Goal: Complete application form

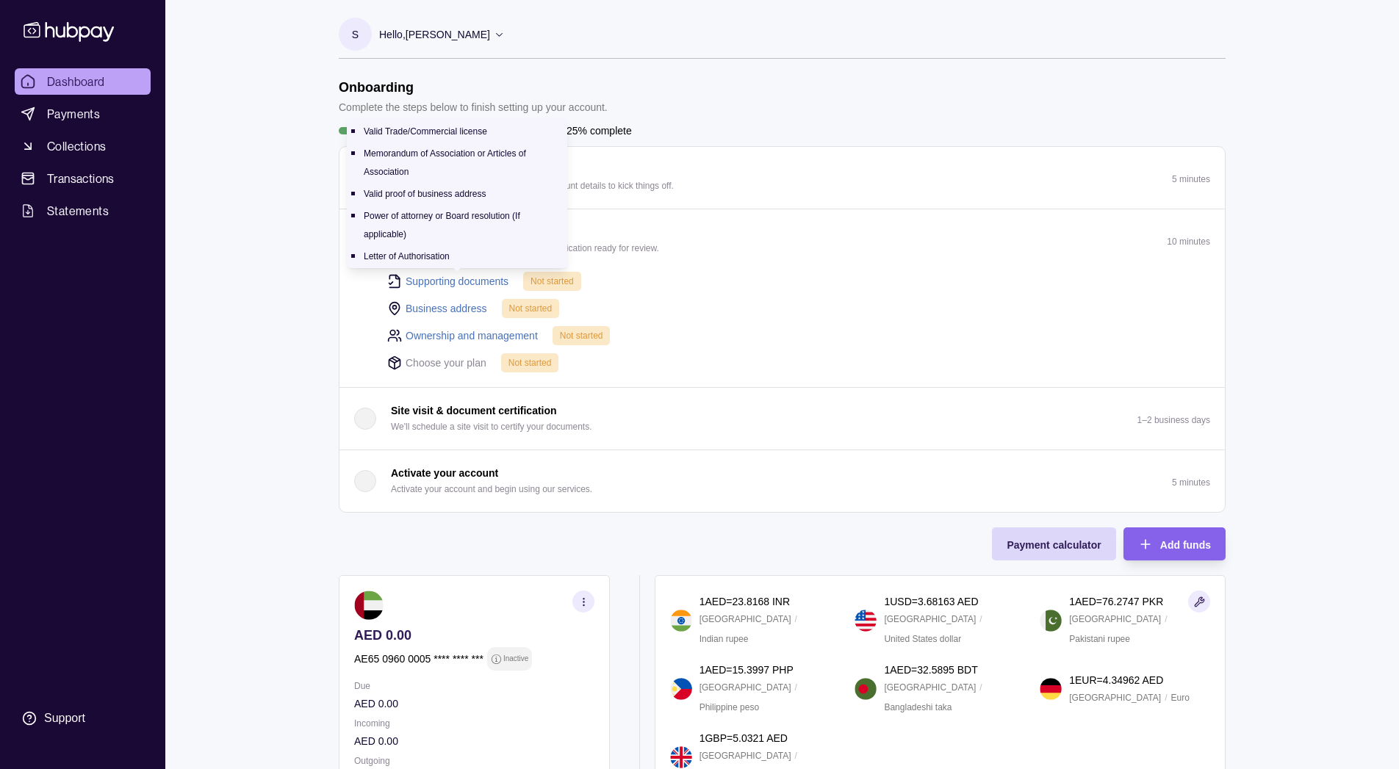
click at [465, 277] on link "Supporting documents" at bounding box center [456, 281] width 103 height 16
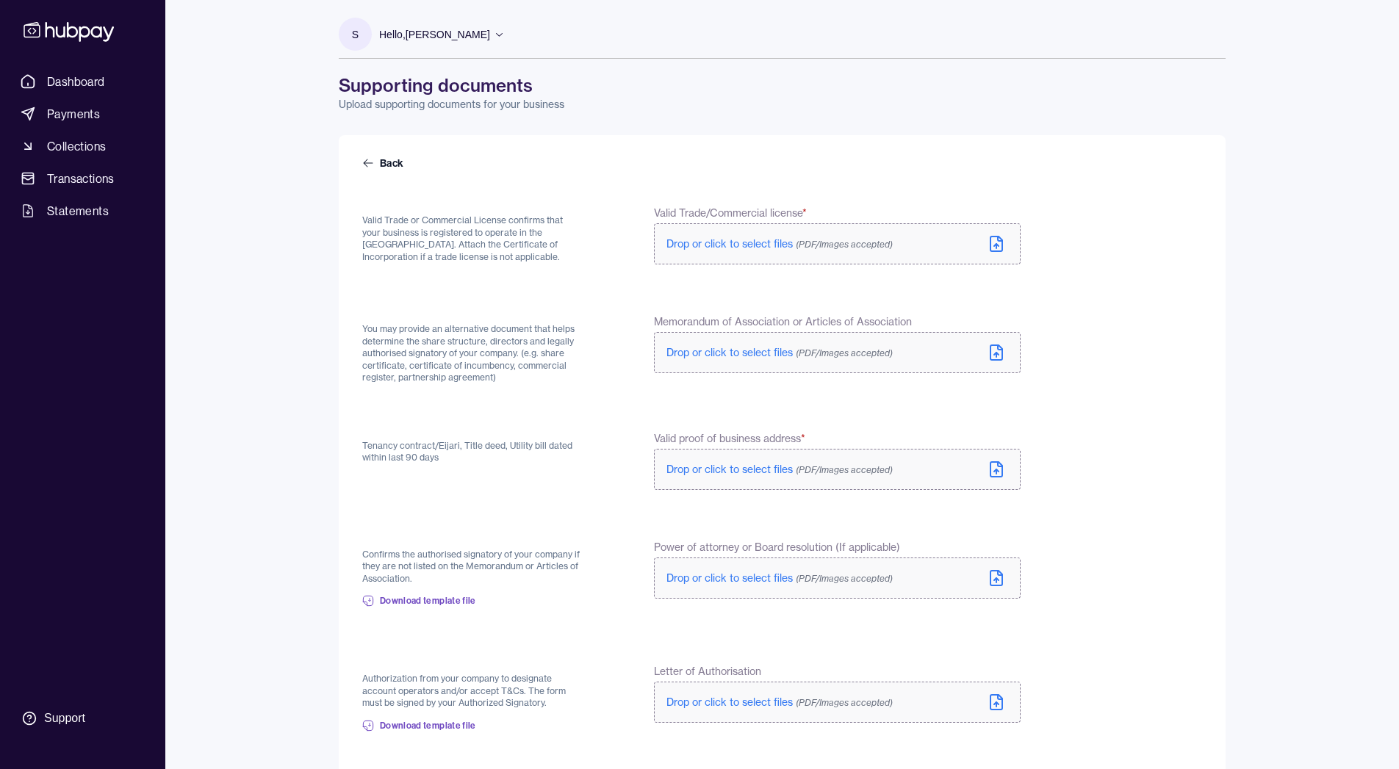
click at [757, 245] on span "Drop or click to select files (PDF/Images accepted)" at bounding box center [779, 243] width 226 height 13
click at [751, 367] on label "Drop or click to select files (PDF/Images accepted)" at bounding box center [837, 355] width 367 height 41
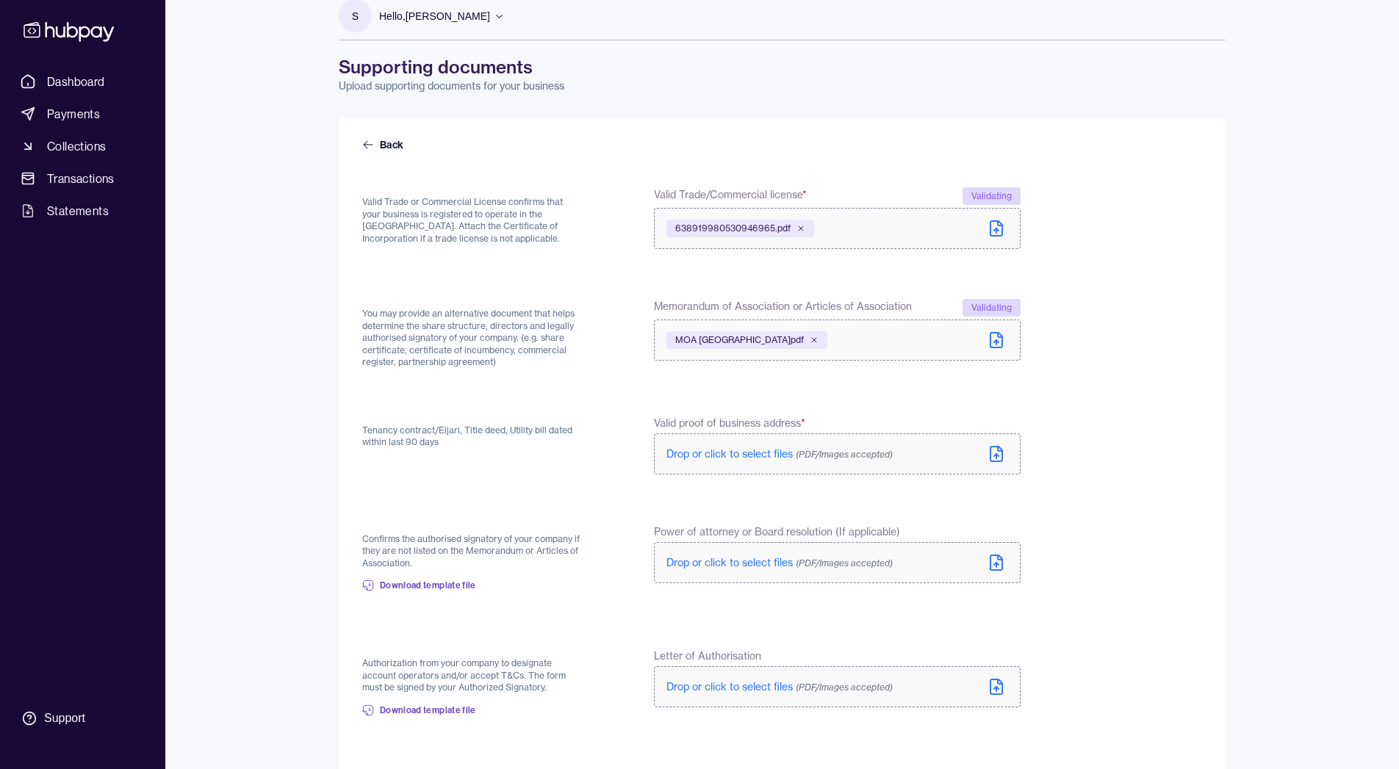
scroll to position [20, 0]
click at [724, 452] on span "Drop or click to select files (PDF/Images accepted)" at bounding box center [779, 452] width 226 height 13
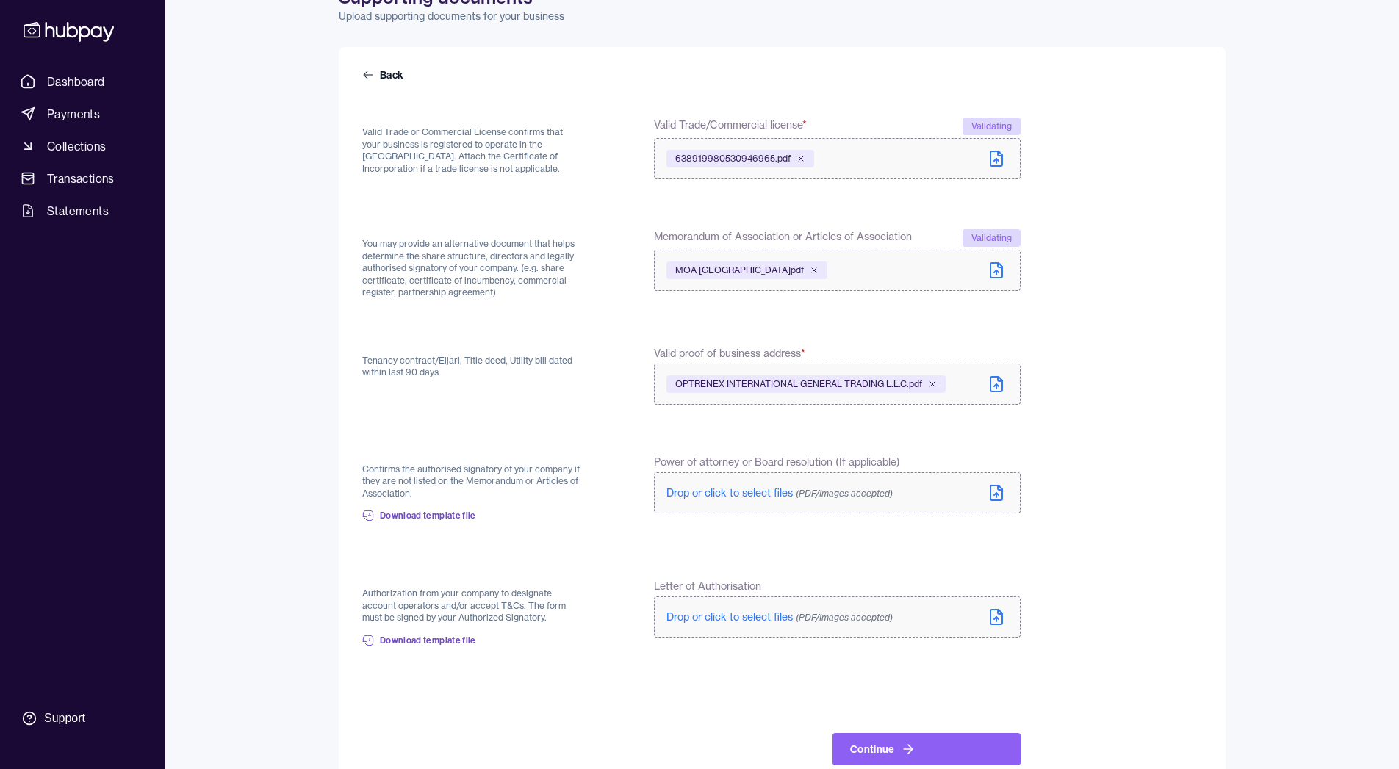
scroll to position [90, 0]
click at [720, 502] on label "Drop or click to select files (PDF/Images accepted)" at bounding box center [837, 494] width 367 height 41
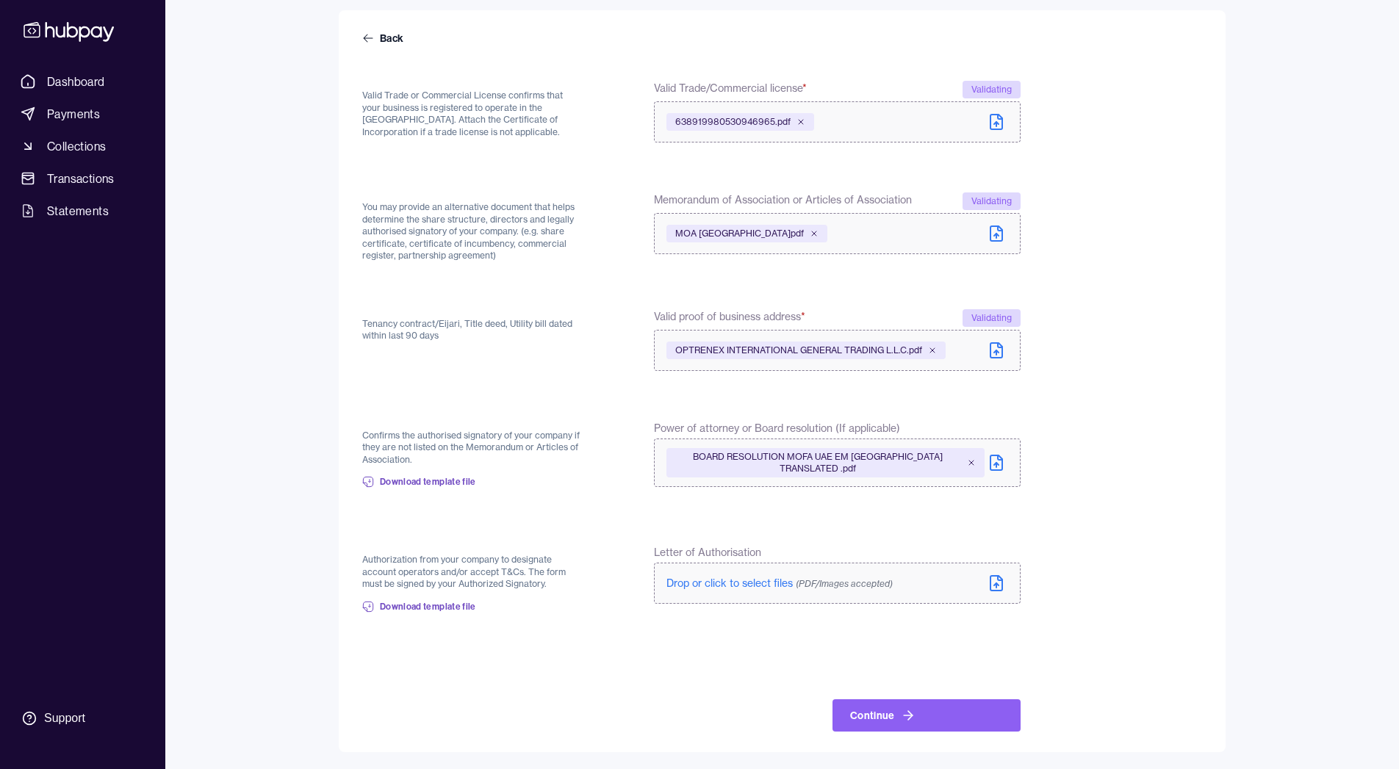
scroll to position [122, 0]
click at [731, 582] on span "Drop or click to select files (PDF/Images accepted)" at bounding box center [779, 583] width 226 height 13
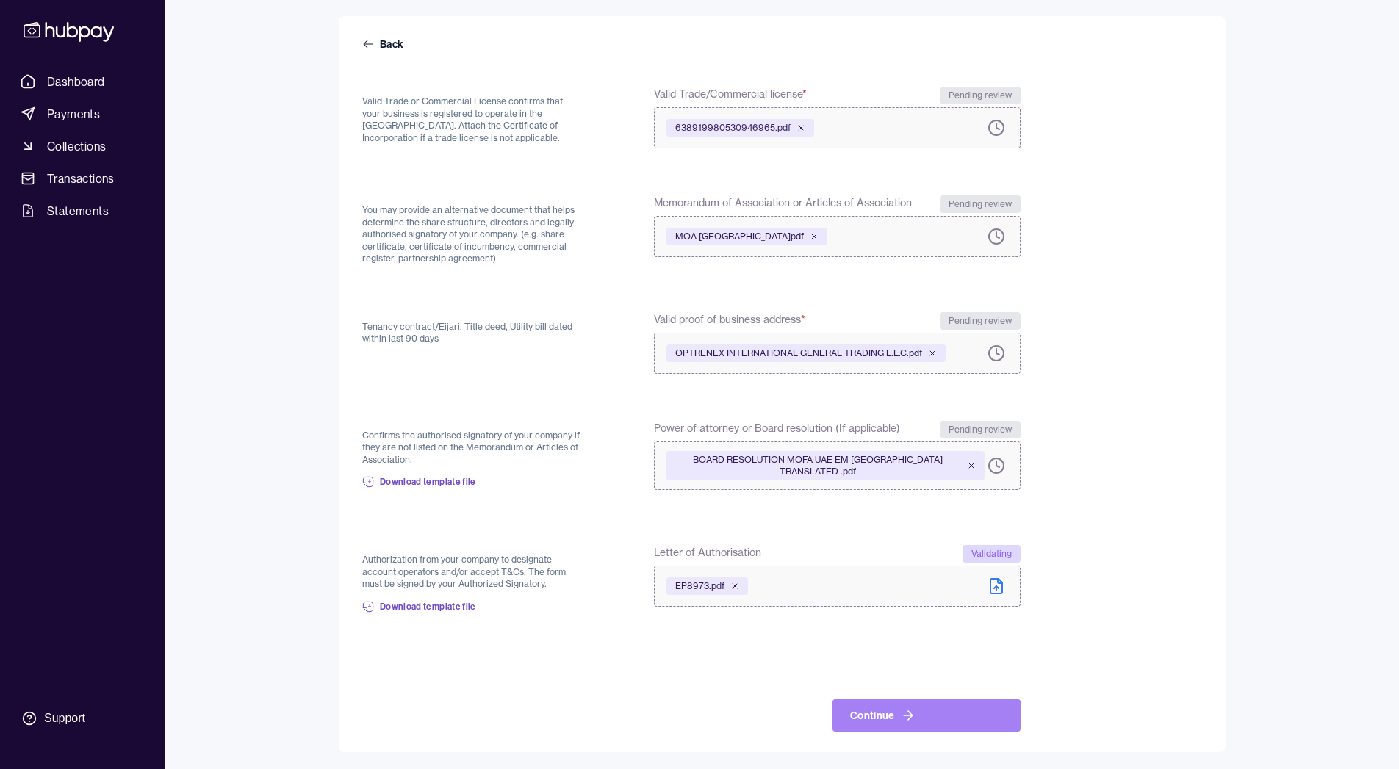
click at [871, 722] on button "Continue" at bounding box center [926, 715] width 188 height 32
click at [434, 599] on link "Download template file" at bounding box center [419, 607] width 114 height 32
click at [1151, 247] on form "Back Valid Trade or Commercial License confirms that your business is registere…" at bounding box center [782, 394] width 840 height 715
click at [372, 43] on icon at bounding box center [368, 44] width 12 height 12
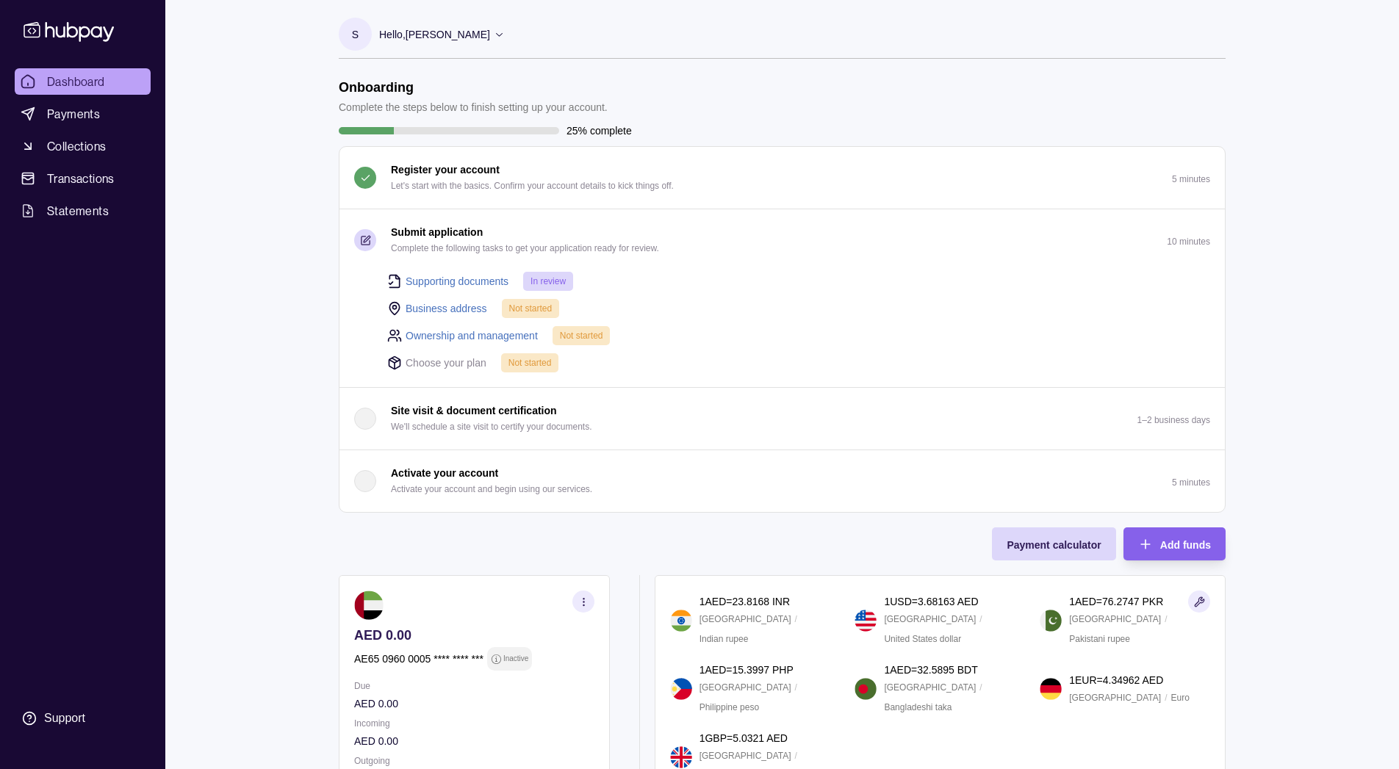
click at [469, 311] on link "Business address" at bounding box center [446, 308] width 82 height 16
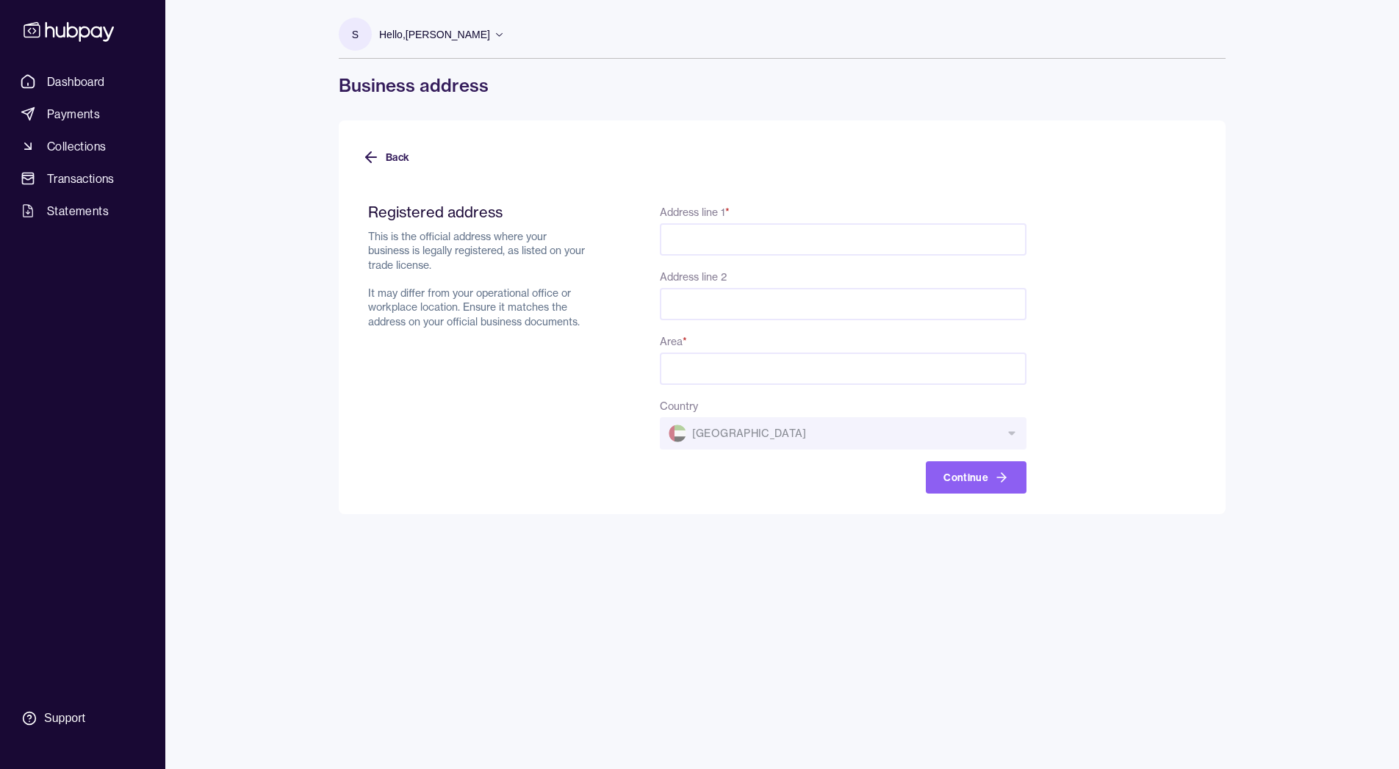
click at [776, 244] on input "Address line 1 *" at bounding box center [843, 239] width 367 height 32
click at [712, 227] on input "Address line 1 *" at bounding box center [843, 239] width 367 height 32
paste input "**********"
click at [779, 241] on input "**********" at bounding box center [843, 239] width 367 height 32
drag, startPoint x: 779, startPoint y: 241, endPoint x: 940, endPoint y: 243, distance: 160.9
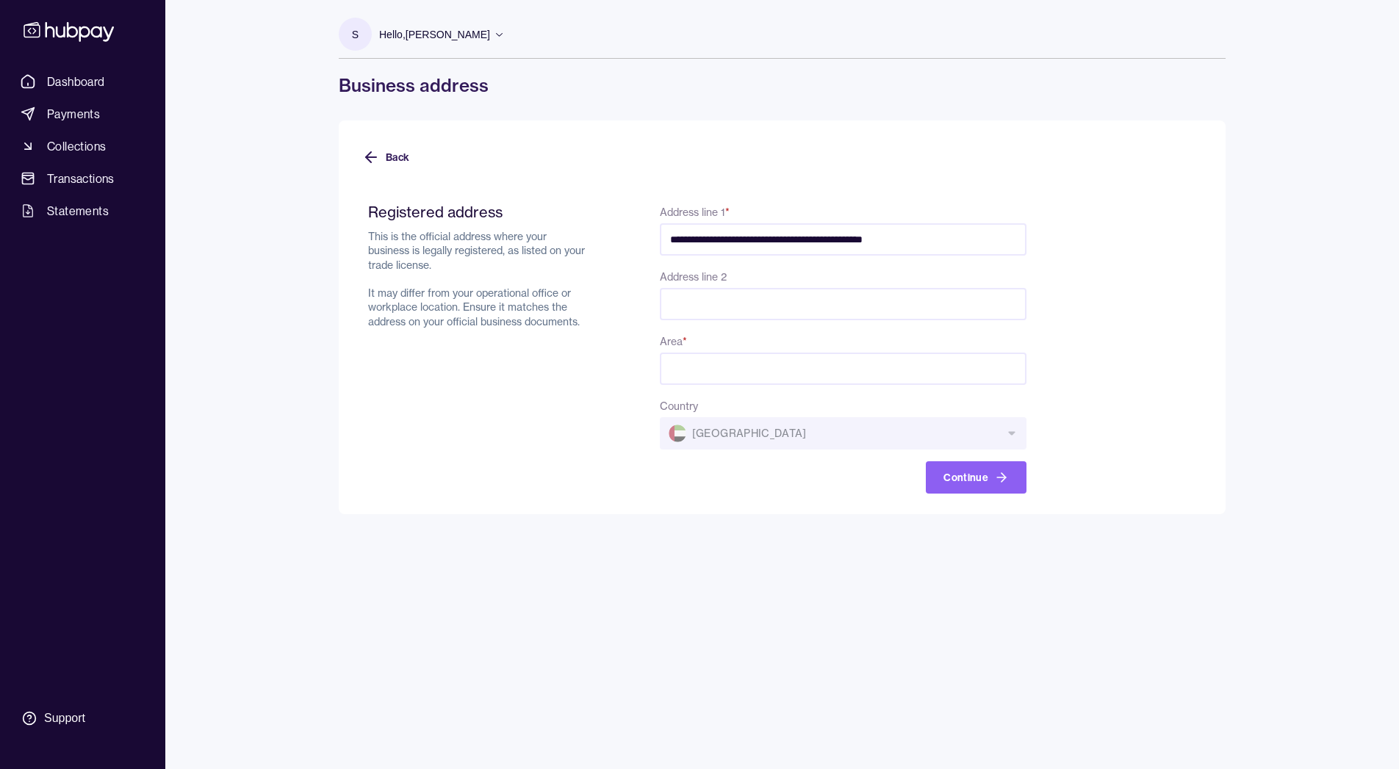
click at [940, 243] on input "**********" at bounding box center [843, 239] width 367 height 32
type input "**********"
click at [836, 289] on input "Address line 2" at bounding box center [843, 304] width 367 height 32
paste input "**********"
type input "**********"
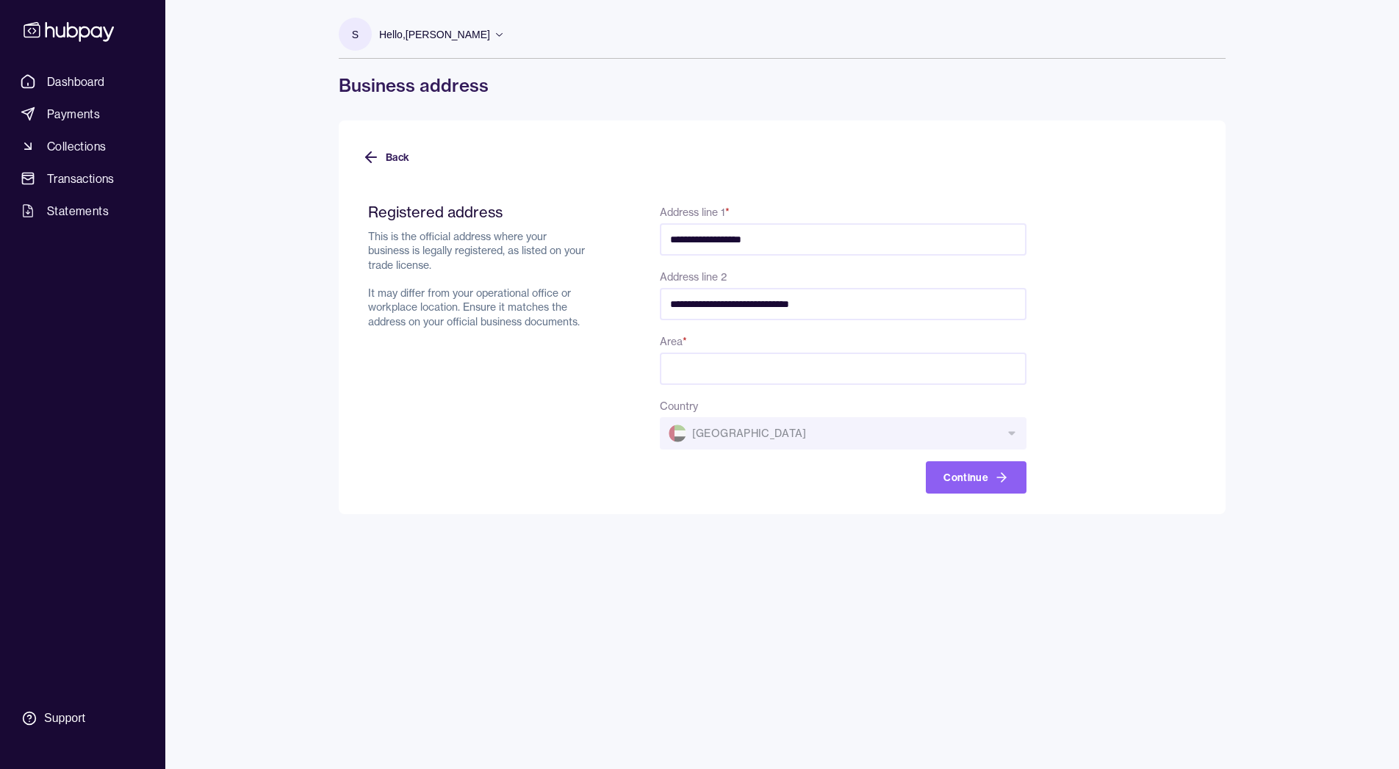
click at [725, 370] on input "Area *" at bounding box center [843, 369] width 367 height 32
paste input "**********"
type input "**********"
click at [681, 461] on div "Continue" at bounding box center [843, 477] width 367 height 32
click at [978, 475] on button "Continue" at bounding box center [976, 477] width 101 height 32
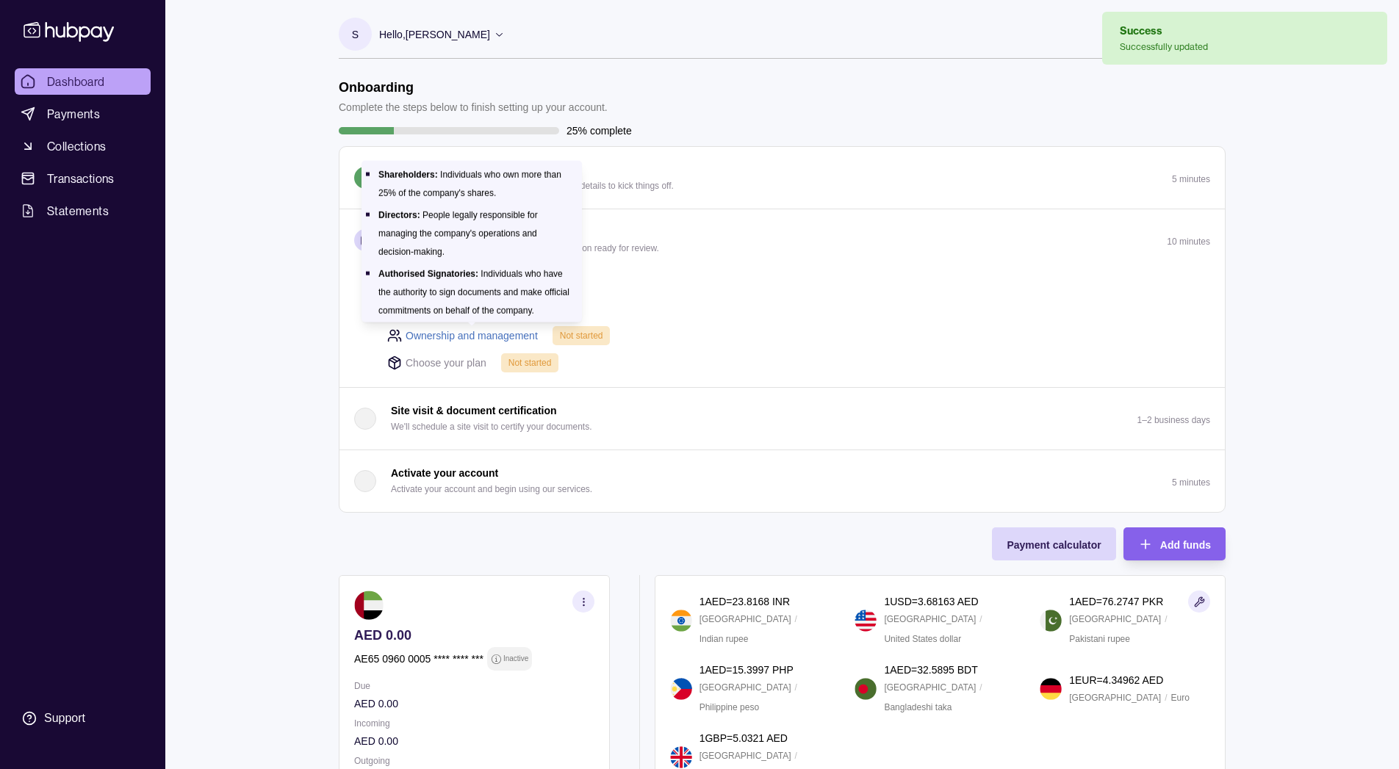
click at [516, 333] on link "Ownership and management" at bounding box center [471, 336] width 132 height 16
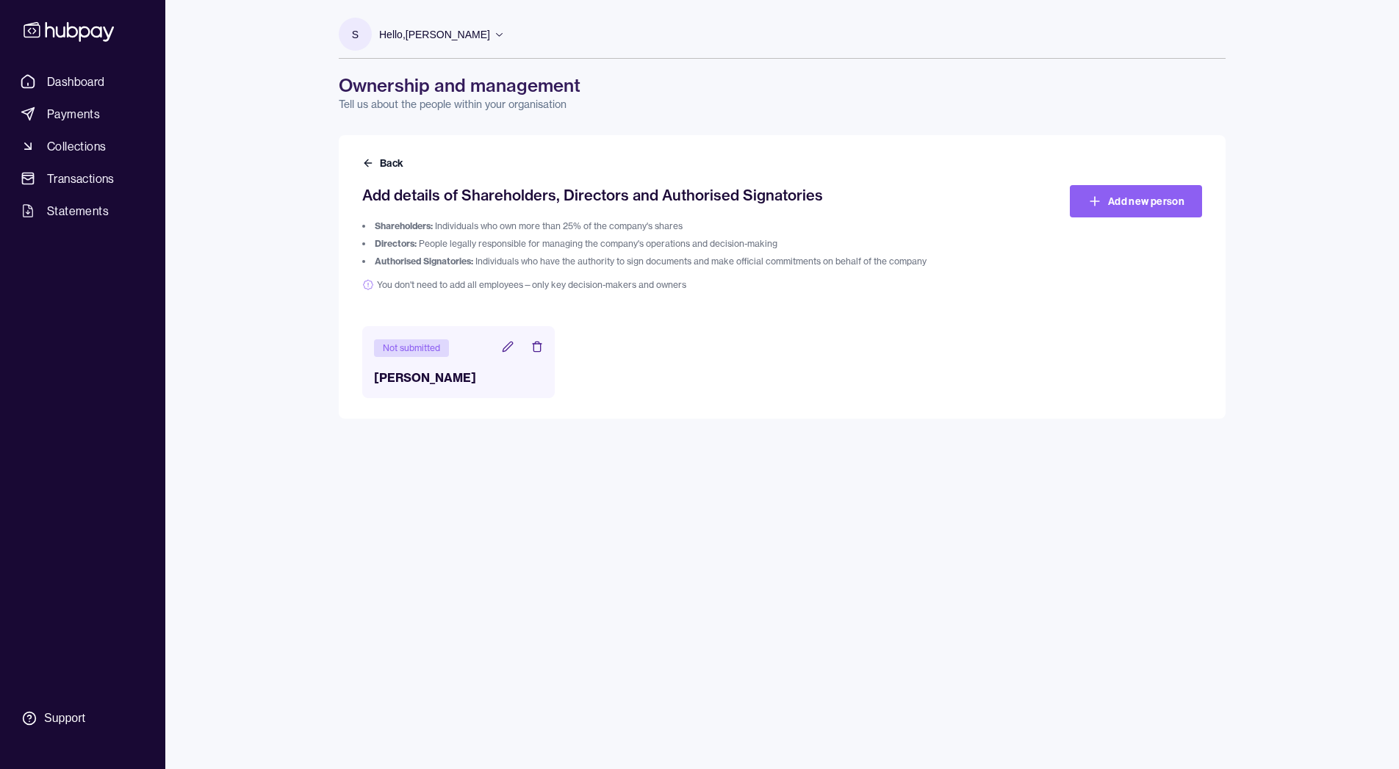
click at [507, 340] on header "Not submitted" at bounding box center [458, 347] width 169 height 19
click at [507, 344] on icon at bounding box center [508, 347] width 12 height 12
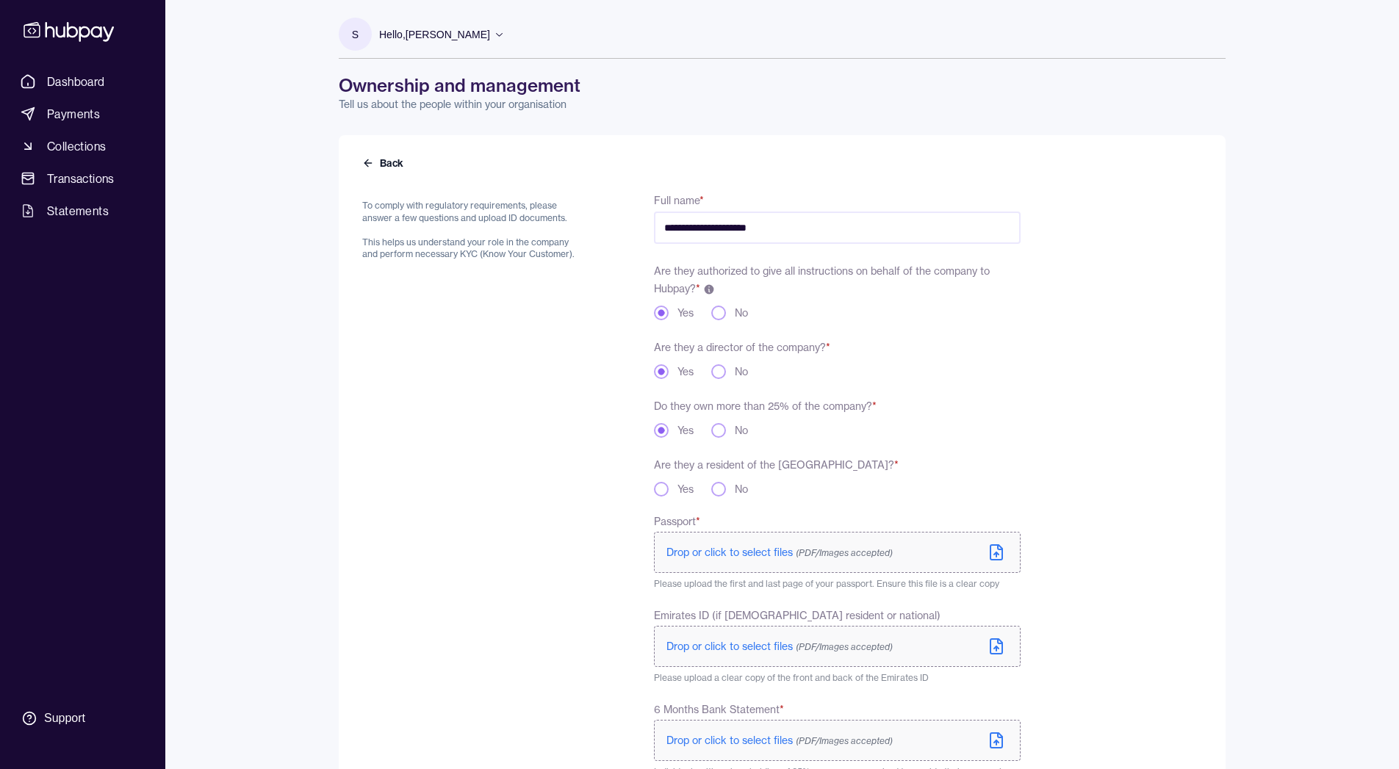
click at [717, 367] on button "No" at bounding box center [718, 371] width 15 height 15
click at [674, 367] on div "Yes" at bounding box center [674, 371] width 40 height 15
click at [661, 371] on button "Yes" at bounding box center [661, 371] width 15 height 15
click at [724, 434] on button "No" at bounding box center [718, 430] width 15 height 15
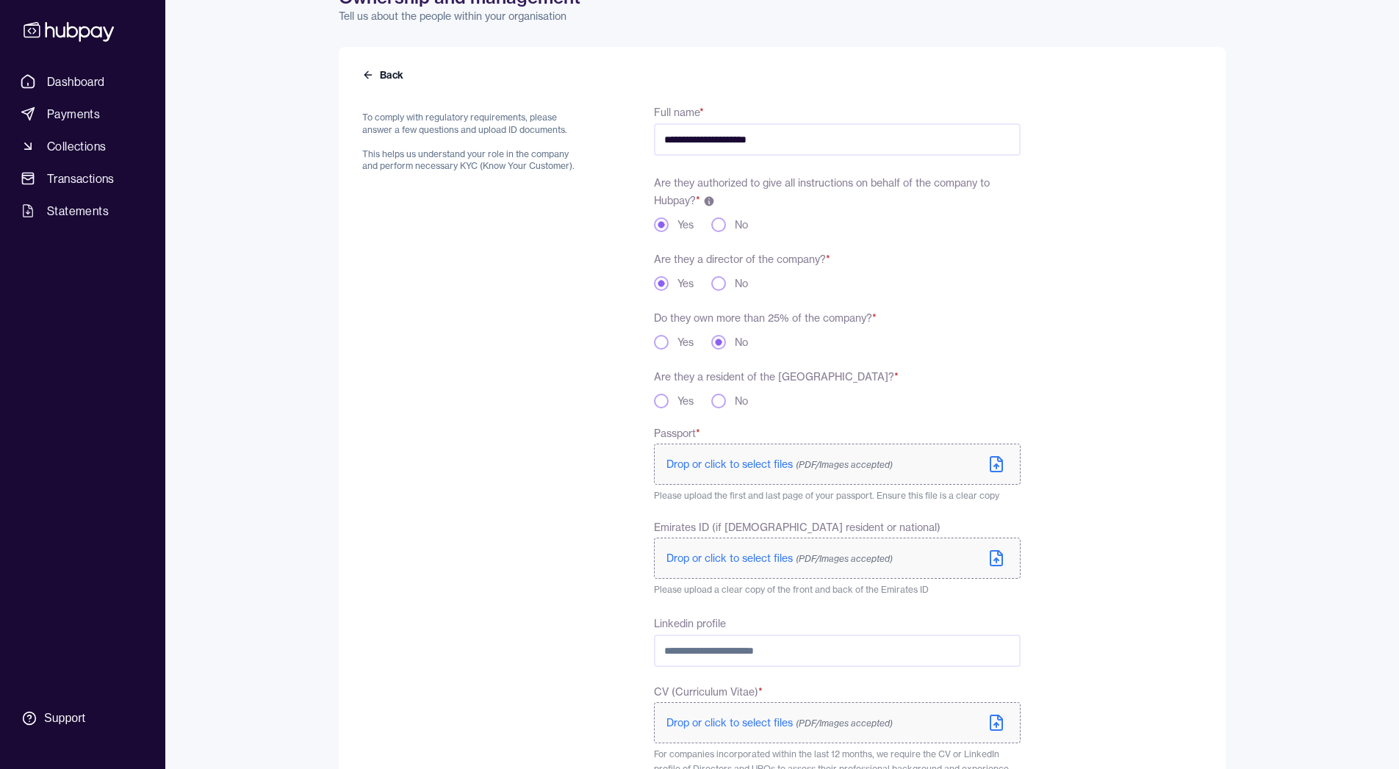
scroll to position [91, 0]
click at [682, 399] on label "Yes" at bounding box center [685, 398] width 16 height 15
click at [668, 399] on button "Yes" at bounding box center [661, 398] width 15 height 15
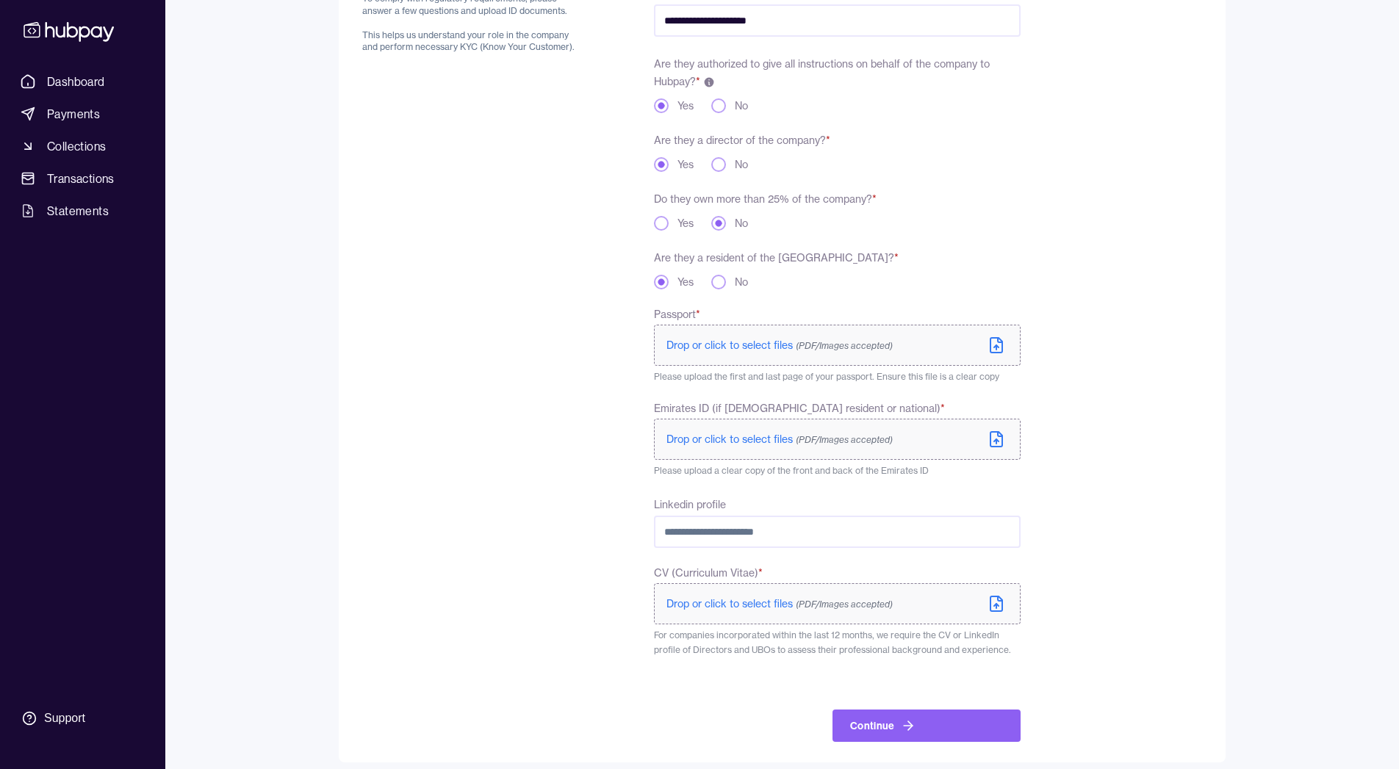
scroll to position [218, 0]
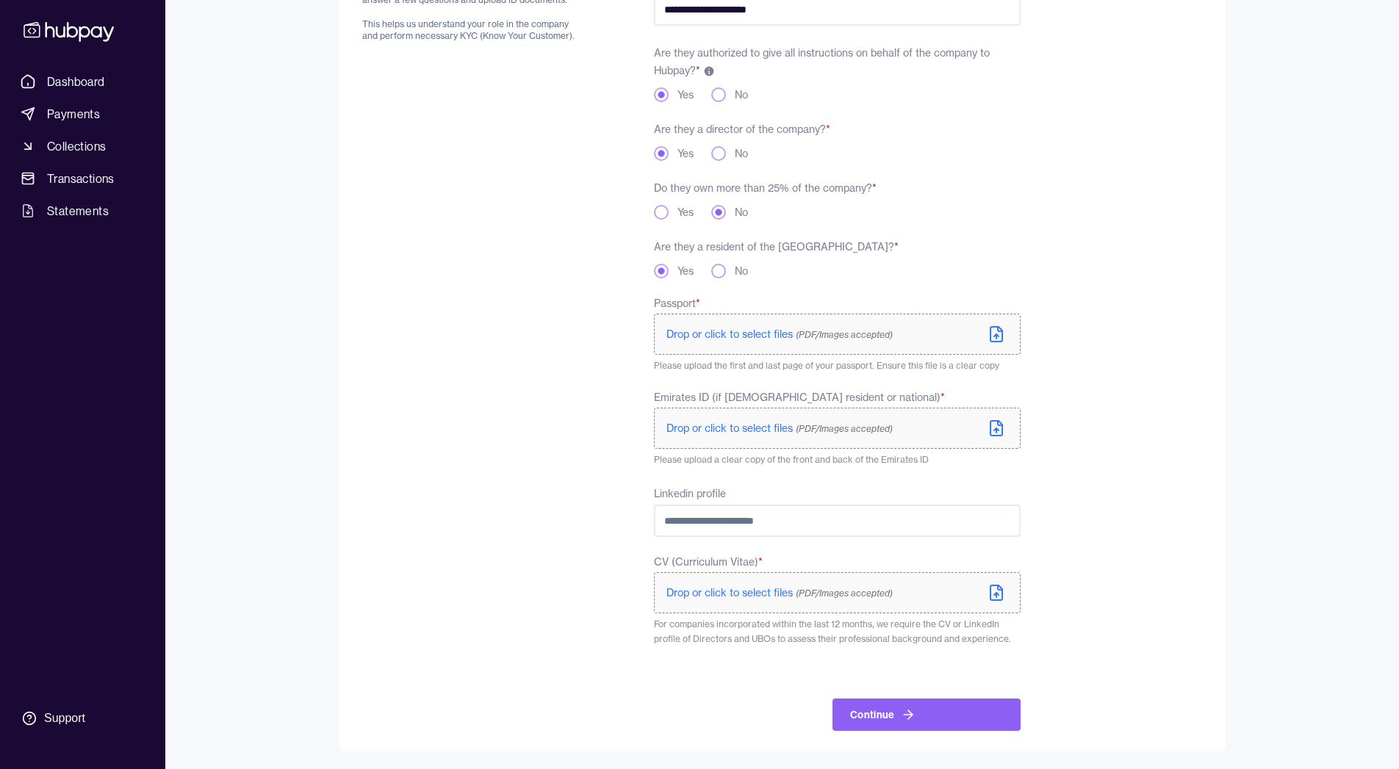
click at [726, 340] on p "Drop or click to select files (PDF/Images accepted)" at bounding box center [779, 334] width 226 height 15
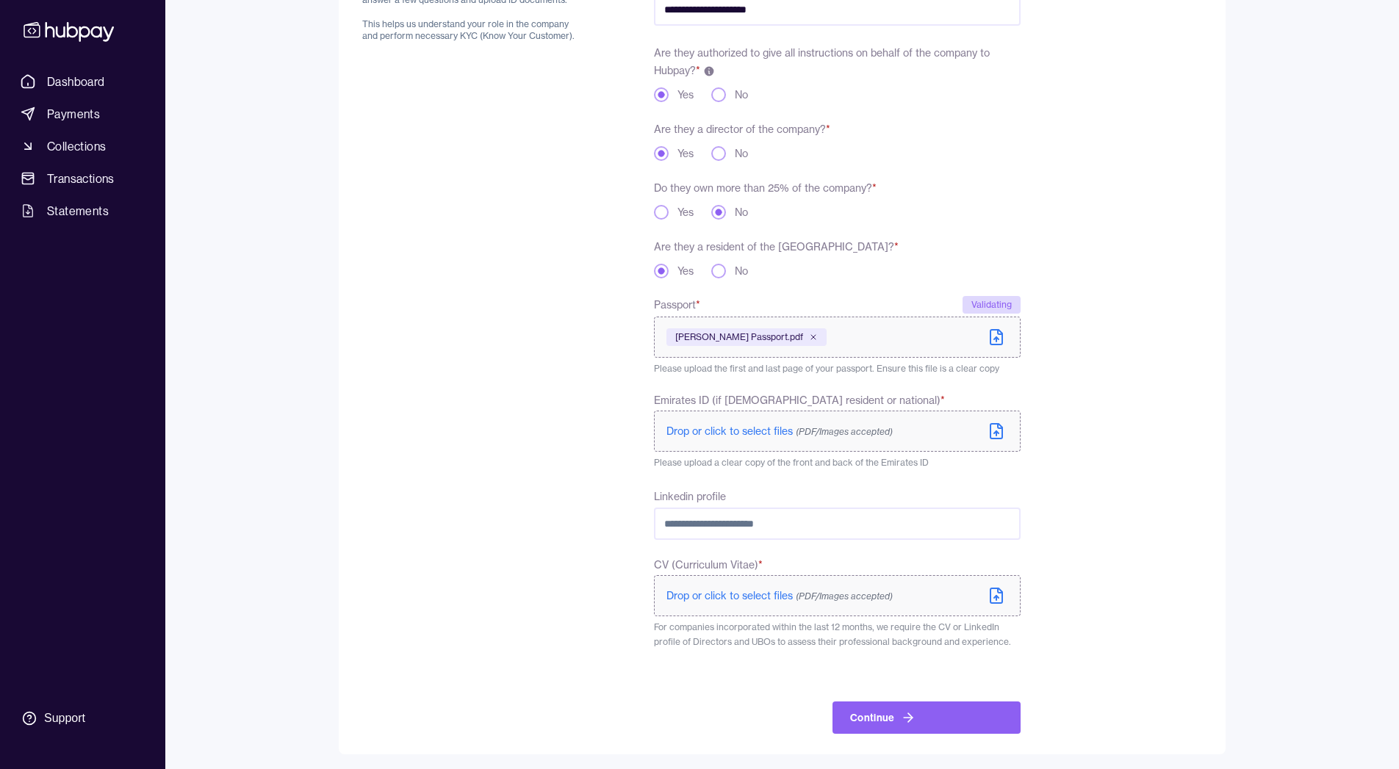
click at [746, 435] on span "Drop or click to select files (PDF/Images accepted)" at bounding box center [779, 431] width 226 height 13
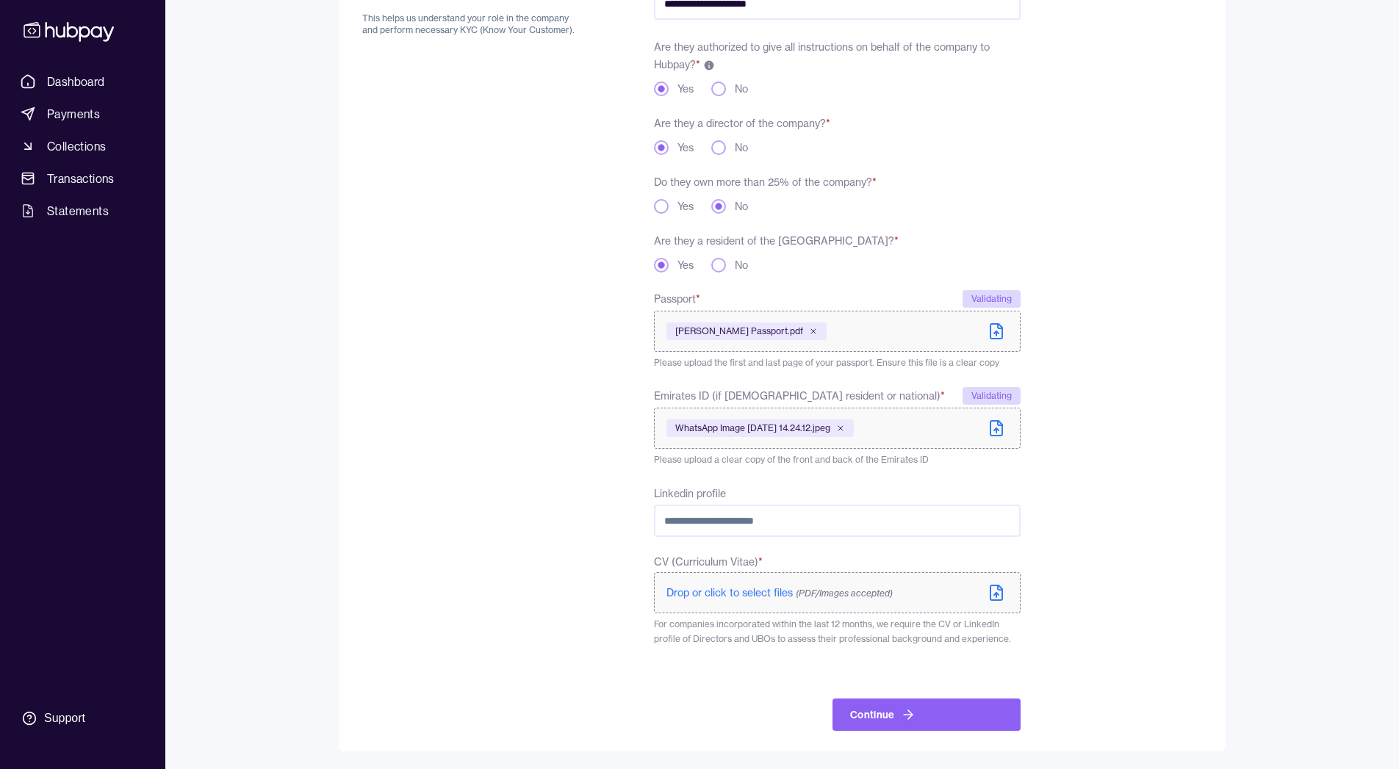
click at [725, 595] on span "Drop or click to select files (PDF/Images accepted)" at bounding box center [779, 592] width 226 height 13
click at [866, 717] on button "Continue" at bounding box center [926, 715] width 188 height 32
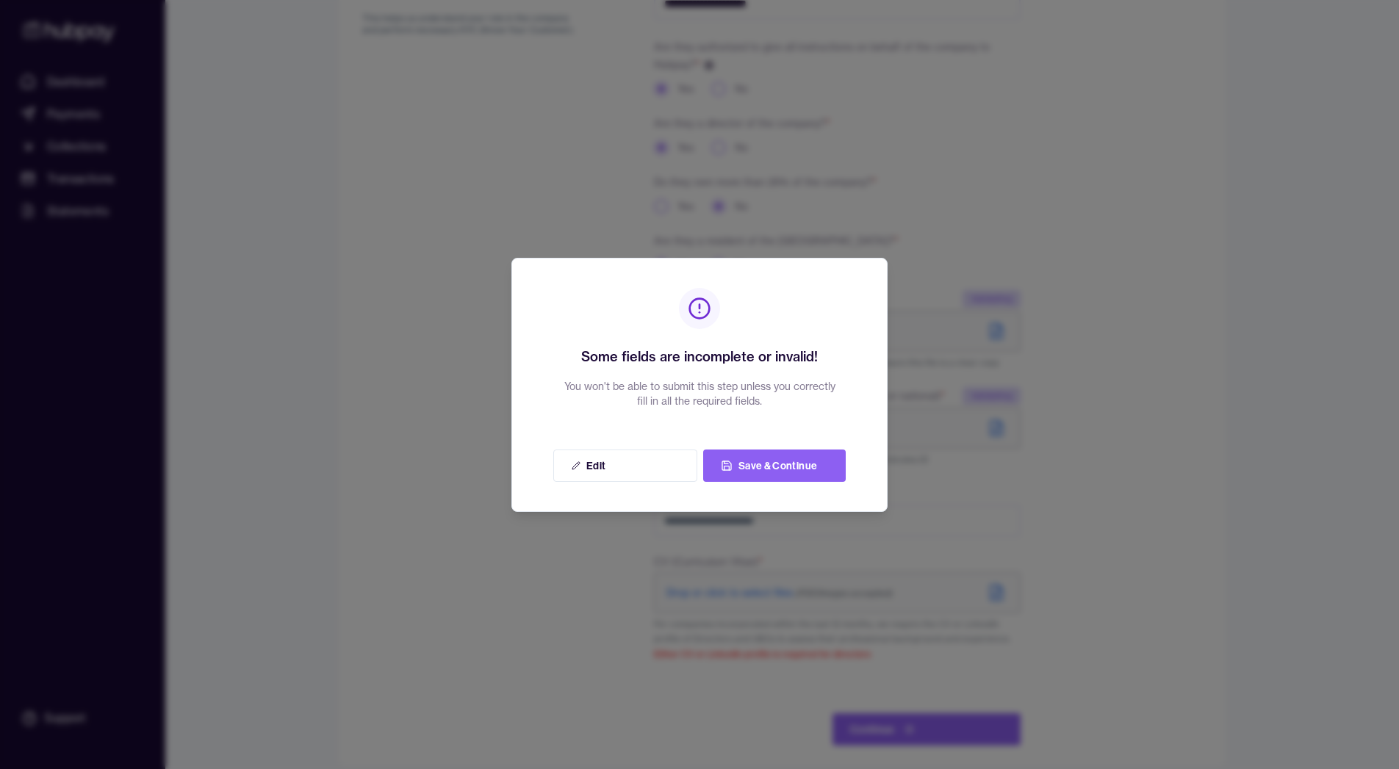
click at [737, 481] on div "Some fields are incomplete or invalid! You won't be able to submit this step un…" at bounding box center [699, 385] width 376 height 254
click at [751, 469] on button "Save & Continue" at bounding box center [774, 466] width 143 height 32
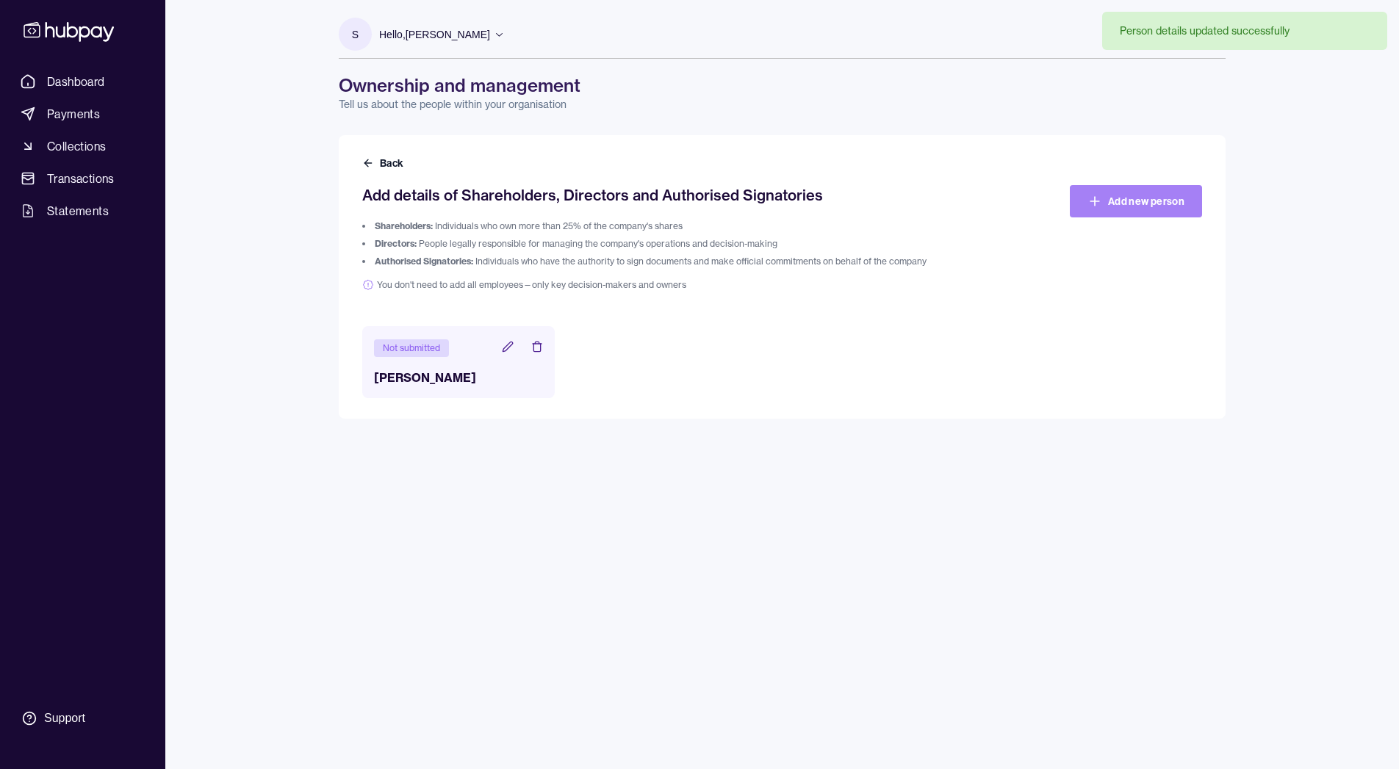
click at [1100, 194] on icon at bounding box center [1094, 201] width 15 height 15
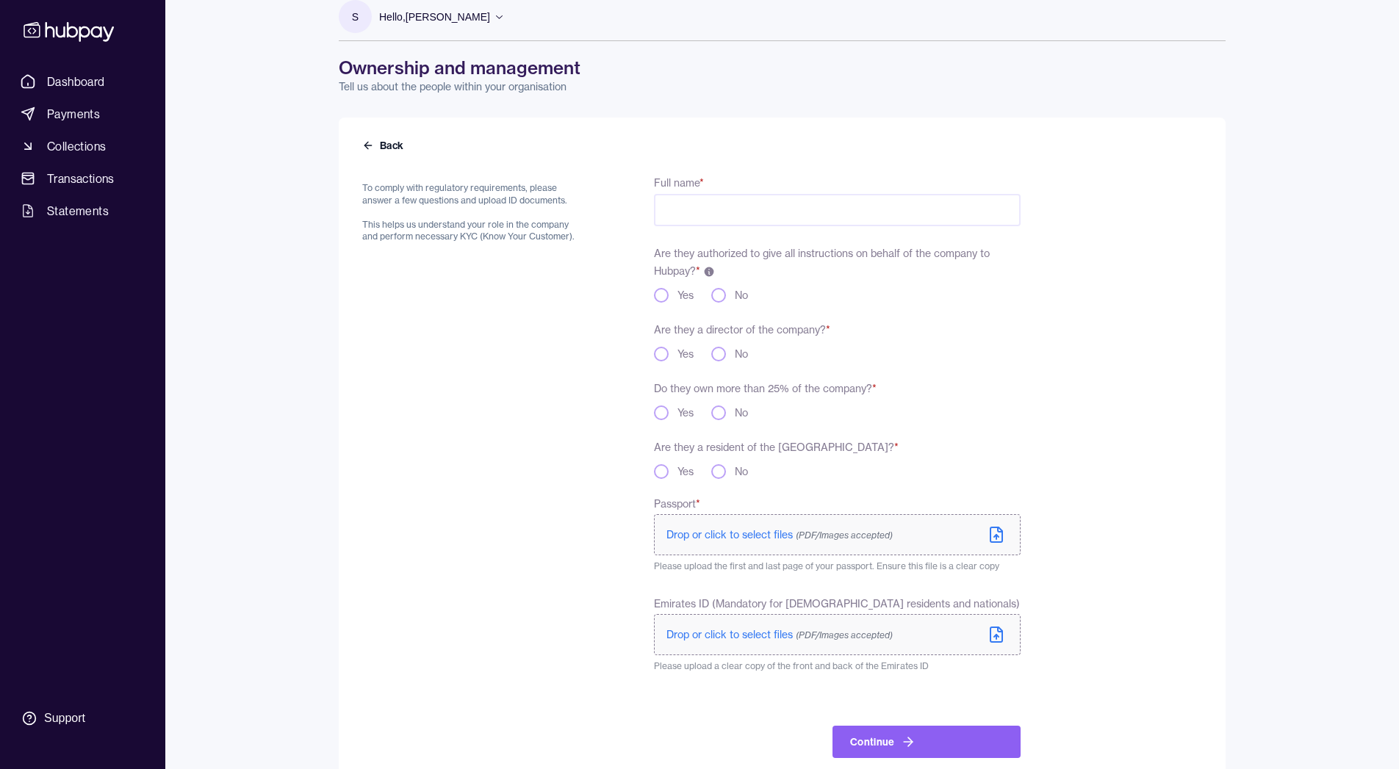
scroll to position [20, 0]
click at [730, 299] on div "No" at bounding box center [729, 293] width 37 height 15
click at [731, 295] on div "No" at bounding box center [729, 293] width 37 height 15
click at [721, 295] on button "No" at bounding box center [718, 293] width 15 height 15
click at [721, 356] on button "No" at bounding box center [718, 352] width 15 height 15
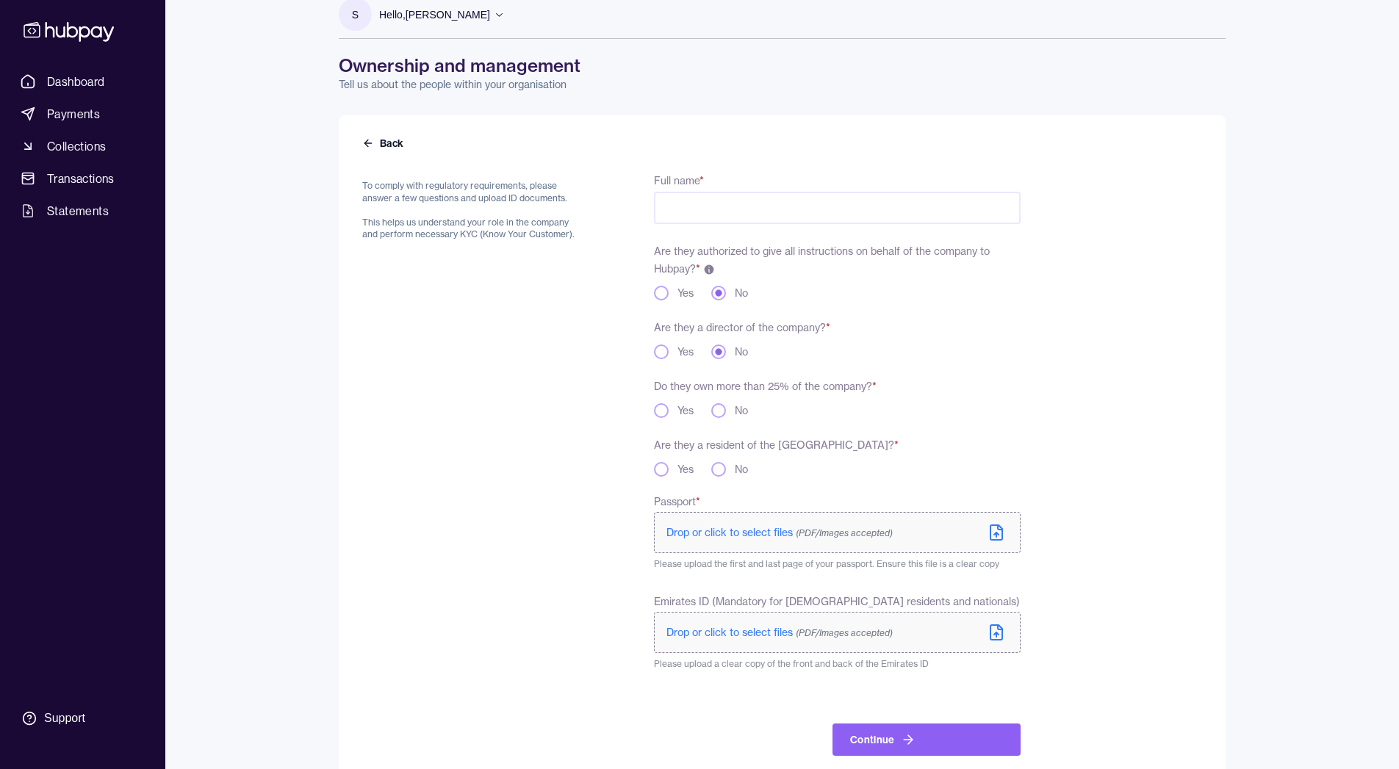
click at [674, 412] on div "Yes" at bounding box center [674, 410] width 40 height 15
click at [662, 412] on button "Yes" at bounding box center [661, 410] width 15 height 15
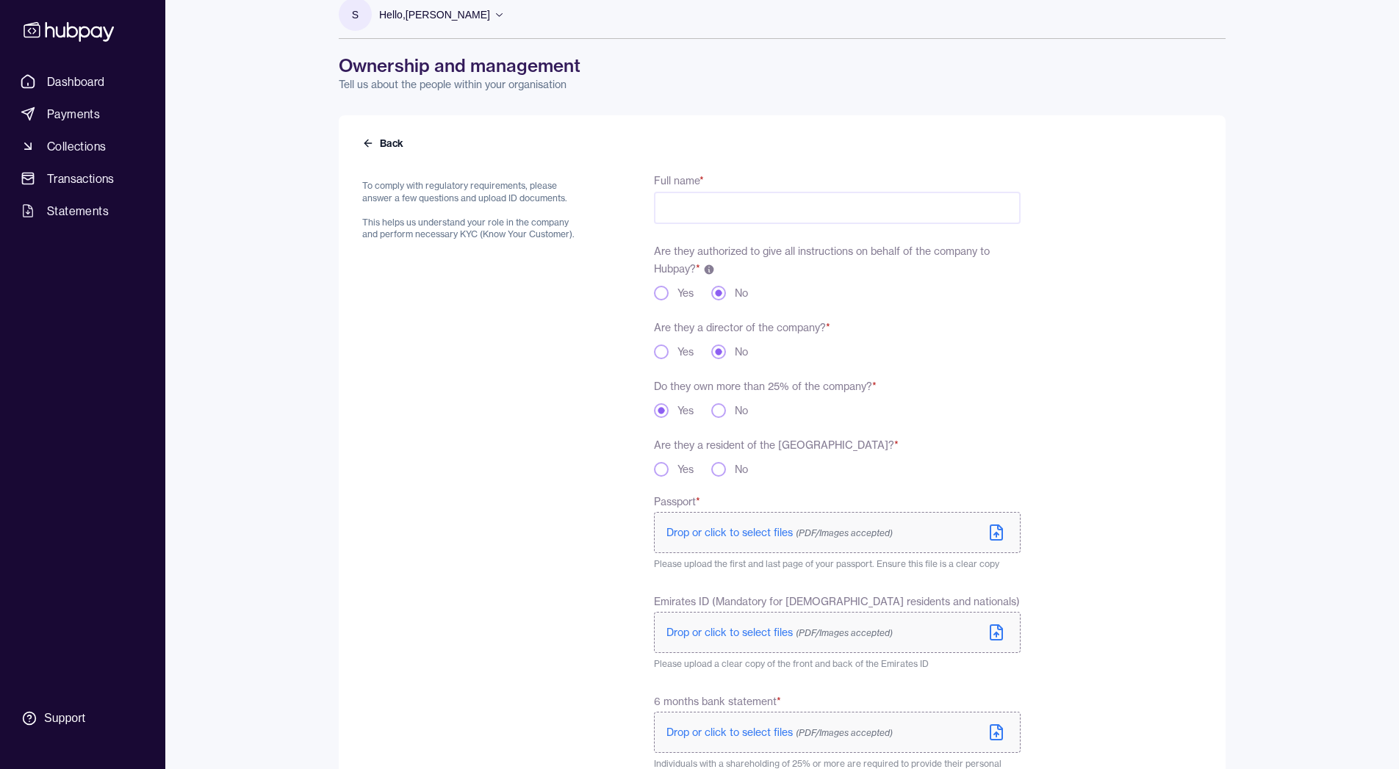
click at [718, 469] on button "No" at bounding box center [718, 469] width 15 height 15
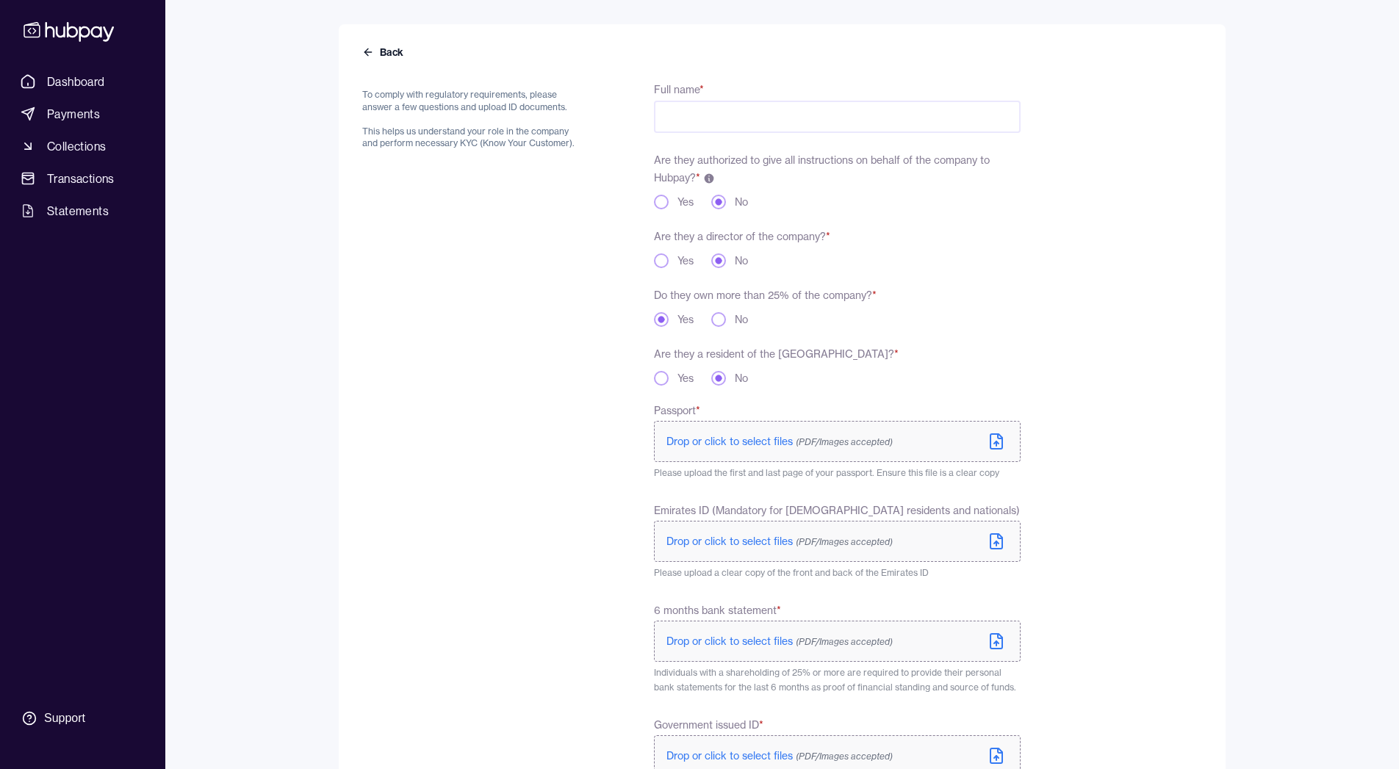
scroll to position [0, 0]
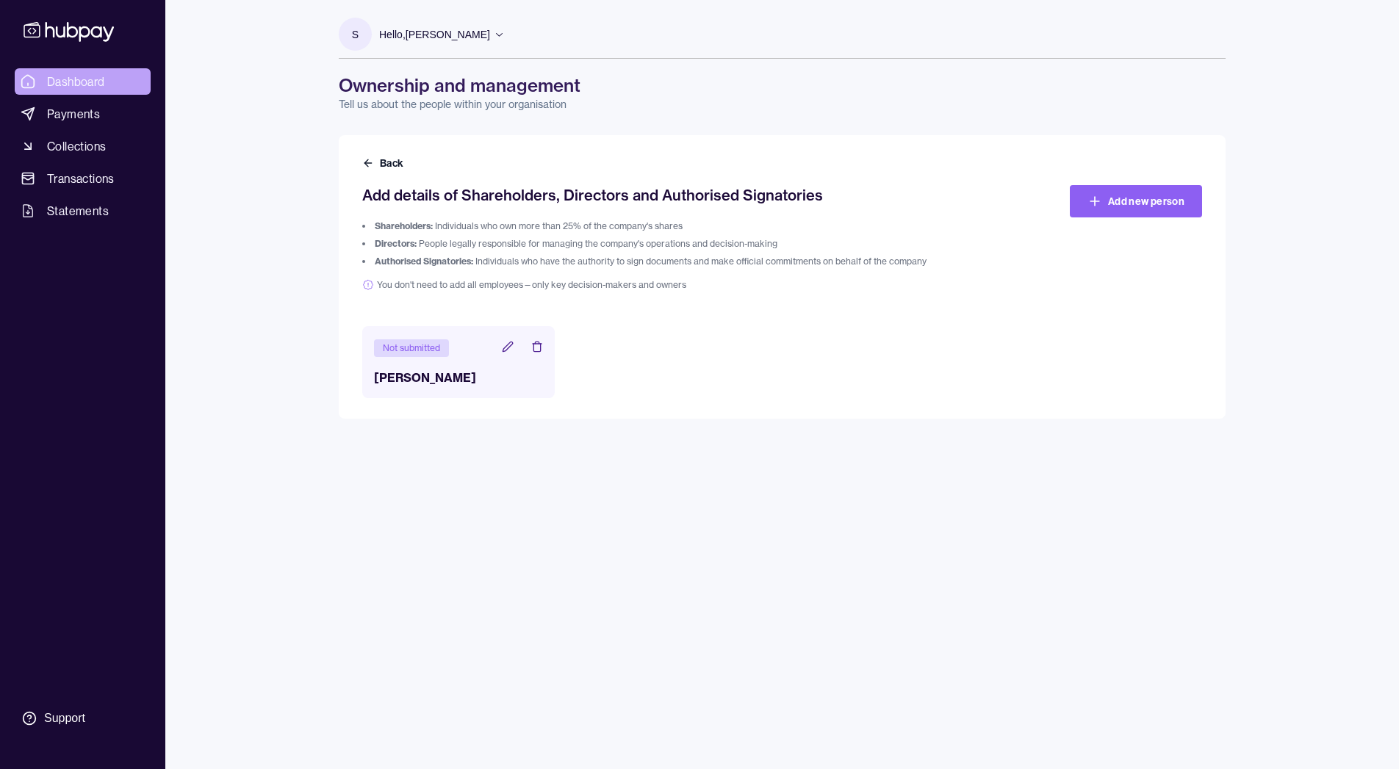
click at [116, 79] on link "Dashboard" at bounding box center [83, 81] width 136 height 26
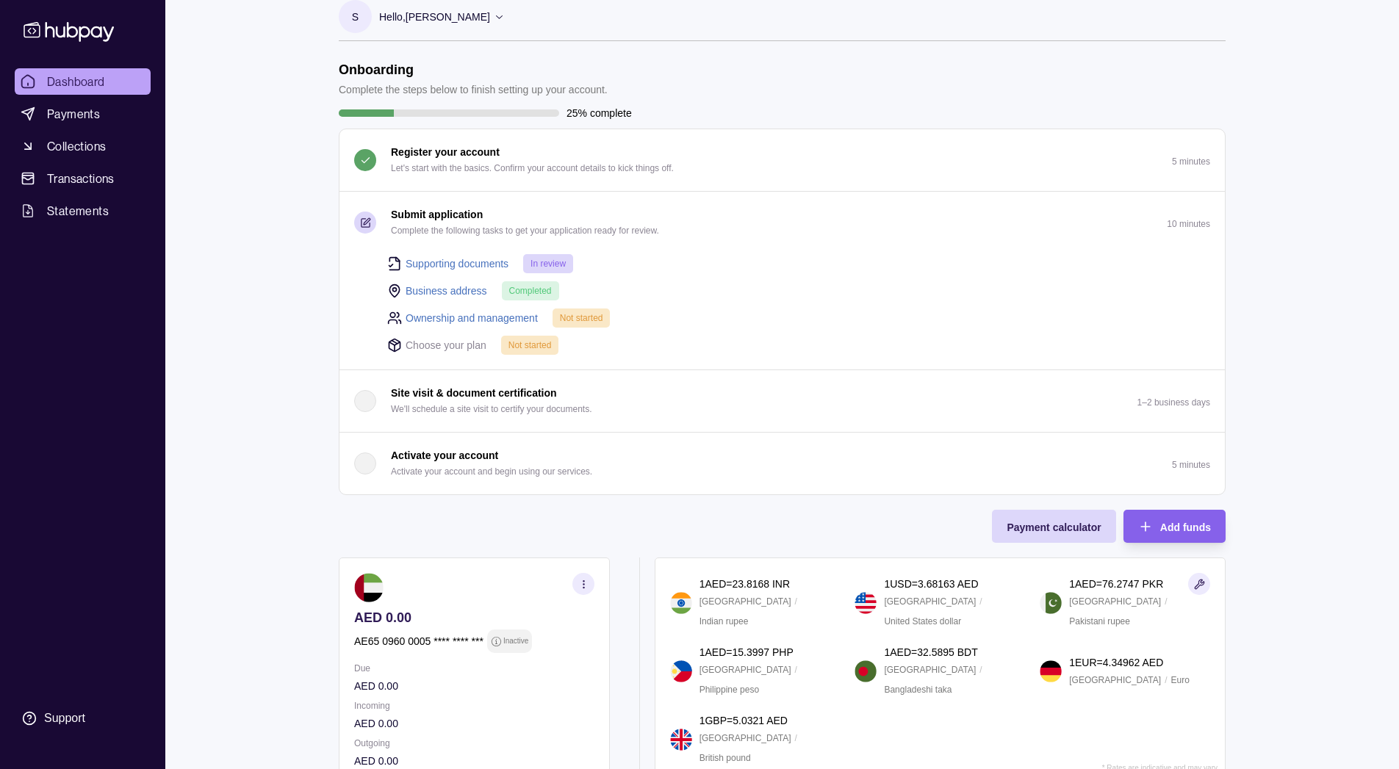
scroll to position [21, 0]
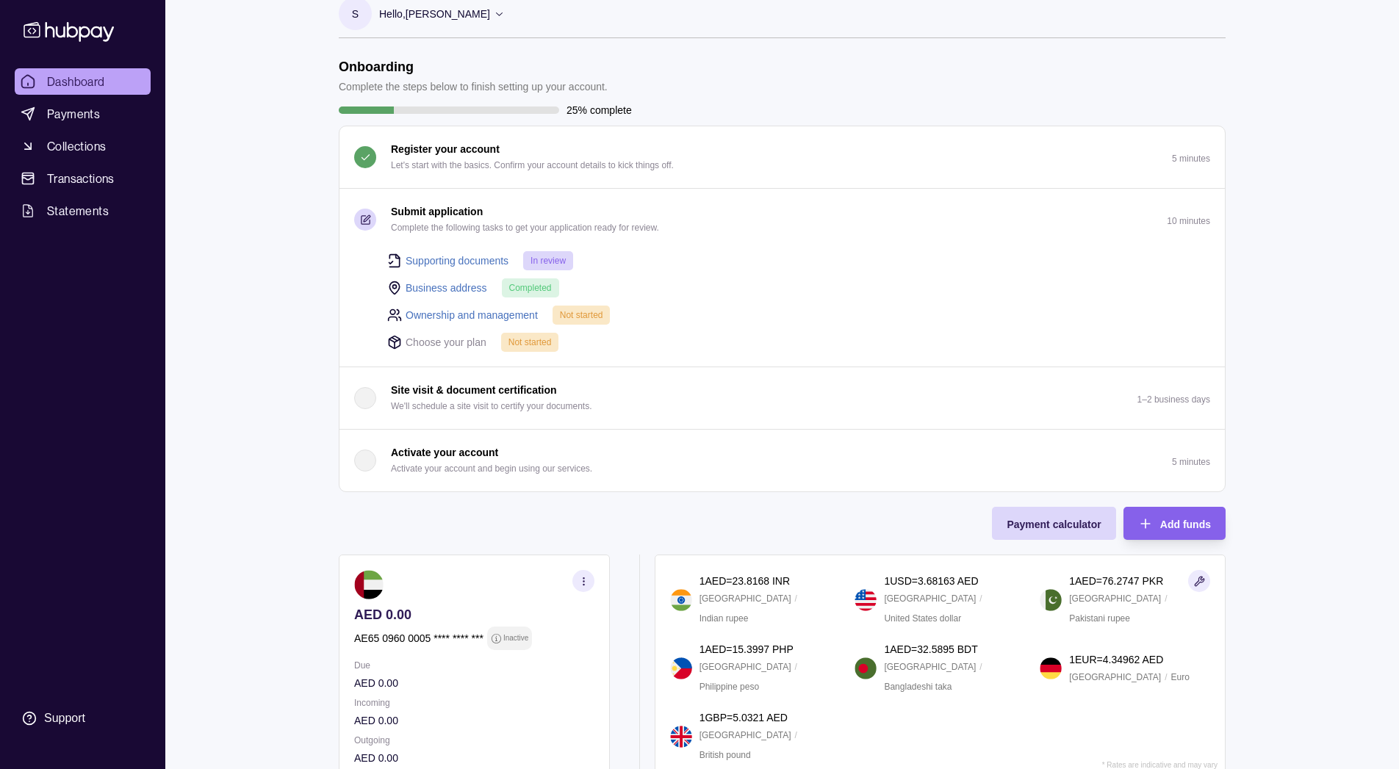
click at [437, 342] on p "Choose your plan" at bounding box center [445, 342] width 81 height 16
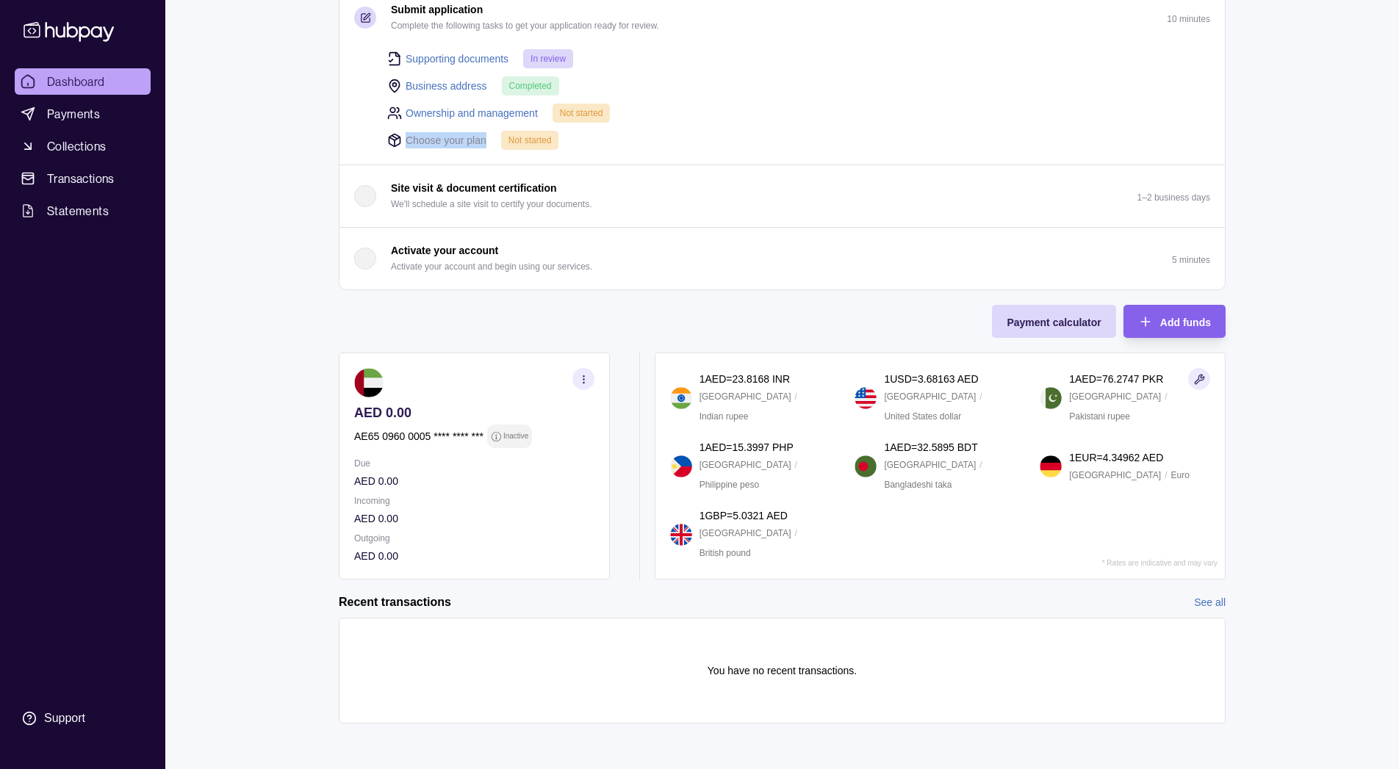
scroll to position [0, 0]
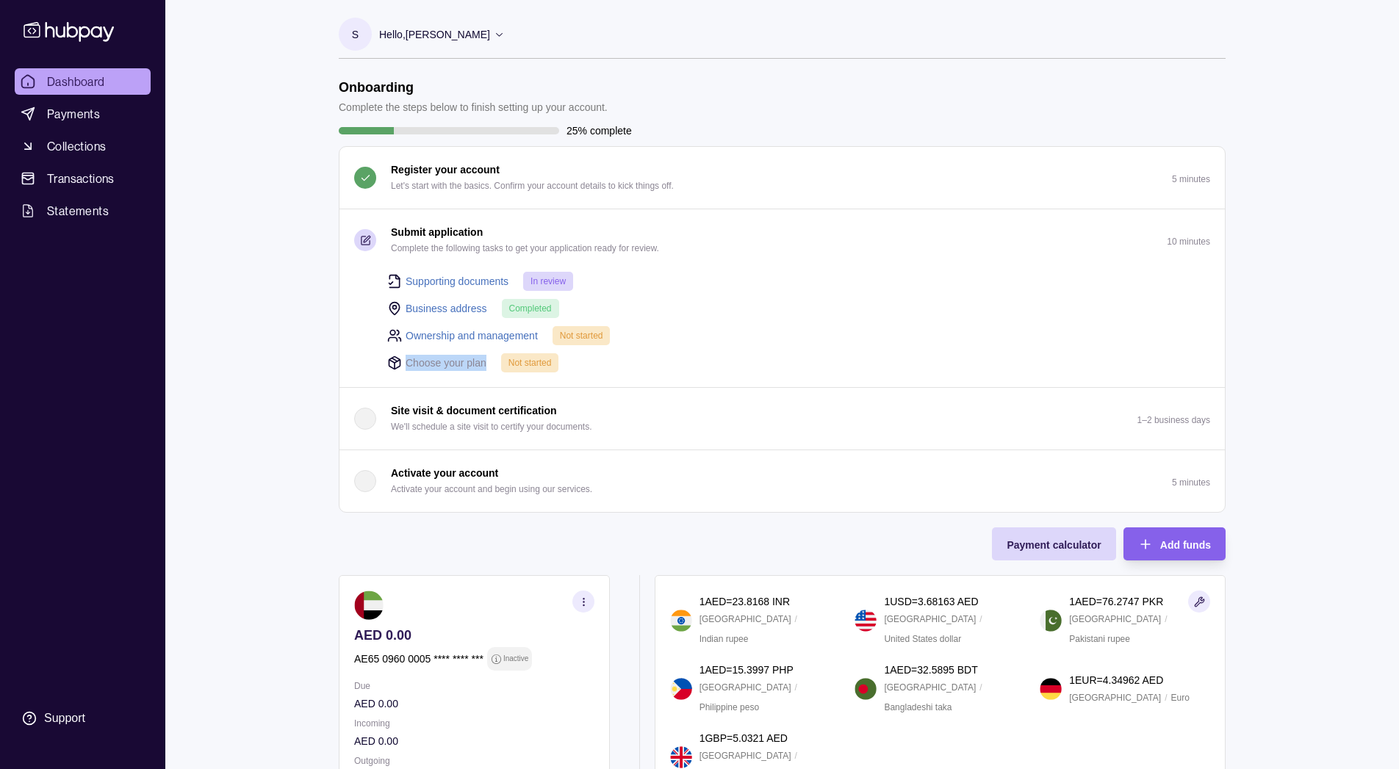
click at [461, 282] on link "Supporting documents" at bounding box center [456, 281] width 103 height 16
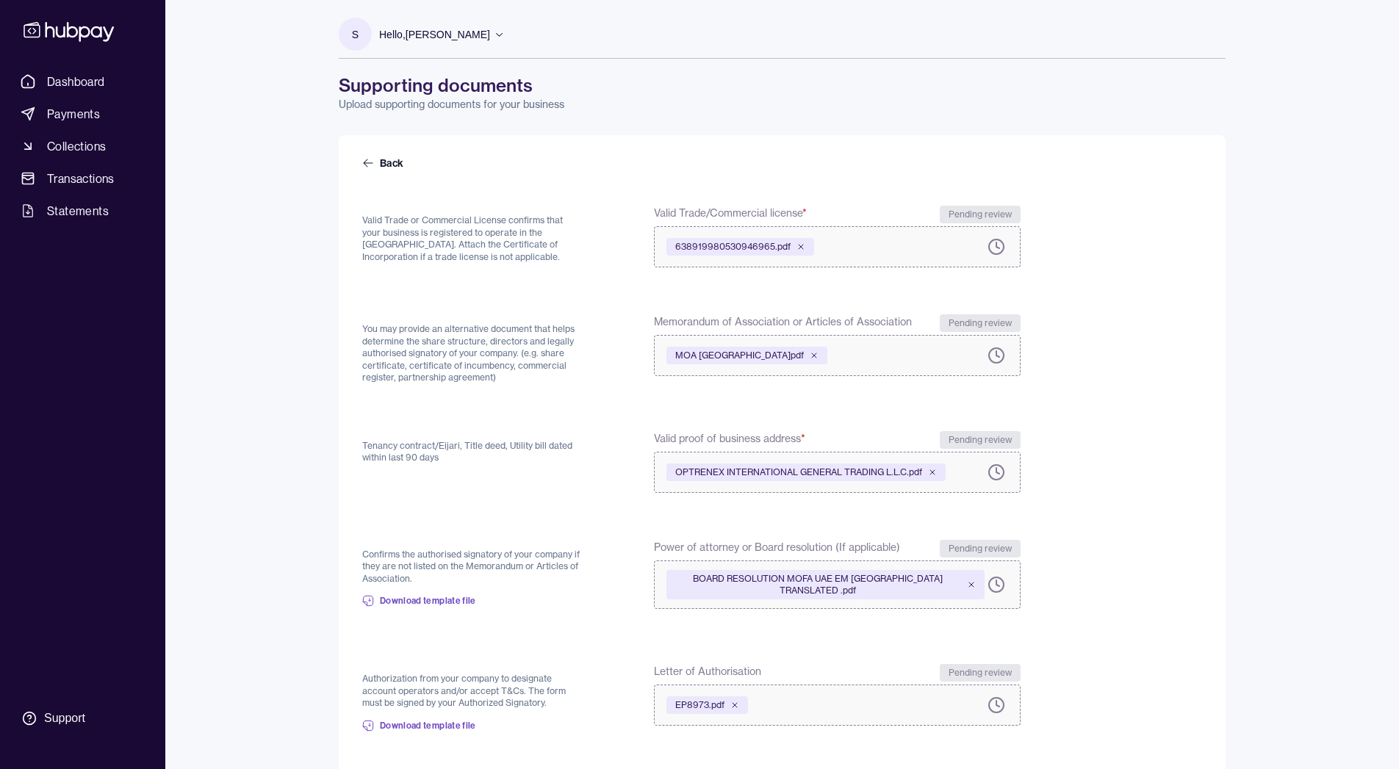
scroll to position [119, 0]
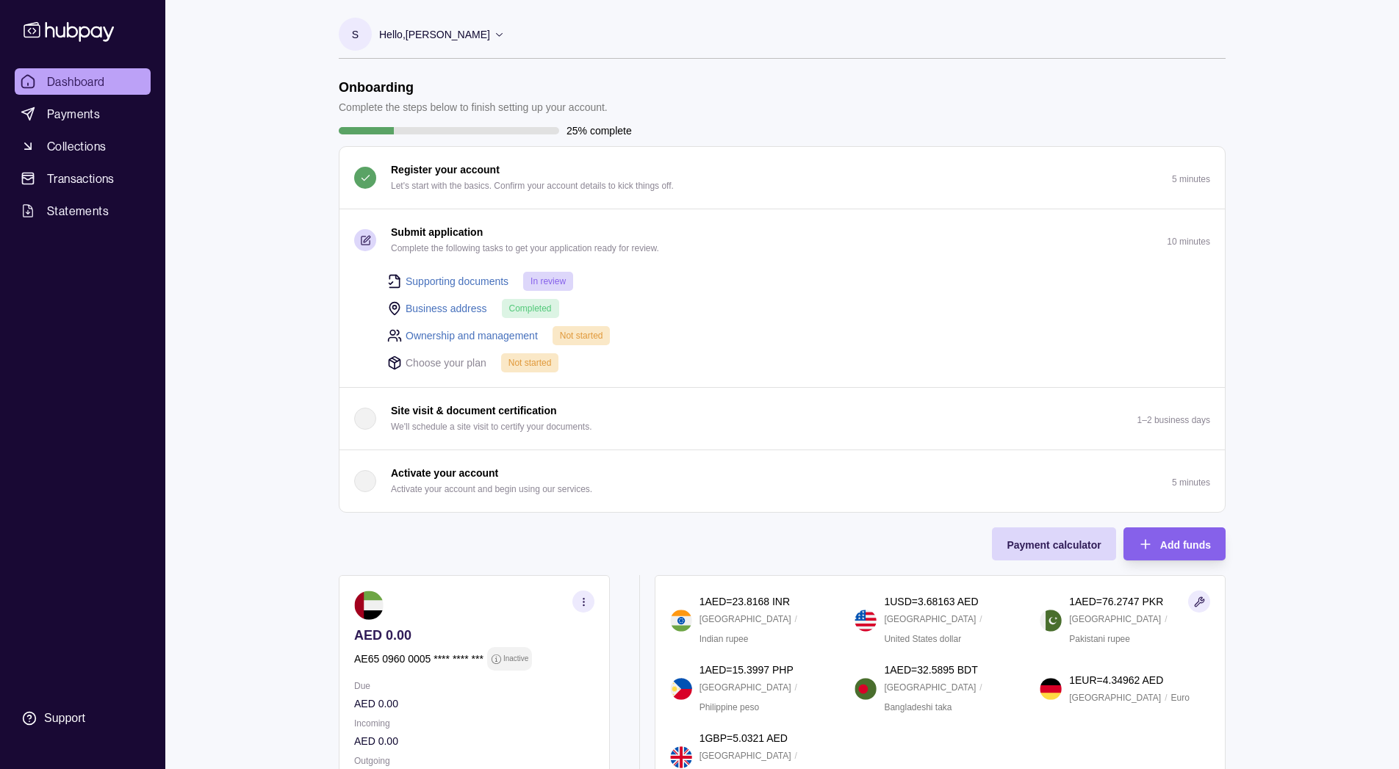
click at [461, 331] on link "Ownership and management" at bounding box center [471, 336] width 132 height 16
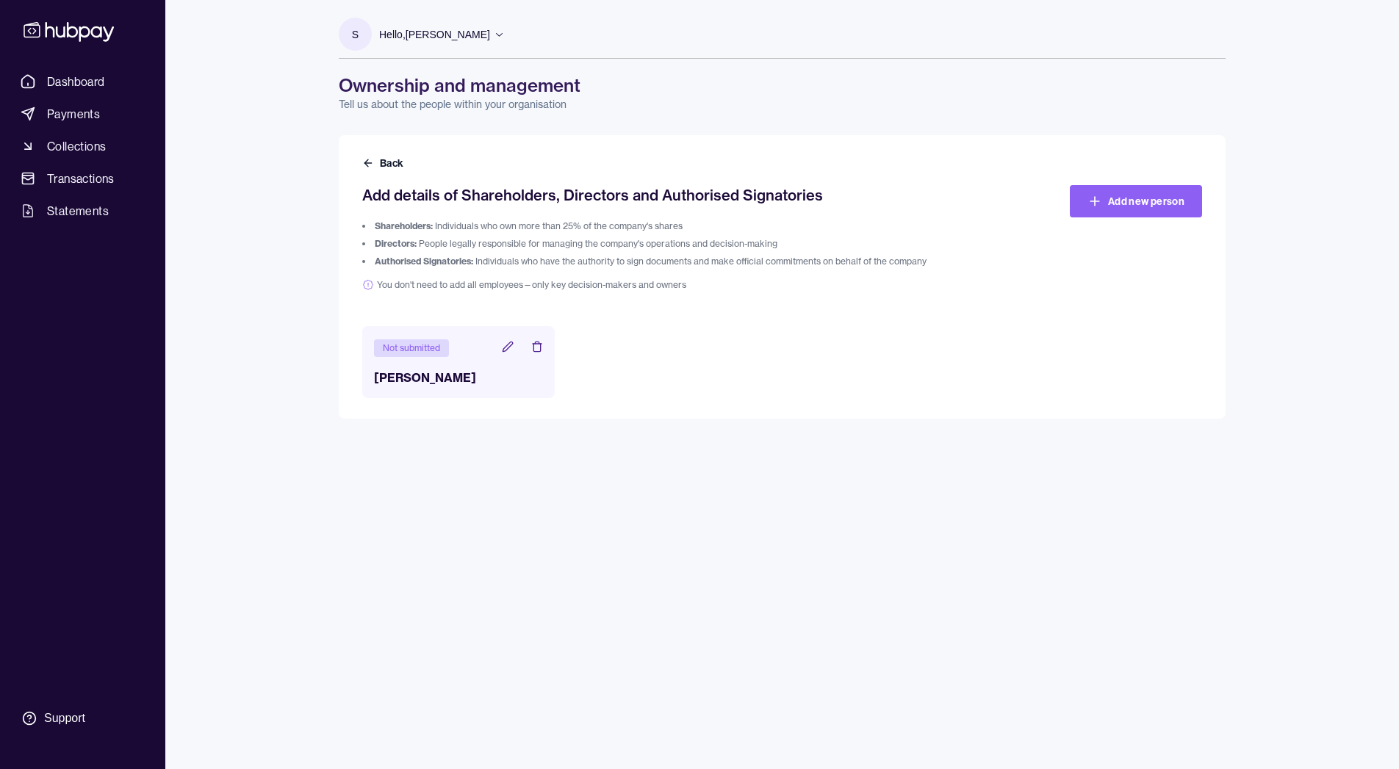
click at [508, 347] on icon at bounding box center [508, 347] width 12 height 12
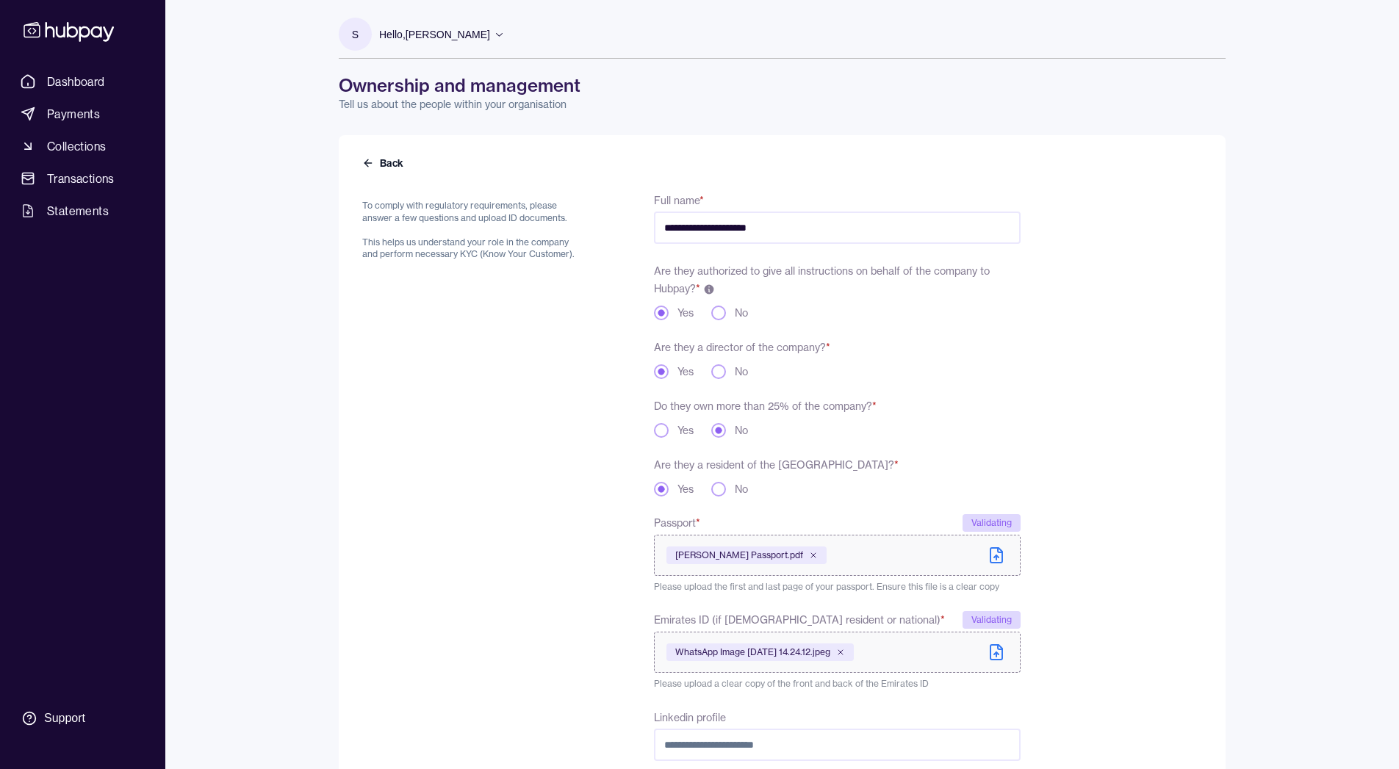
click at [673, 433] on div "Yes" at bounding box center [674, 430] width 40 height 15
click at [660, 430] on button "Yes" at bounding box center [661, 430] width 15 height 15
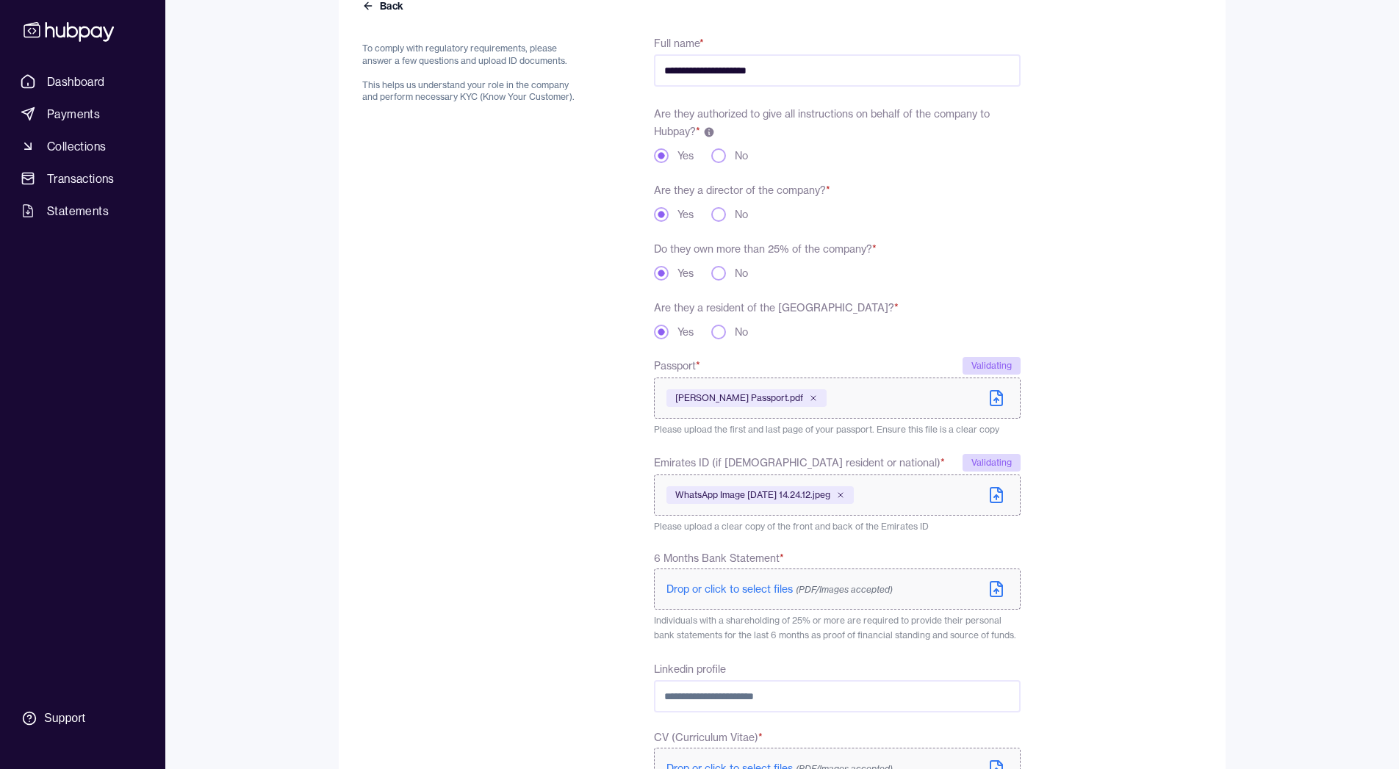
scroll to position [333, 0]
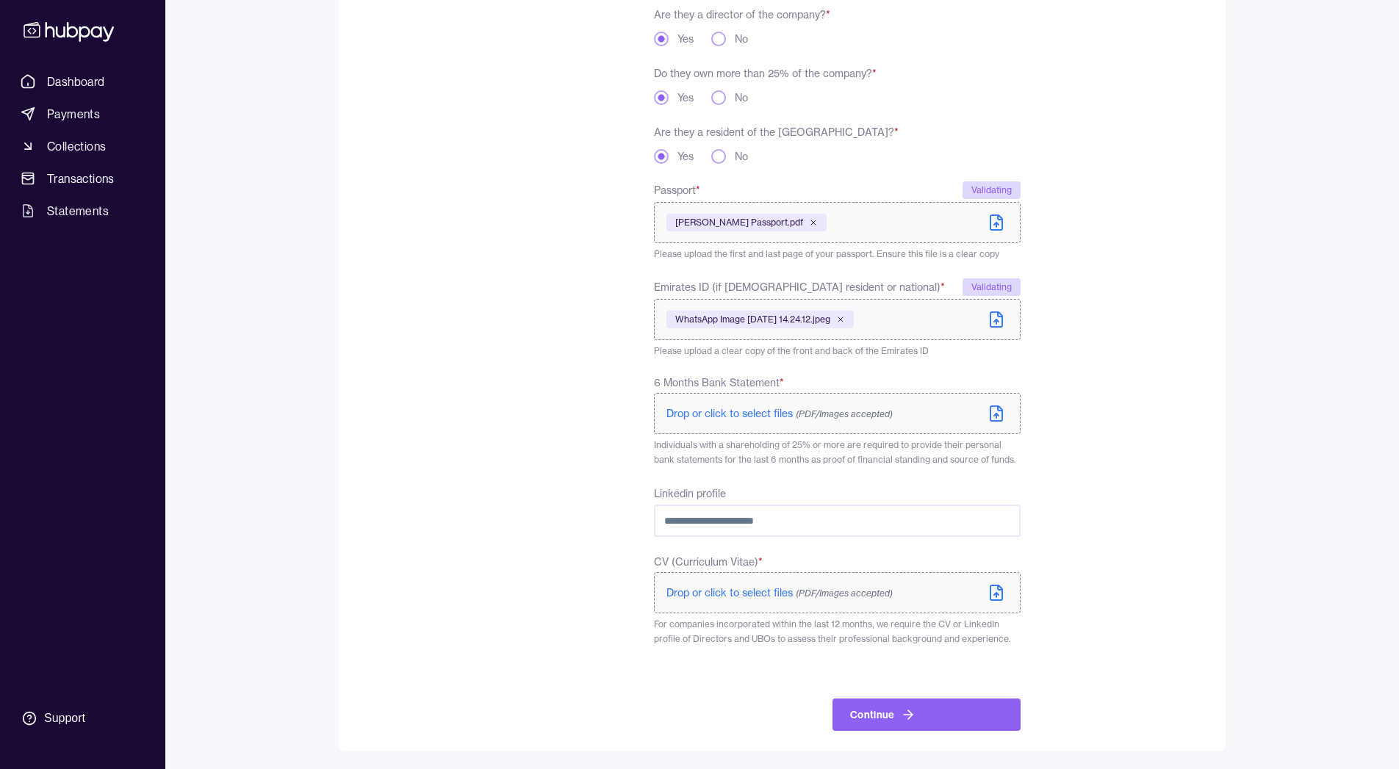
click at [730, 411] on span "Drop or click to select files (PDF/Images accepted)" at bounding box center [779, 413] width 226 height 13
click at [707, 588] on span "Drop or click to select files (PDF/Images accepted)" at bounding box center [779, 592] width 226 height 13
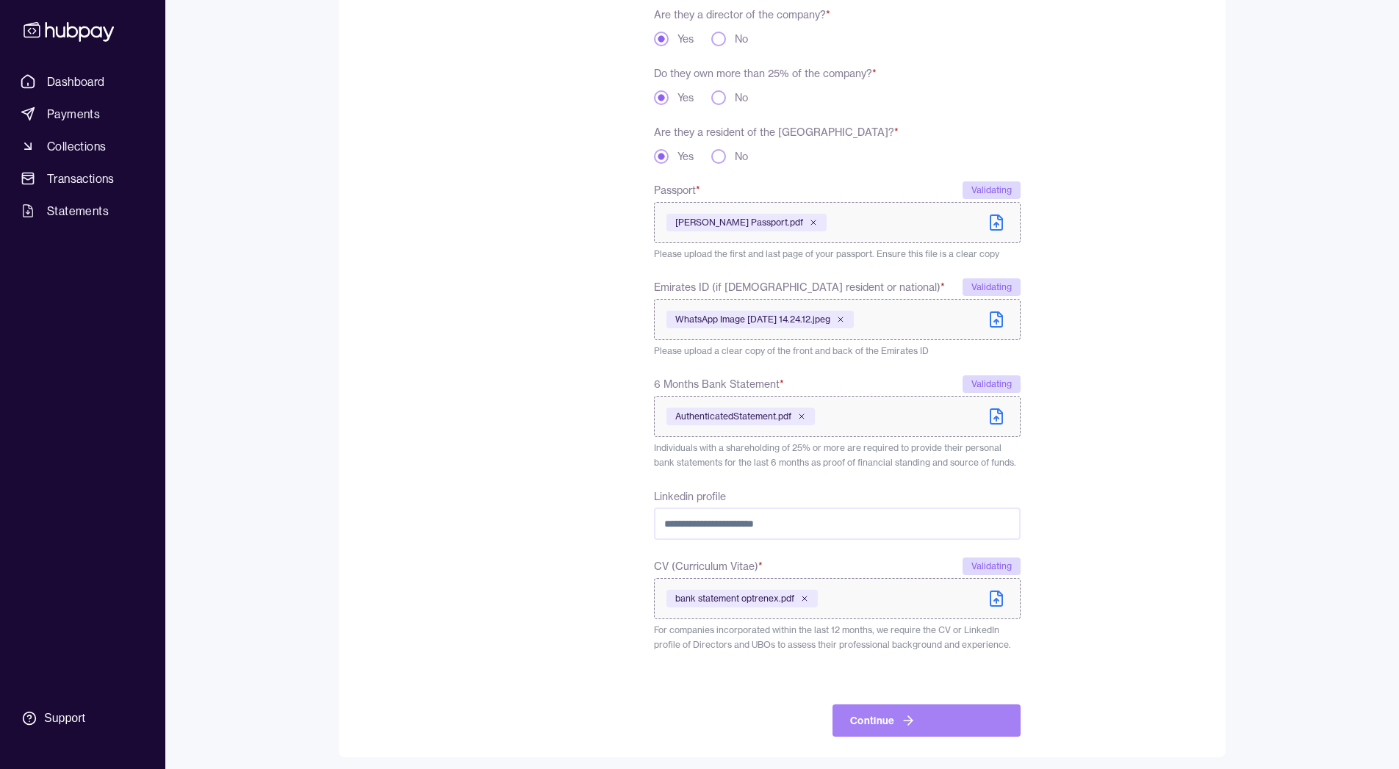
click at [961, 716] on button "Continue" at bounding box center [926, 720] width 188 height 32
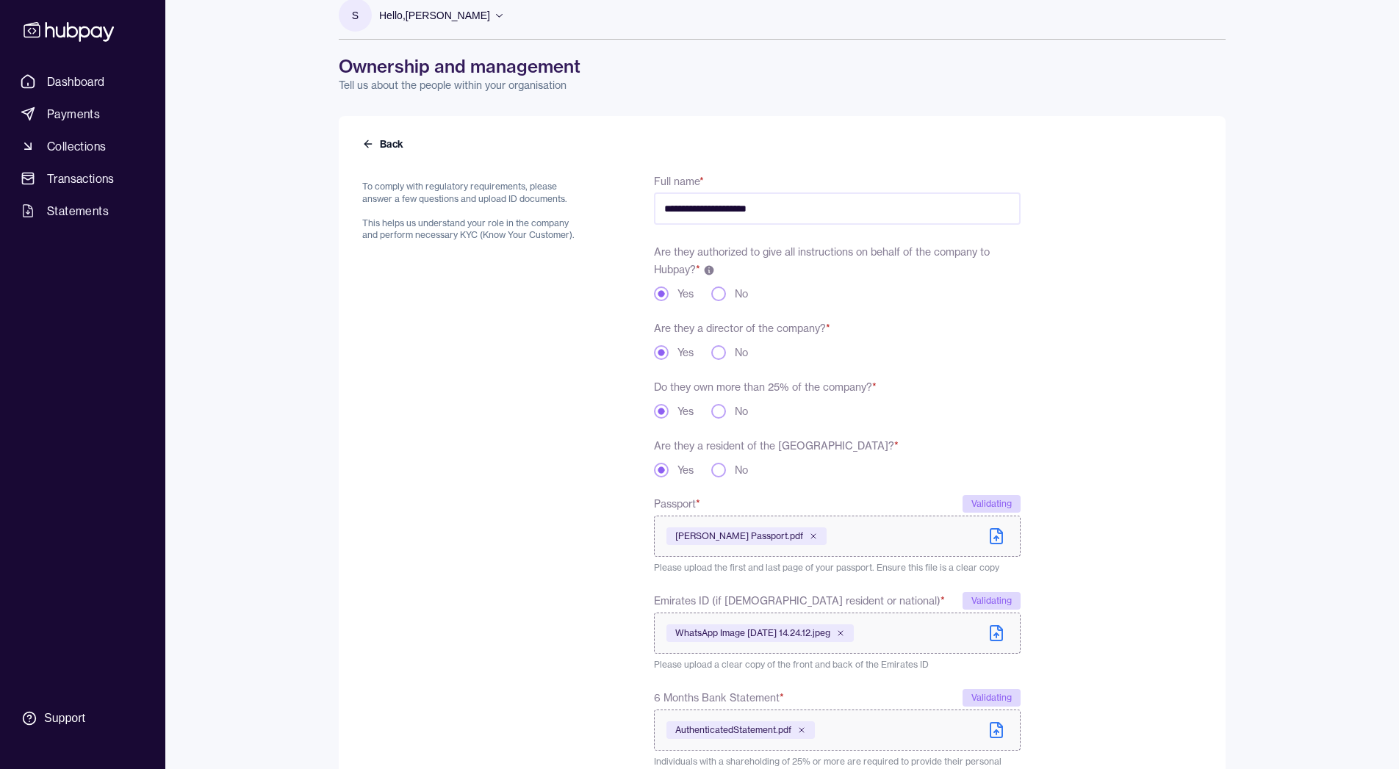
scroll to position [0, 0]
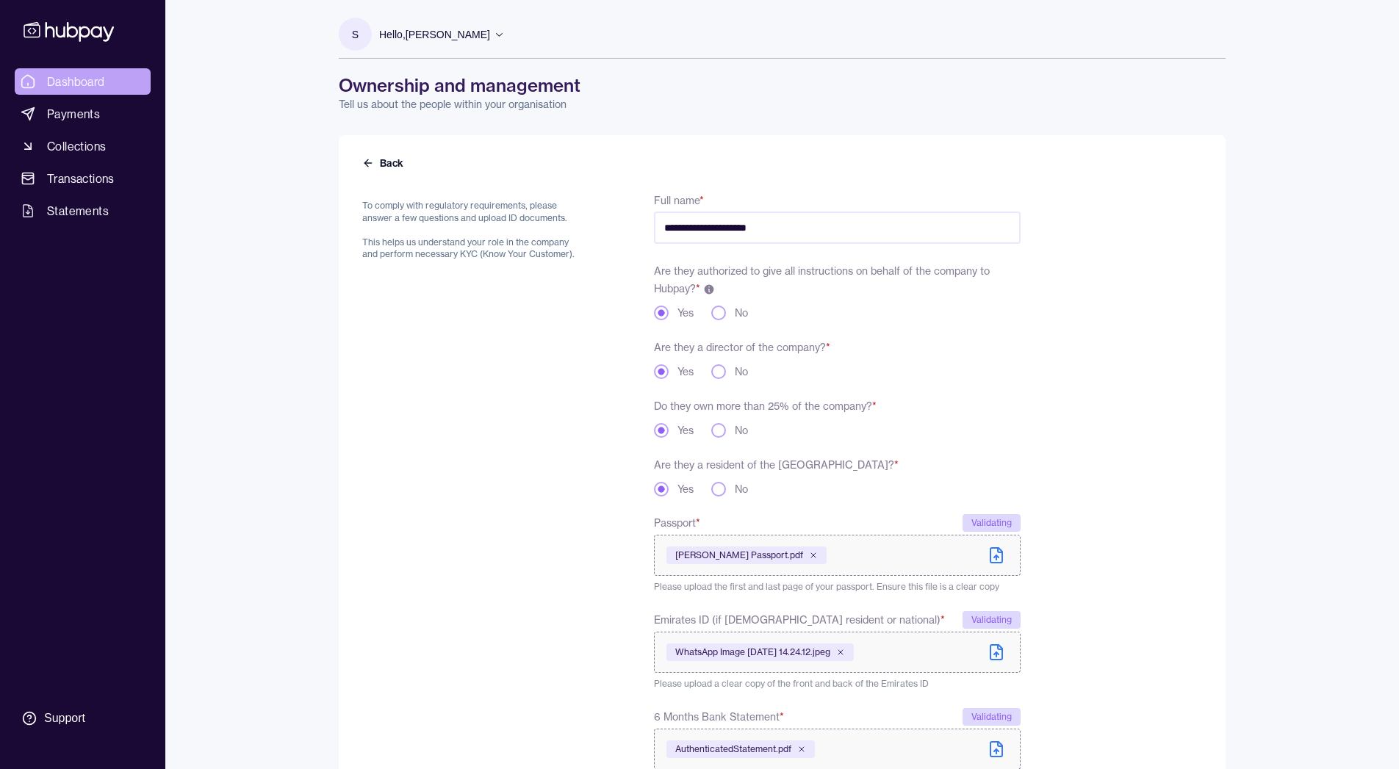
click at [87, 73] on span "Dashboard" at bounding box center [76, 82] width 58 height 18
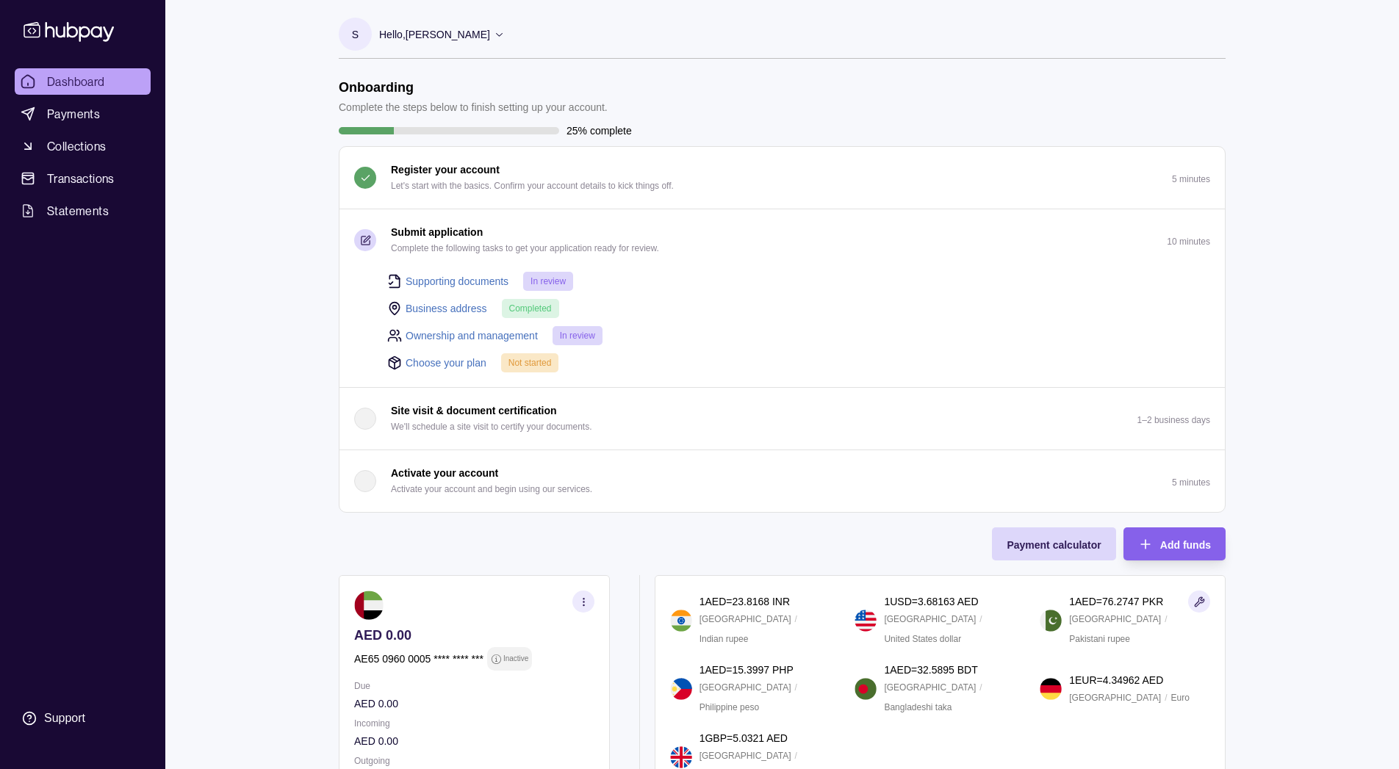
click at [434, 359] on link "Choose your plan" at bounding box center [445, 363] width 81 height 16
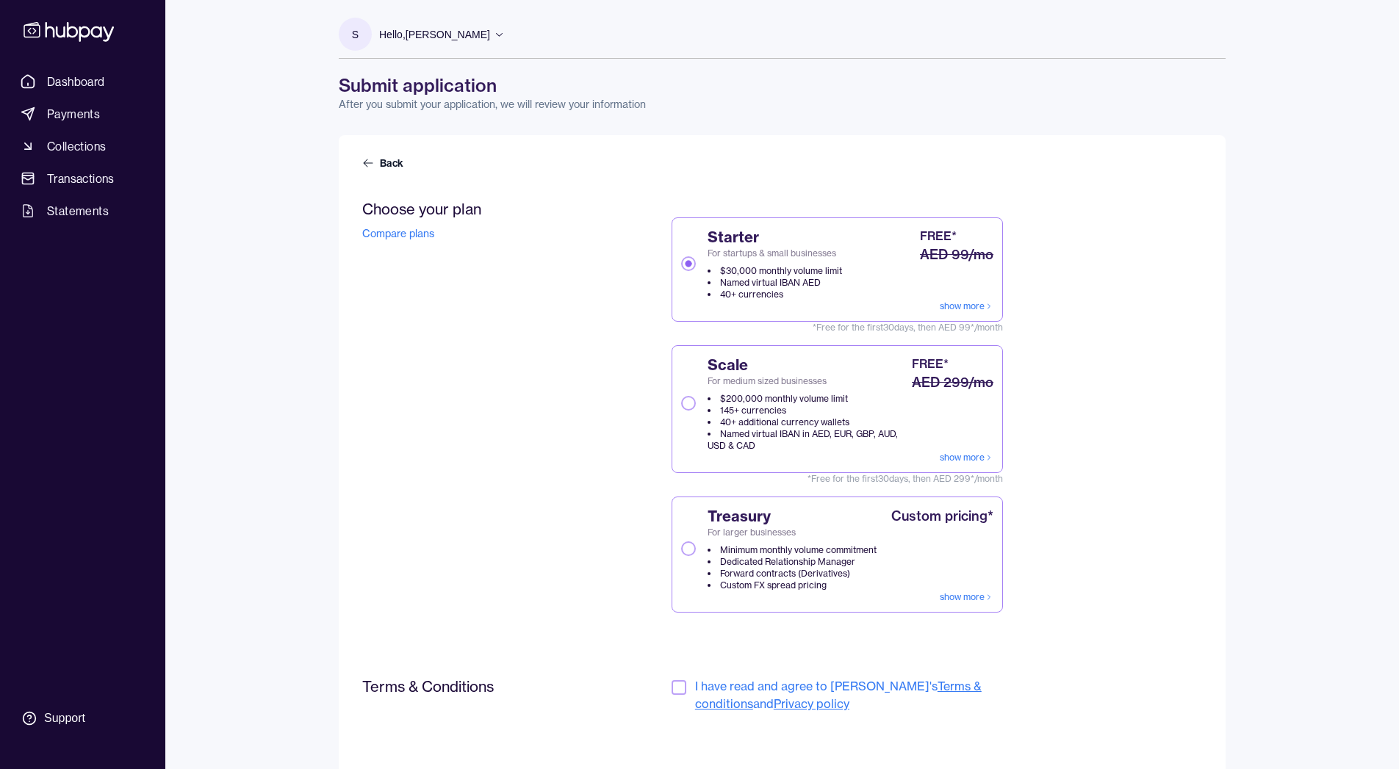
click at [691, 413] on div "Scale For medium sized businesses $200,000 monthly volume limit 145+ currencies…" at bounding box center [795, 403] width 228 height 97
click at [691, 411] on button "Scale For medium sized businesses $200,000 monthly volume limit 145+ currencies…" at bounding box center [688, 403] width 15 height 15
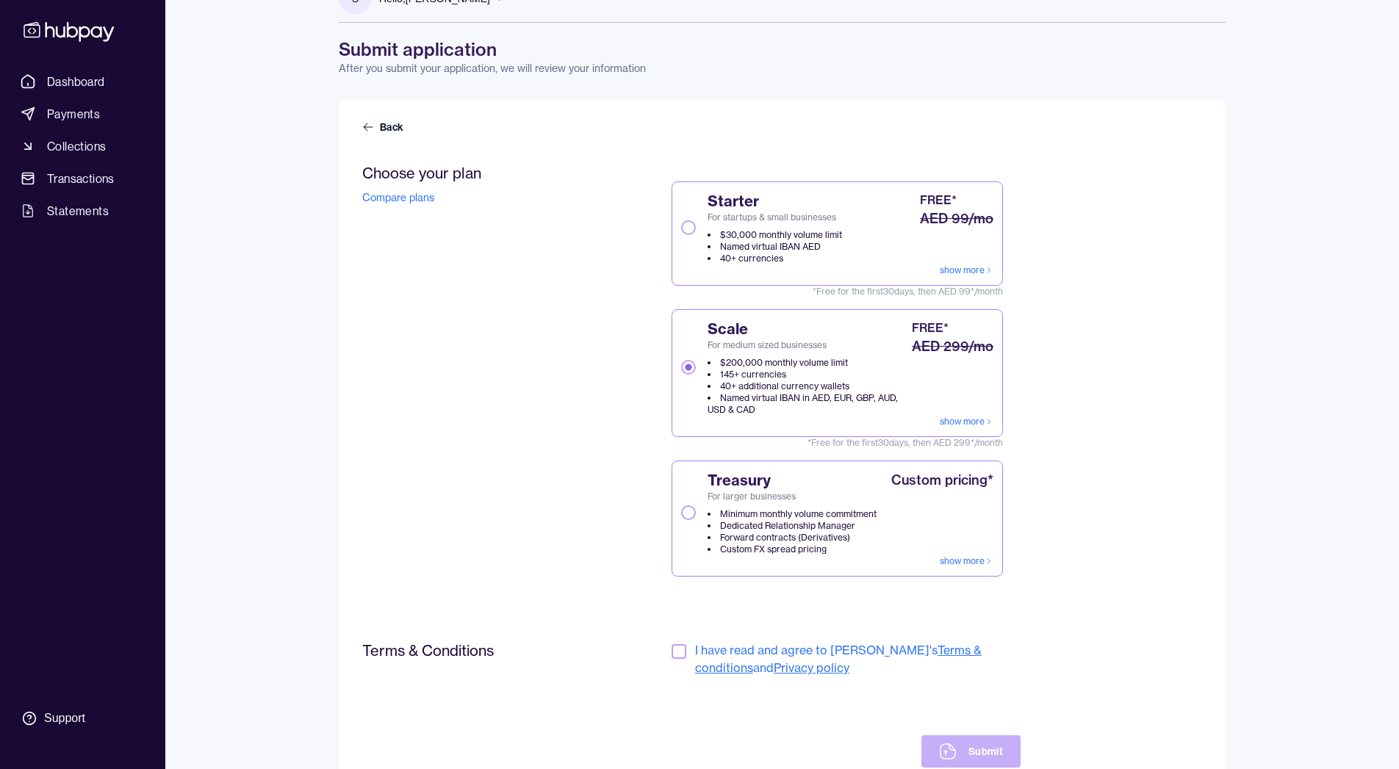
scroll to position [90, 0]
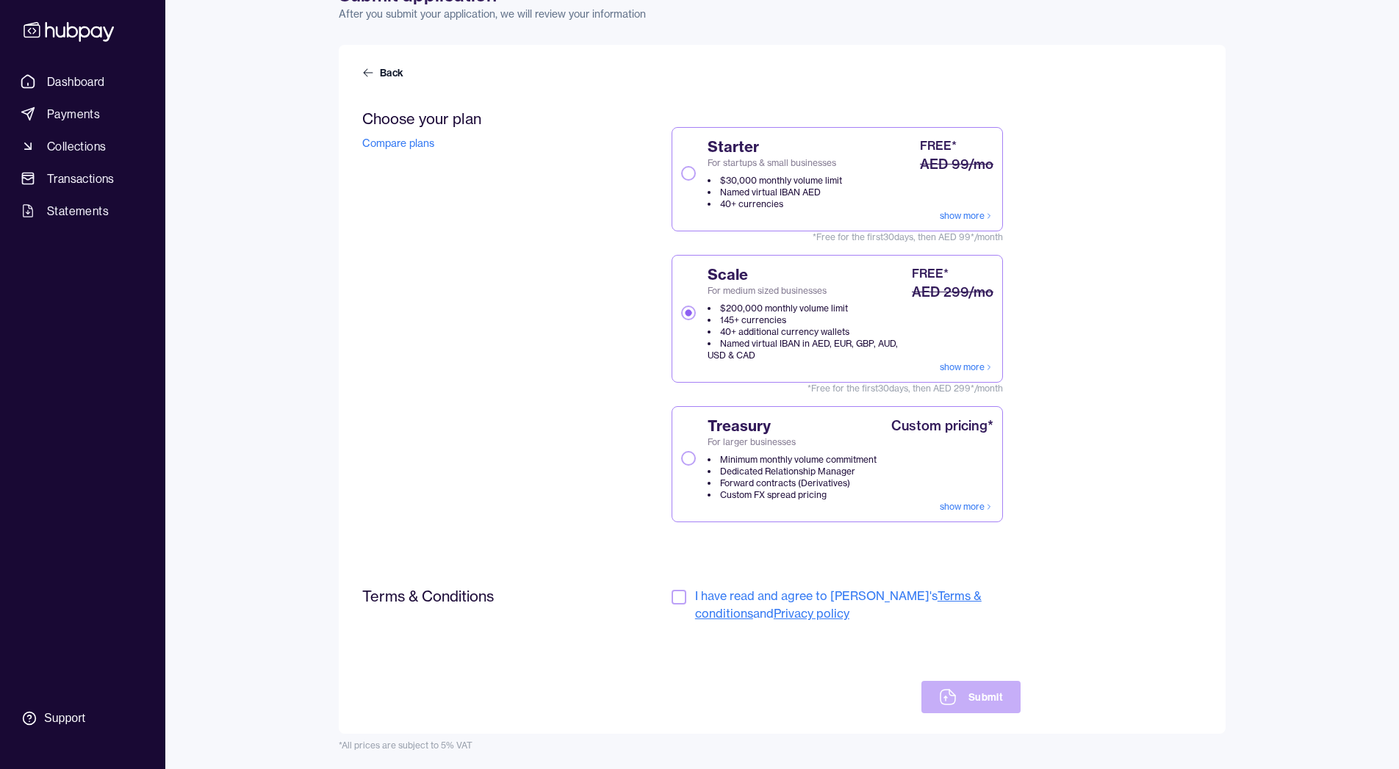
click at [678, 602] on button "button" at bounding box center [678, 597] width 15 height 15
click at [962, 696] on button "Submit" at bounding box center [970, 697] width 99 height 32
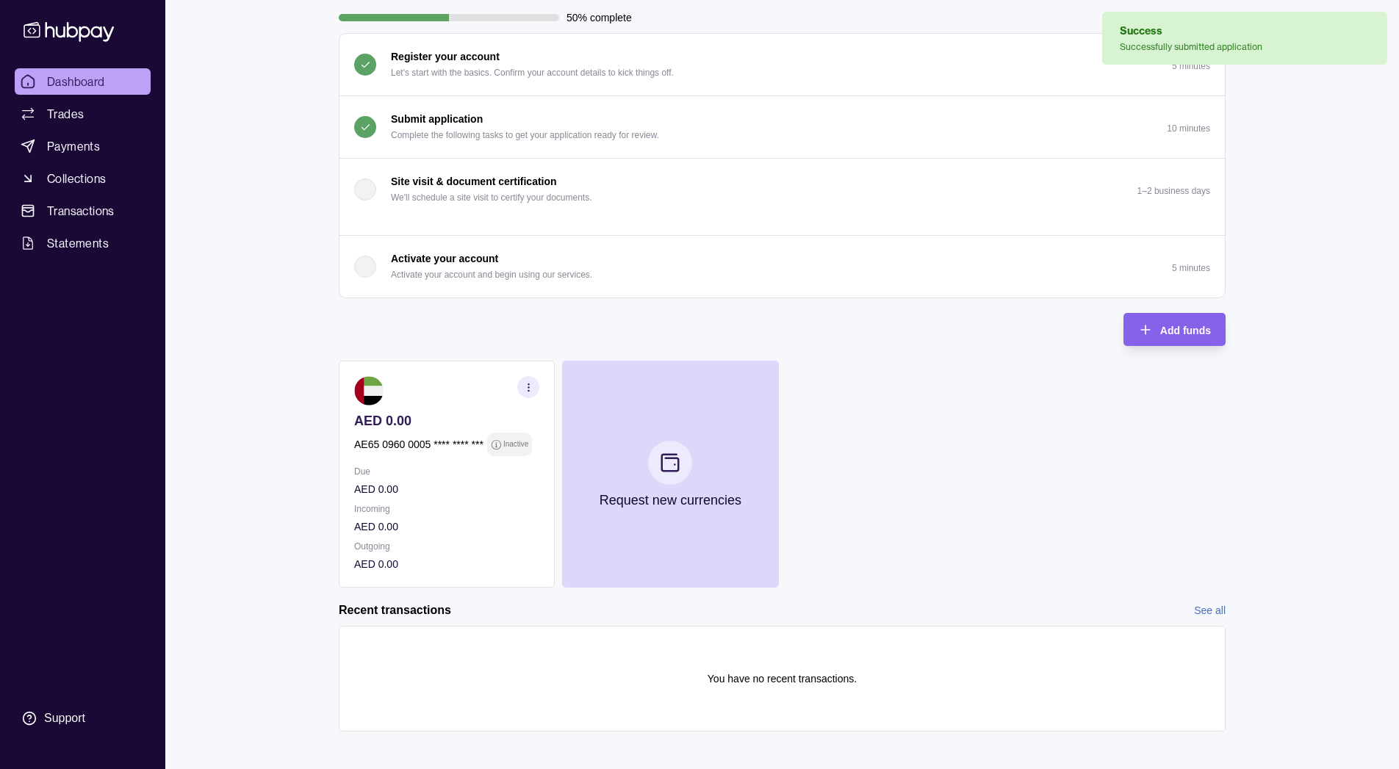
scroll to position [117, 0]
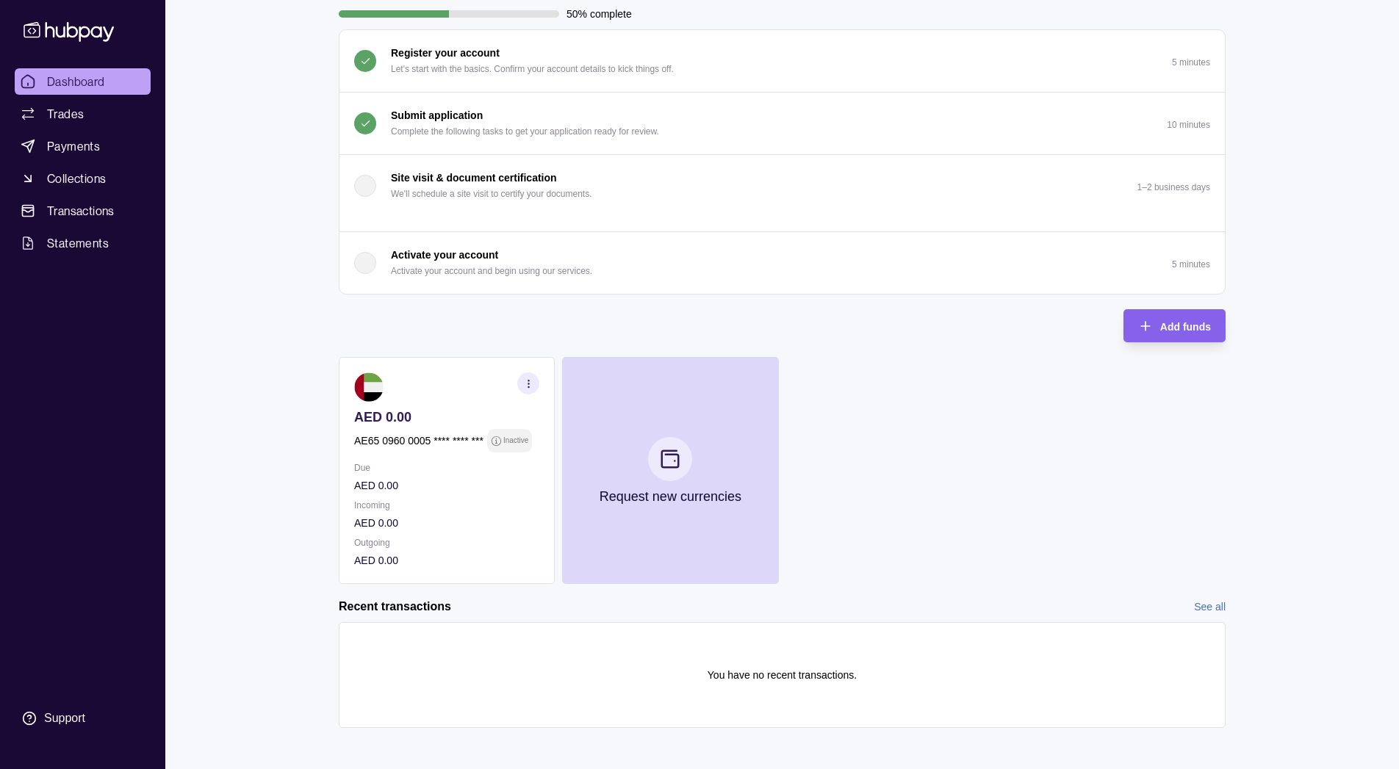
click at [508, 478] on p "AED 0.00" at bounding box center [446, 485] width 185 height 16
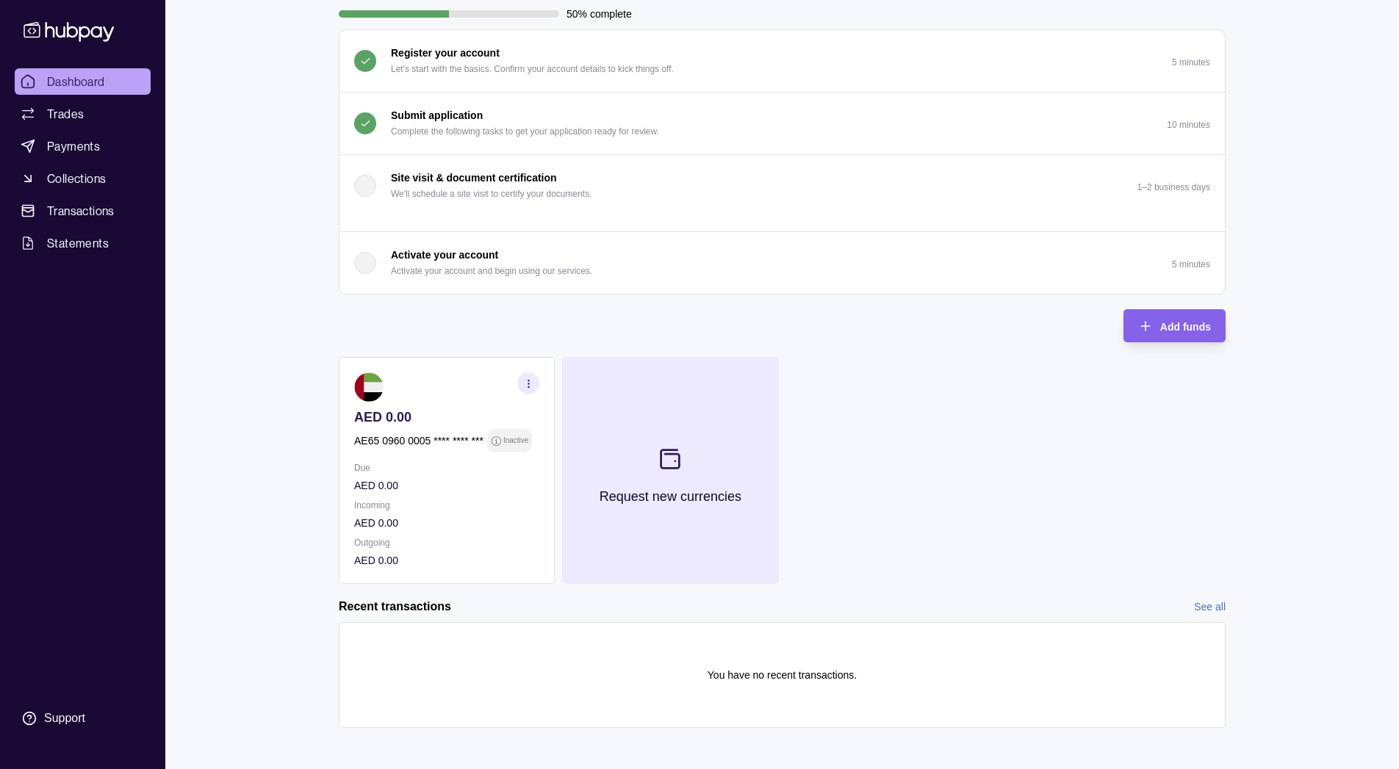
click at [721, 456] on button "Request new currencies" at bounding box center [670, 470] width 216 height 227
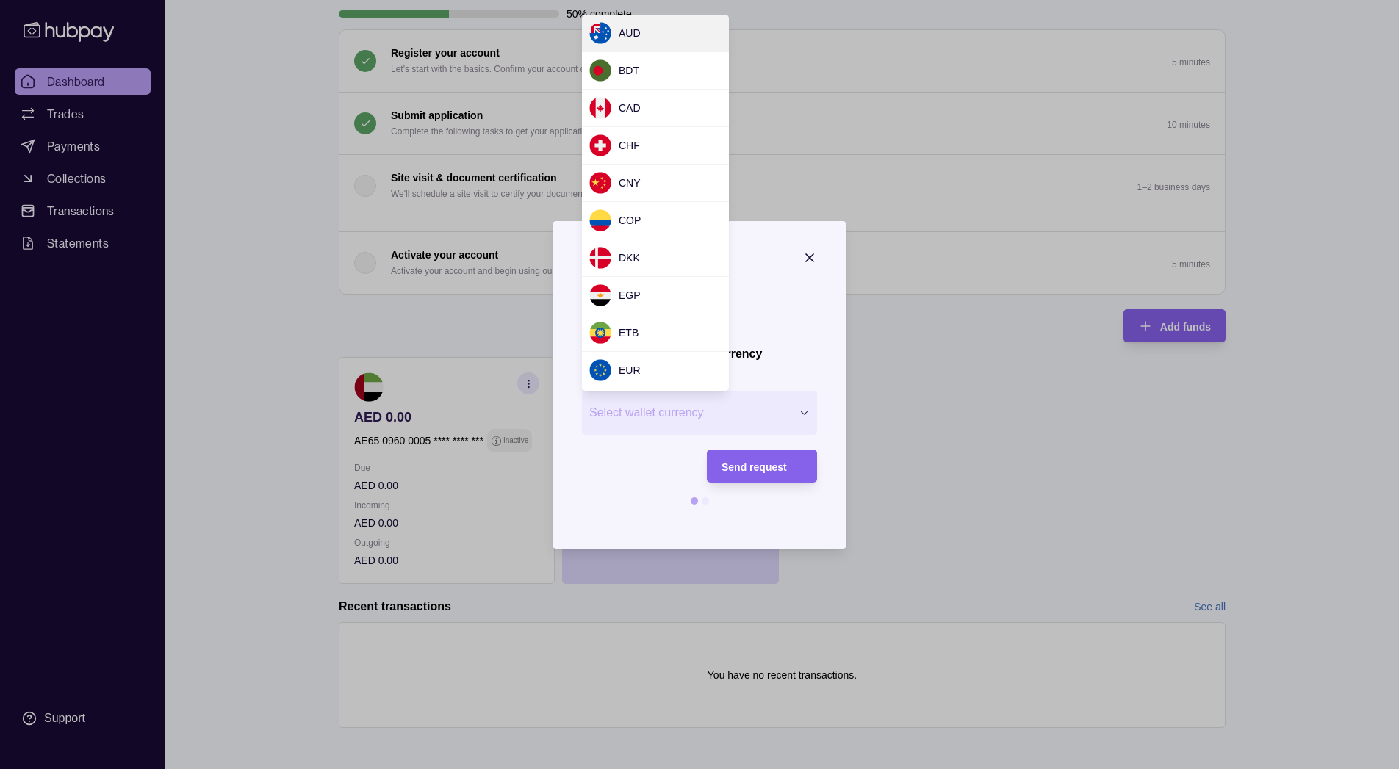
click at [722, 768] on div "Request new currency Wallet * Select wallet currency *** *** *** *** *** *** **…" at bounding box center [699, 775] width 1399 height 0
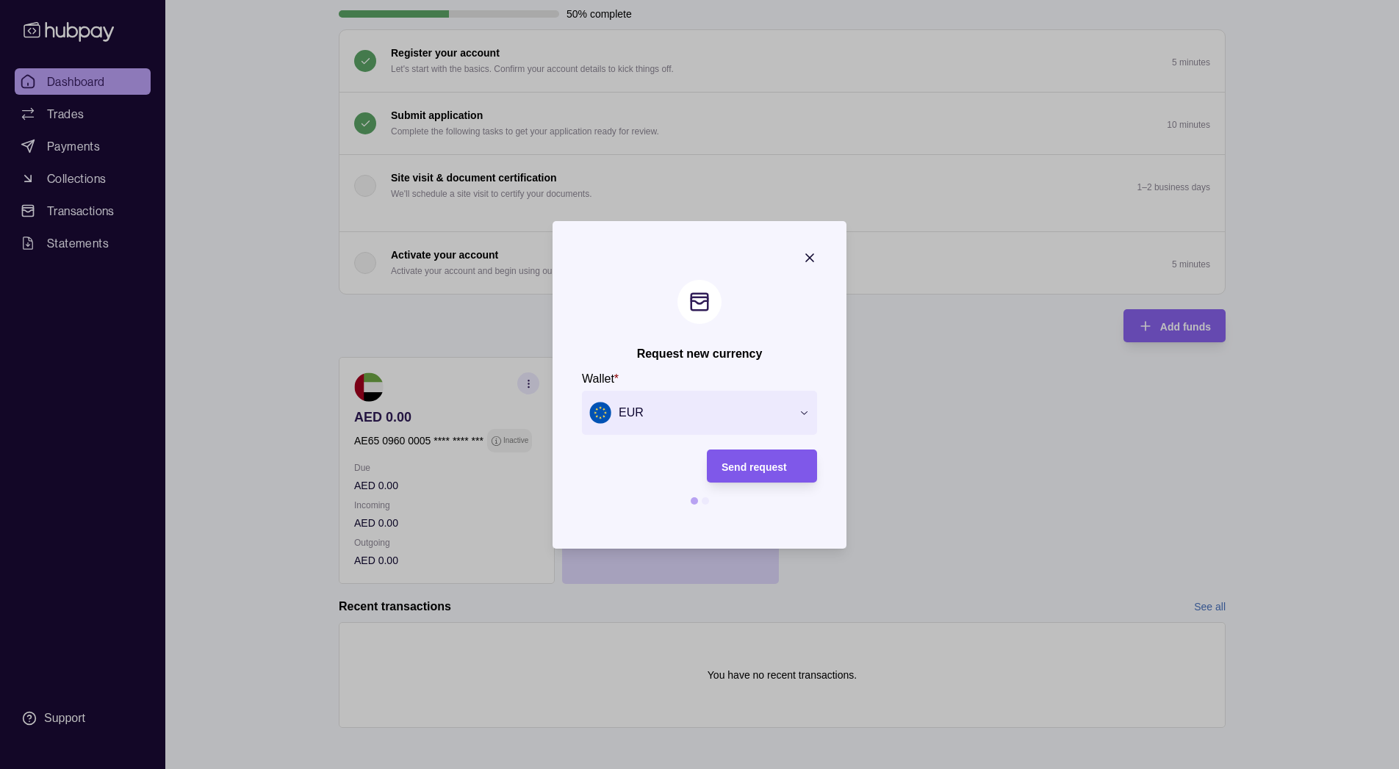
click at [772, 467] on span "Send request" at bounding box center [753, 467] width 65 height 12
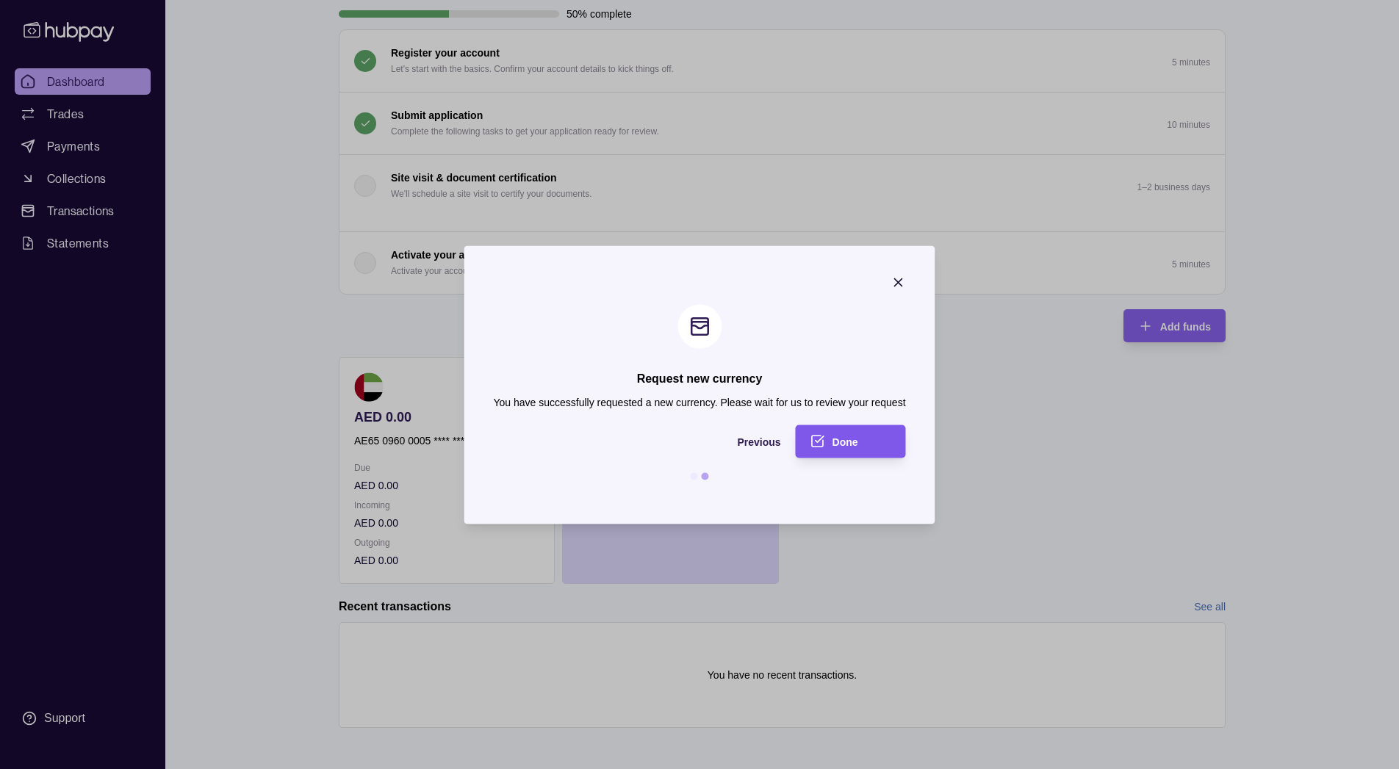
click at [859, 443] on div "Done" at bounding box center [861, 442] width 59 height 18
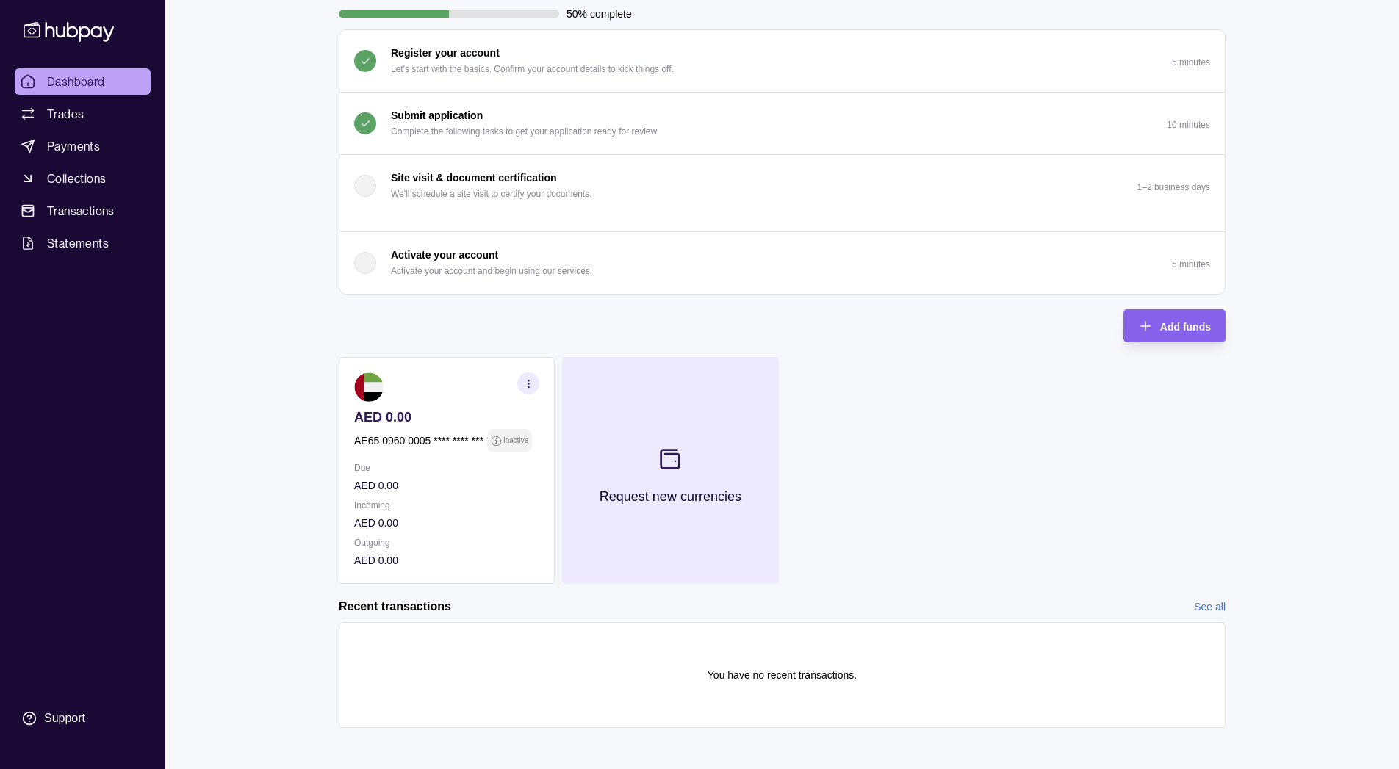
click at [699, 463] on button "Request new currencies" at bounding box center [670, 470] width 216 height 227
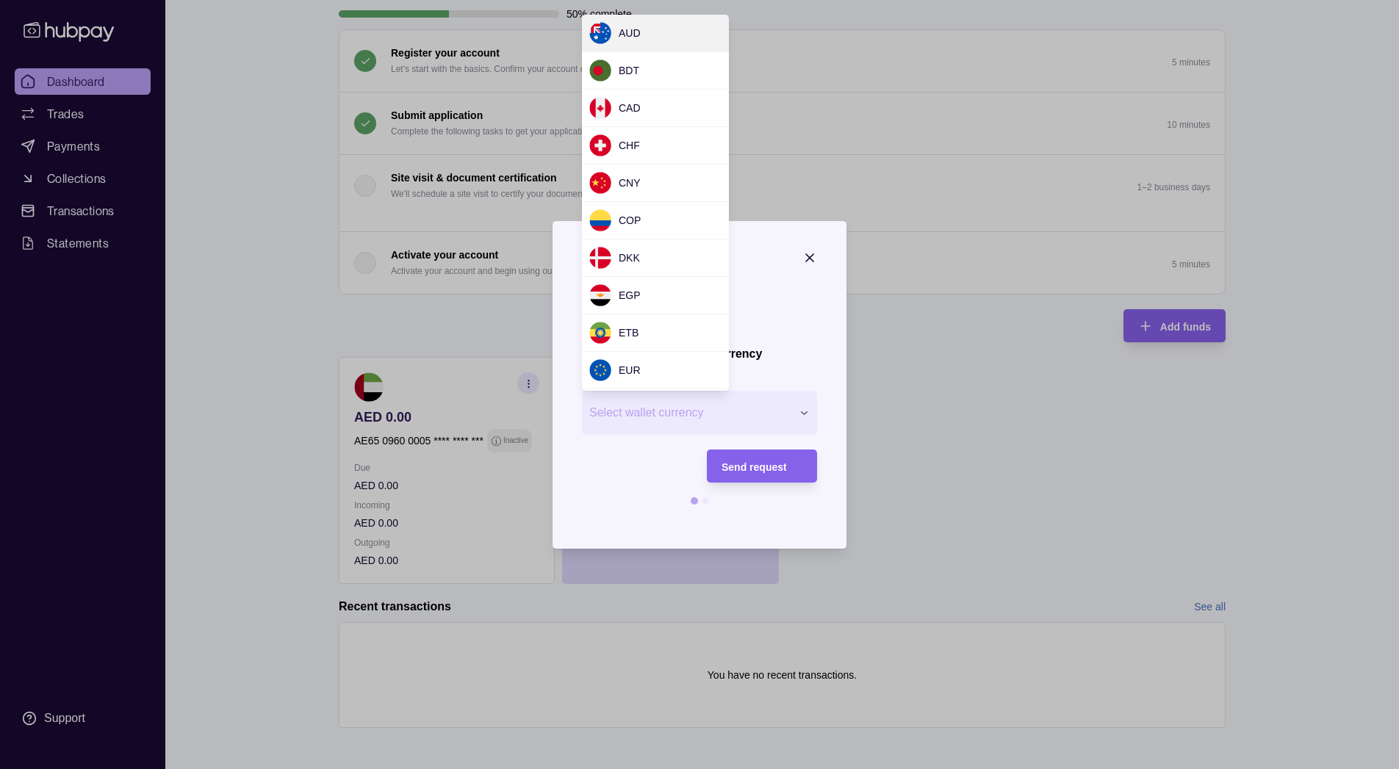
click at [687, 768] on div "Request new currency Wallet * Select wallet currency *** *** *** *** *** *** **…" at bounding box center [699, 775] width 1399 height 0
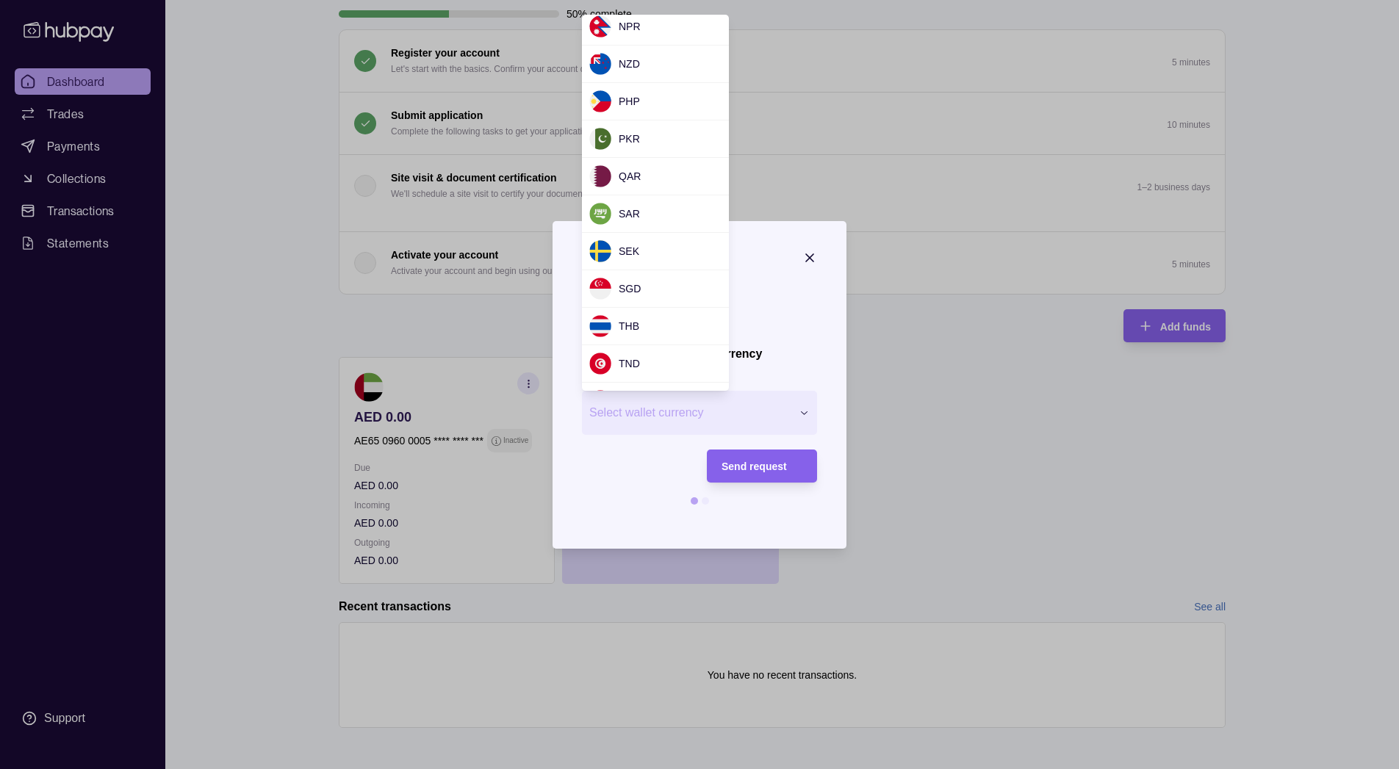
scroll to position [1025, 0]
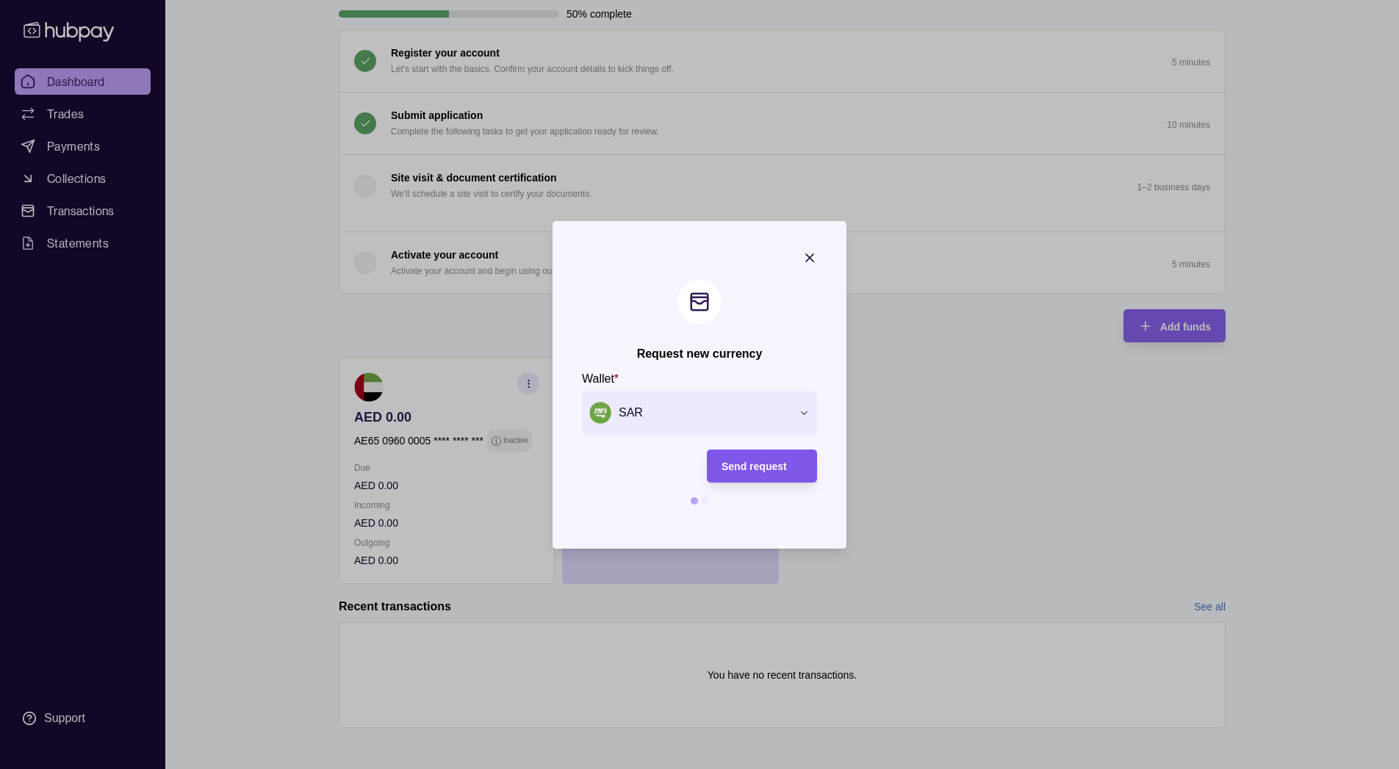
click at [757, 469] on span "Send request" at bounding box center [753, 467] width 65 height 12
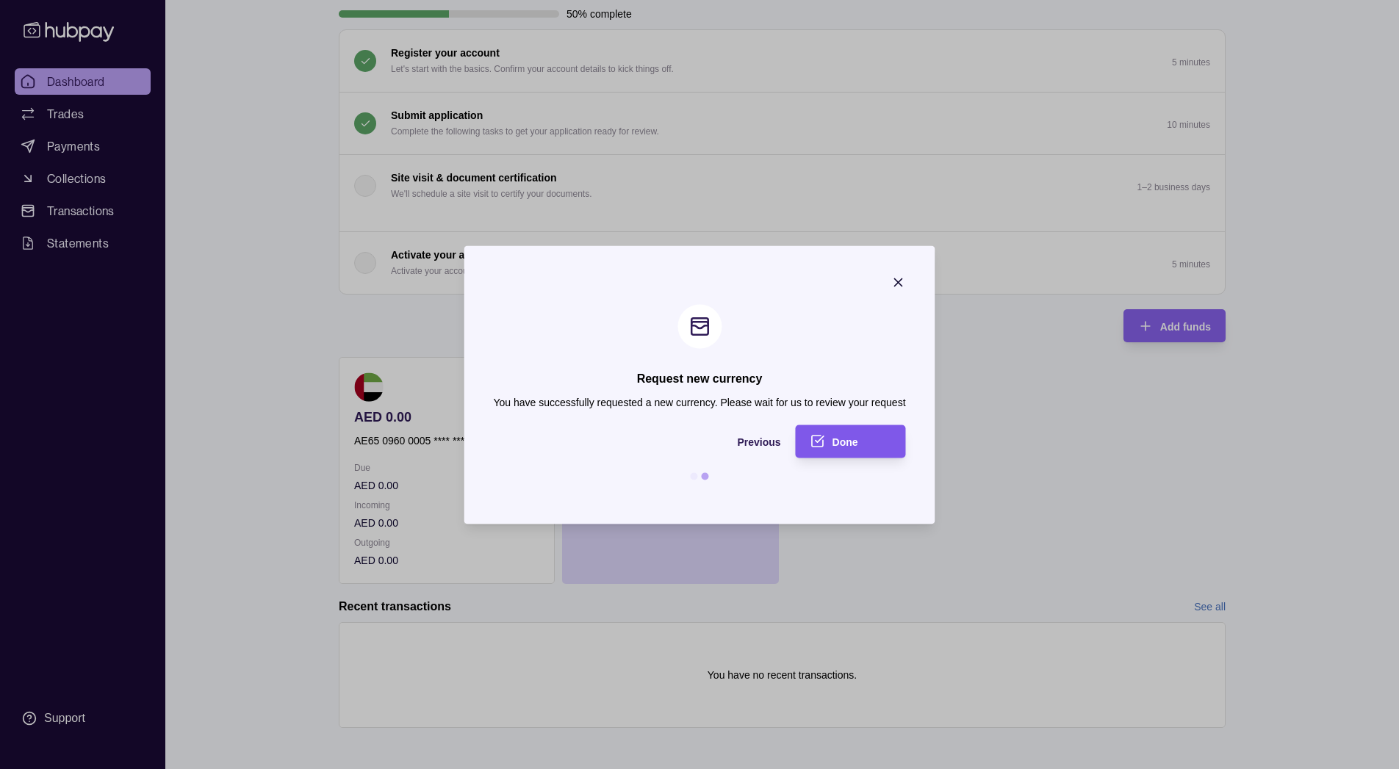
click at [822, 450] on div "Done" at bounding box center [839, 441] width 103 height 33
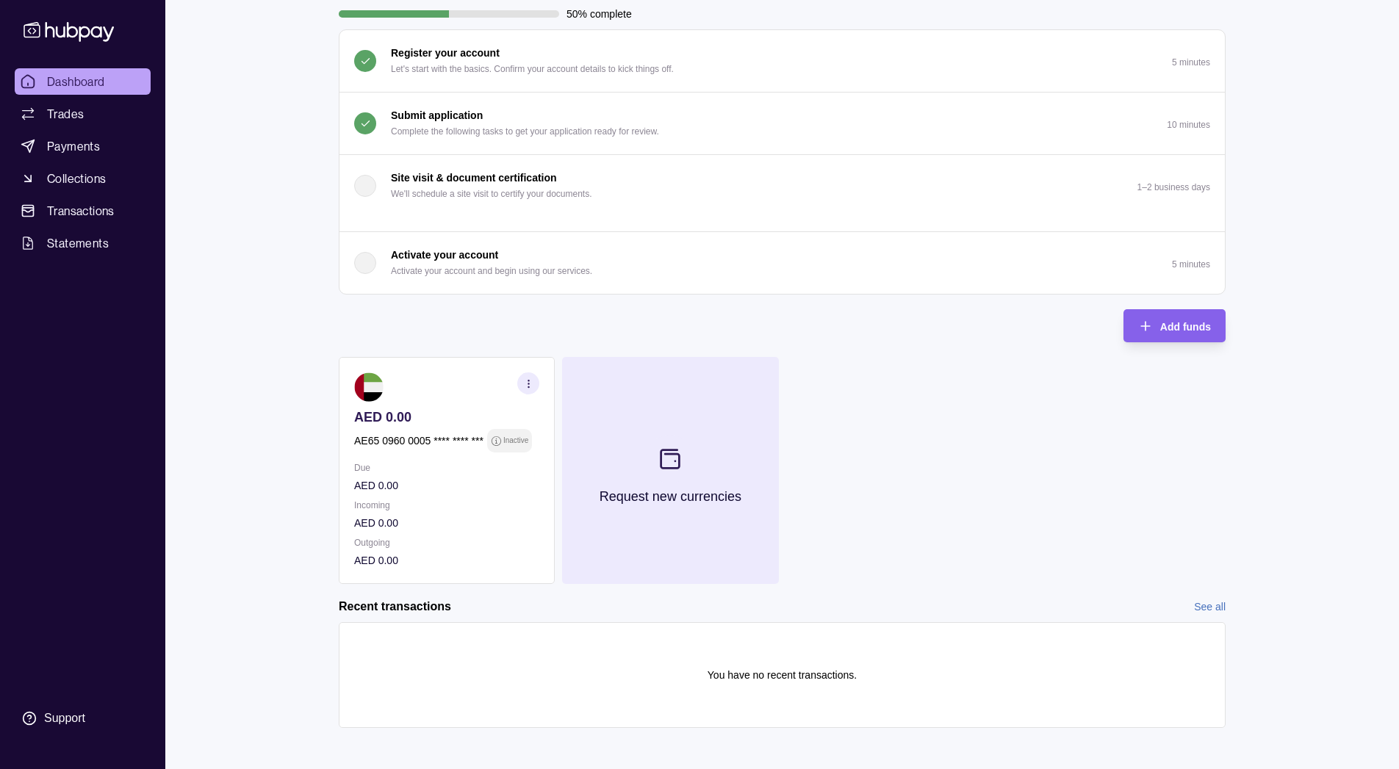
click at [649, 477] on button "Request new currencies" at bounding box center [670, 470] width 216 height 227
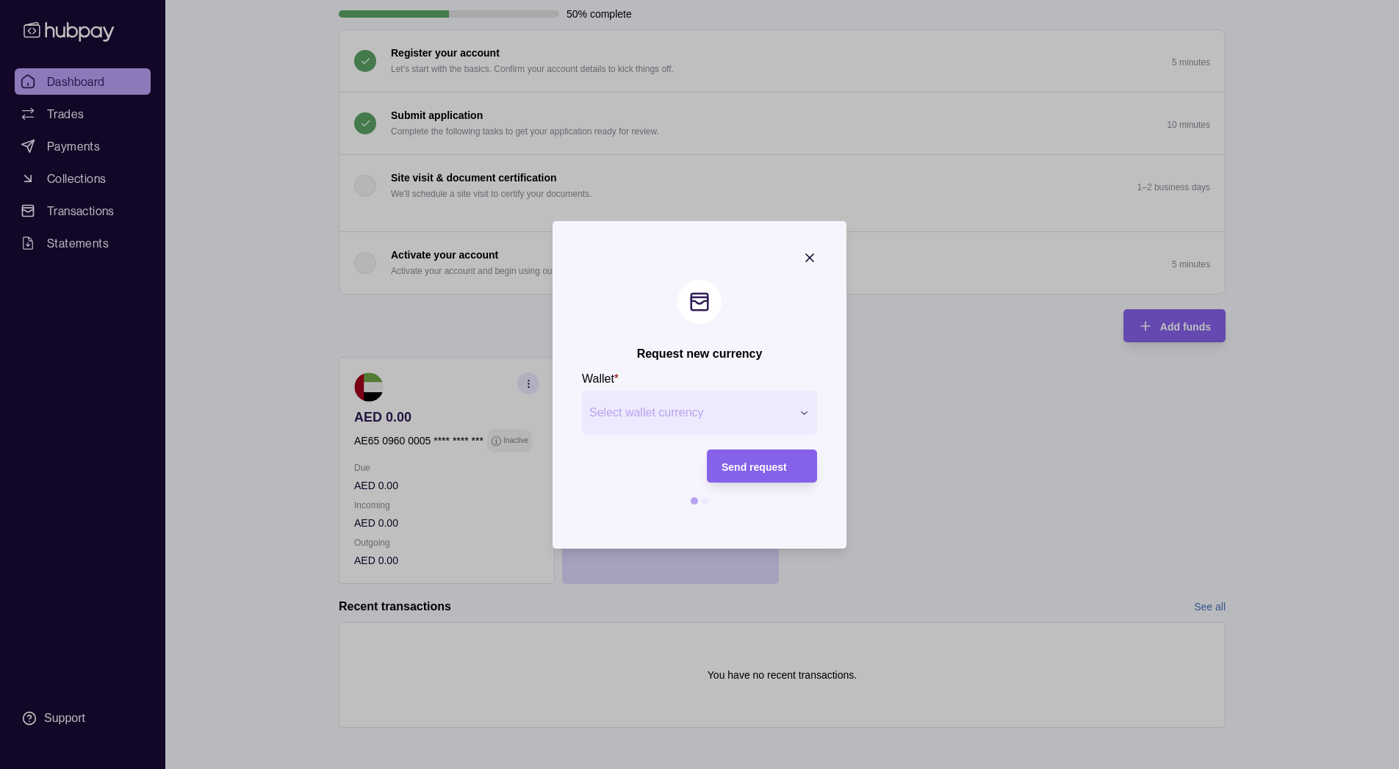
click at [708, 768] on div "Request new currency Wallet * Select wallet currency *** *** *** *** *** *** **…" at bounding box center [699, 775] width 1399 height 0
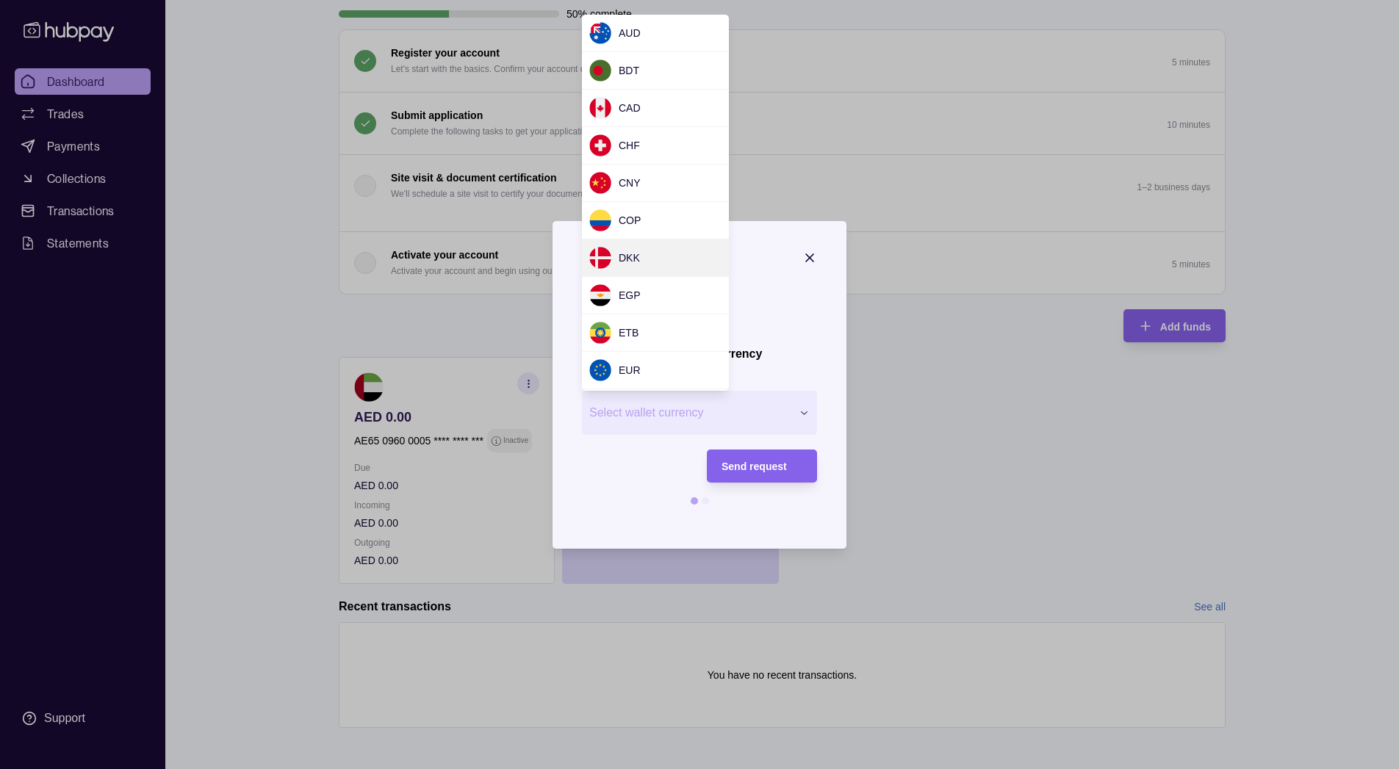
scroll to position [1310, 0]
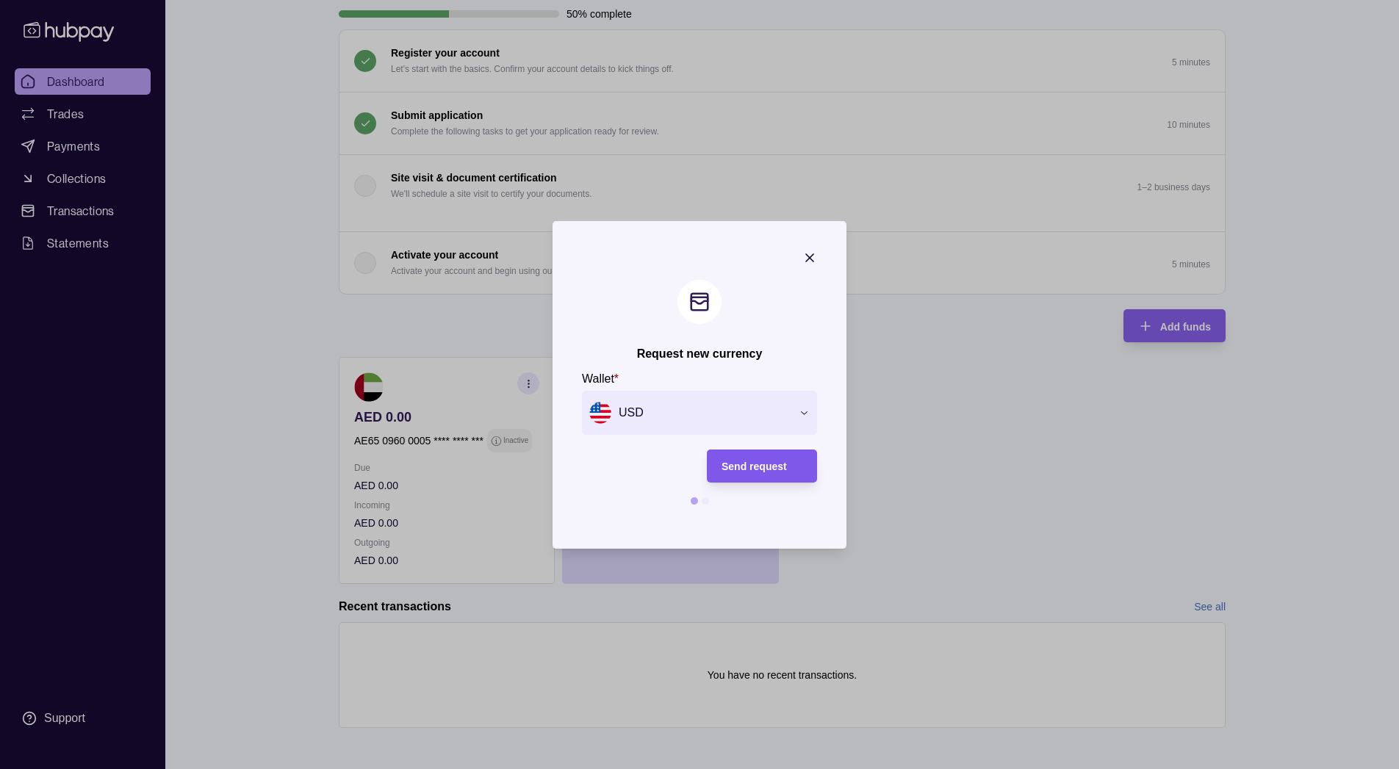
click at [770, 477] on div "Send request" at bounding box center [750, 466] width 103 height 33
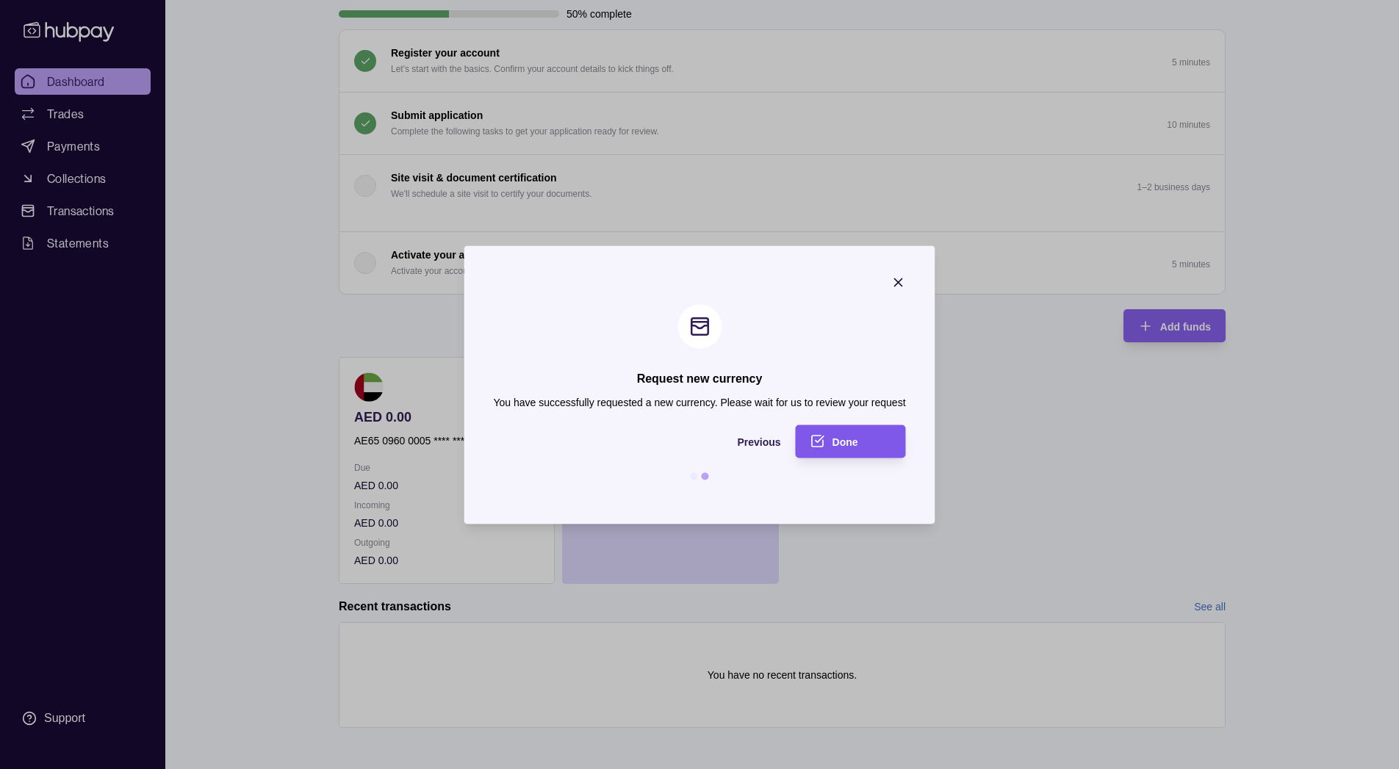
click at [840, 439] on span "Done" at bounding box center [845, 442] width 26 height 12
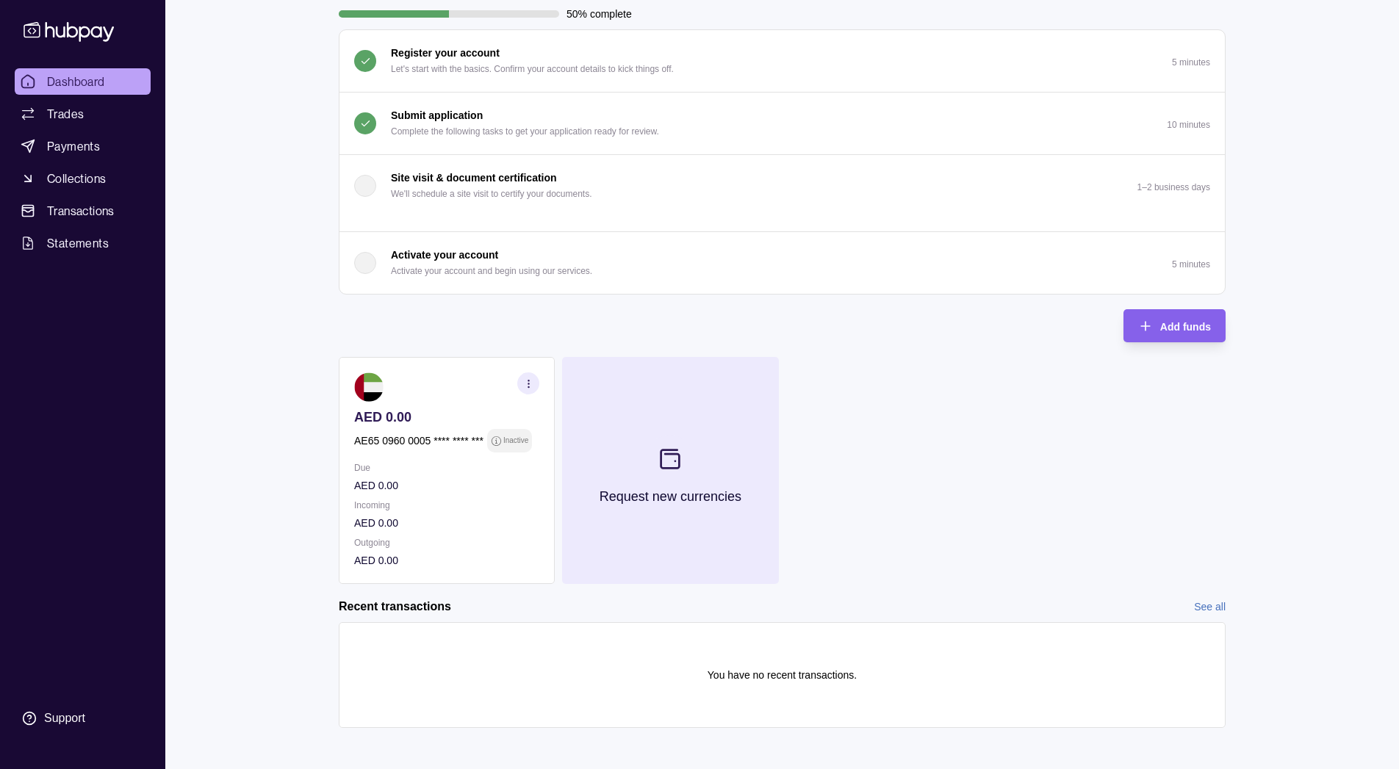
click at [697, 464] on button "Request new currencies" at bounding box center [670, 470] width 216 height 227
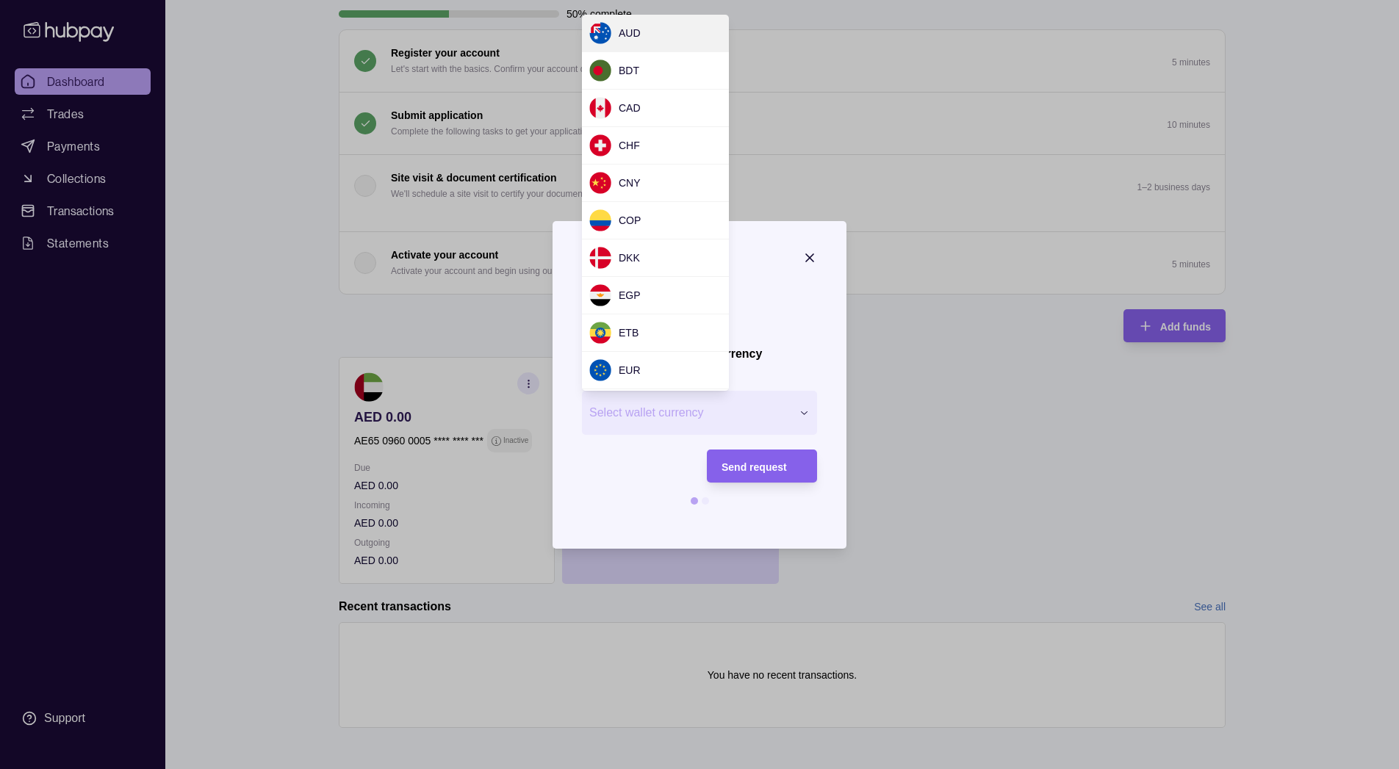
click at [720, 768] on div "Request new currency Wallet * Select wallet currency *** *** *** *** *** *** **…" at bounding box center [699, 775] width 1399 height 0
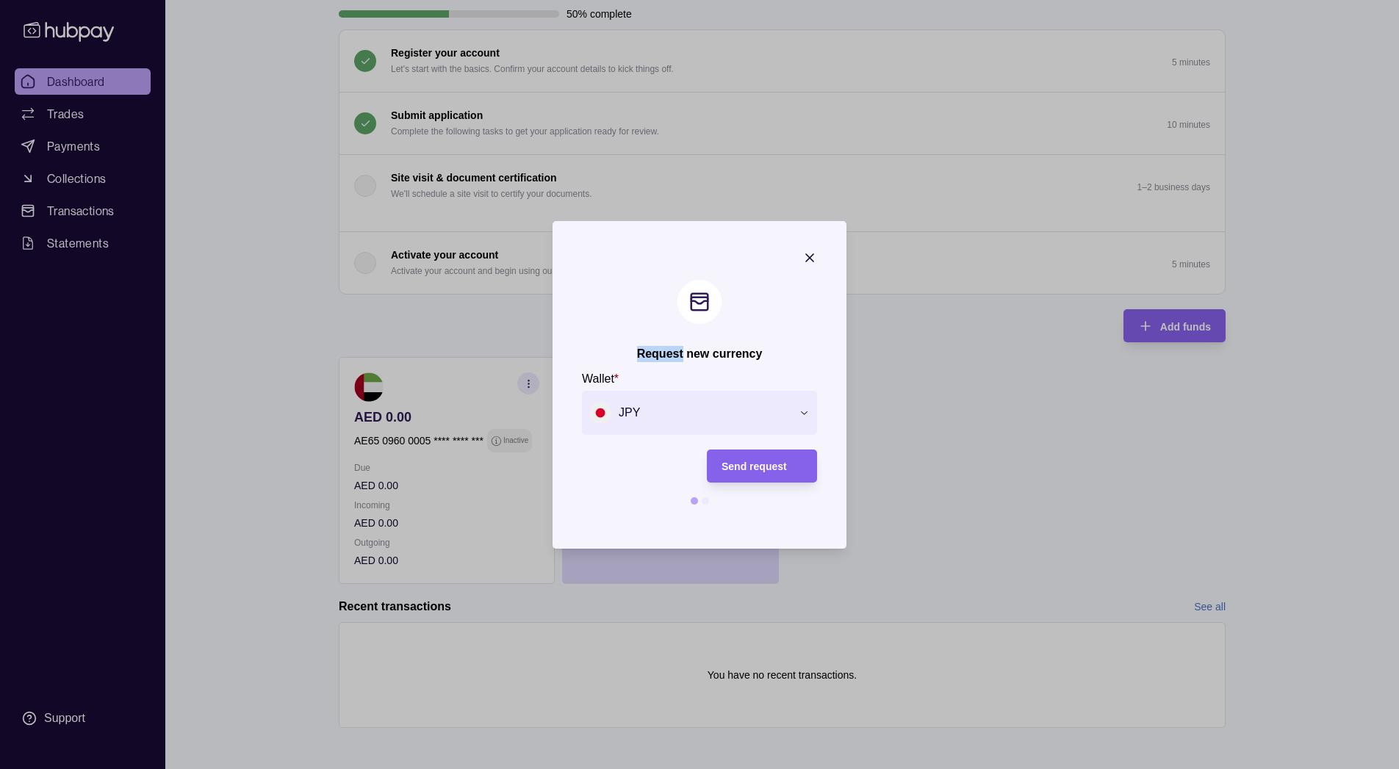
click at [662, 262] on section "Request new currency Wallet * JPY *** *** *** *** *** *** *** *** *** *** *** *…" at bounding box center [699, 385] width 294 height 328
click at [646, 768] on div "Request new currency Wallet * JPY *** *** *** *** *** *** *** *** *** *** *** *…" at bounding box center [699, 775] width 1399 height 0
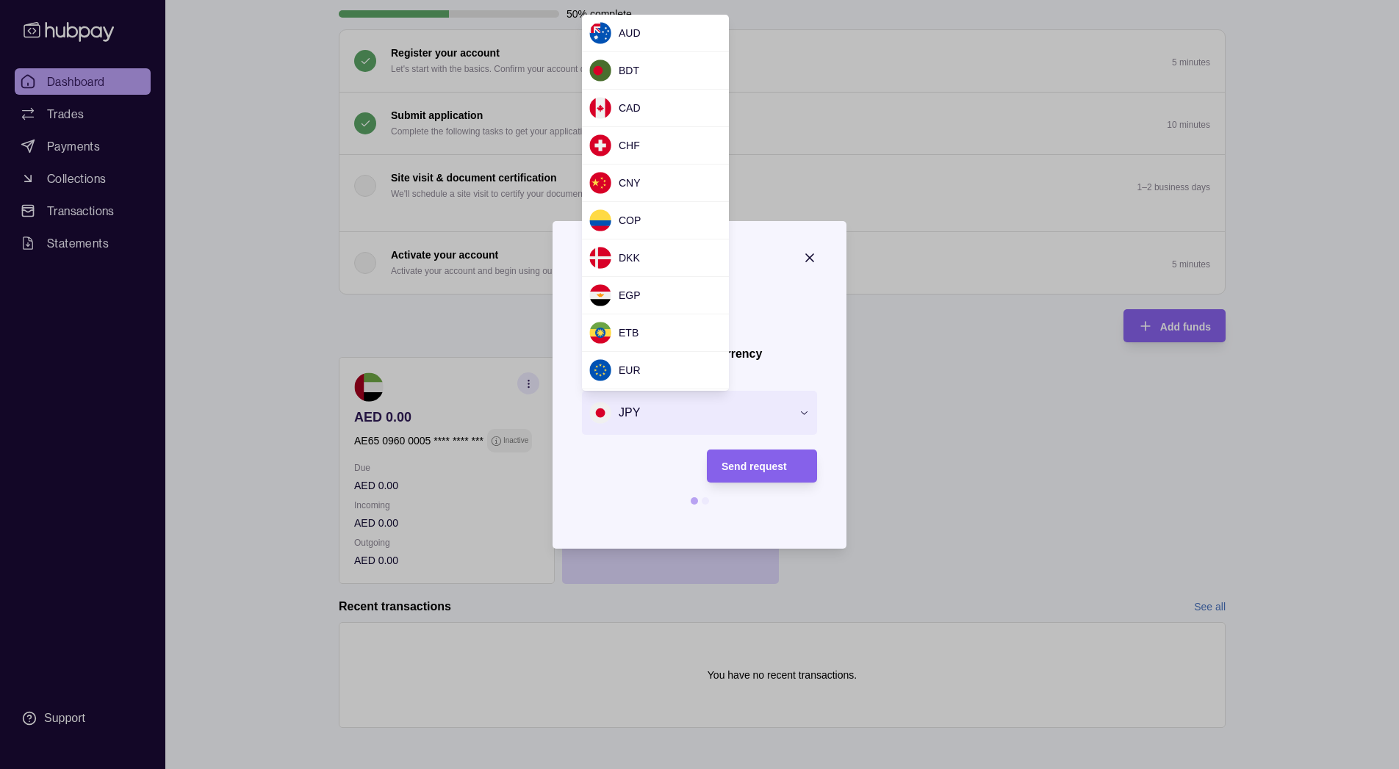
scroll to position [261, 0]
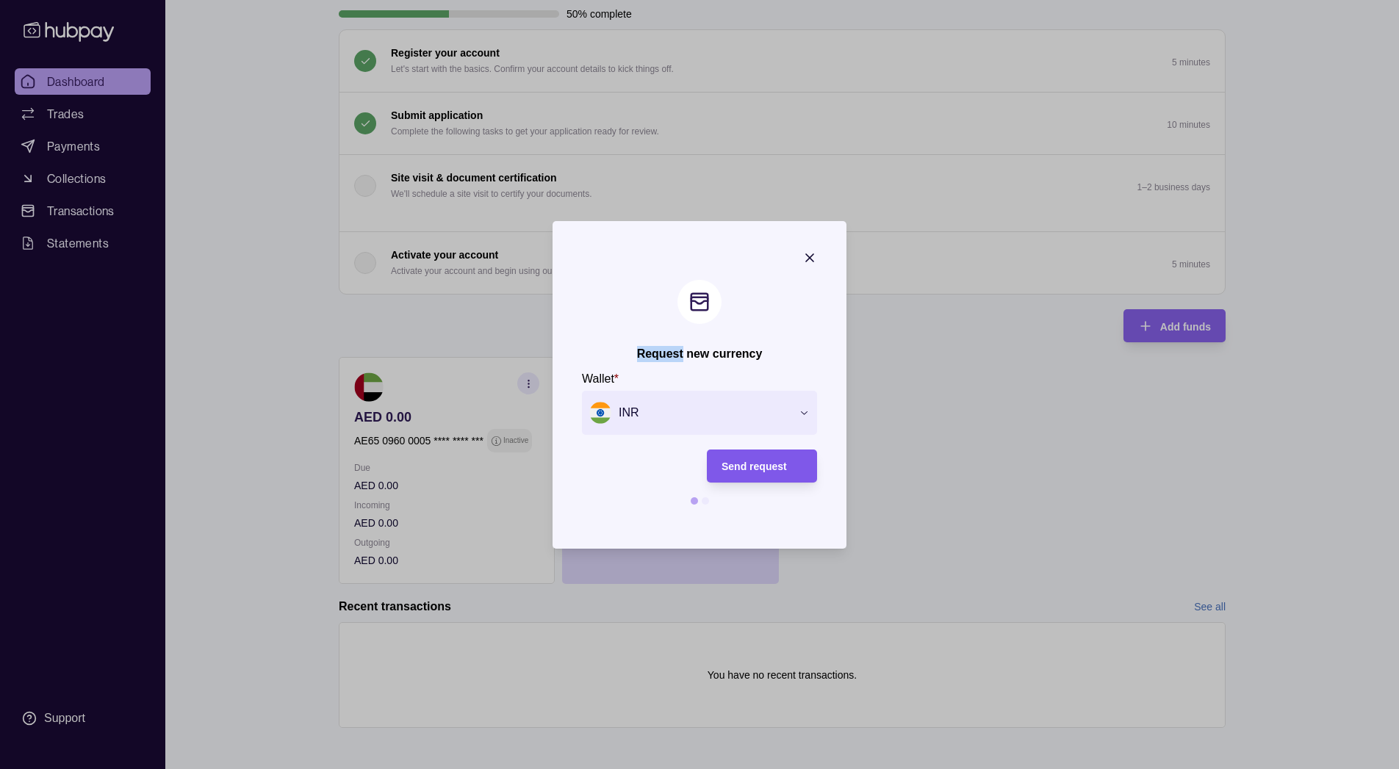
click at [749, 481] on div "Send request" at bounding box center [750, 466] width 103 height 33
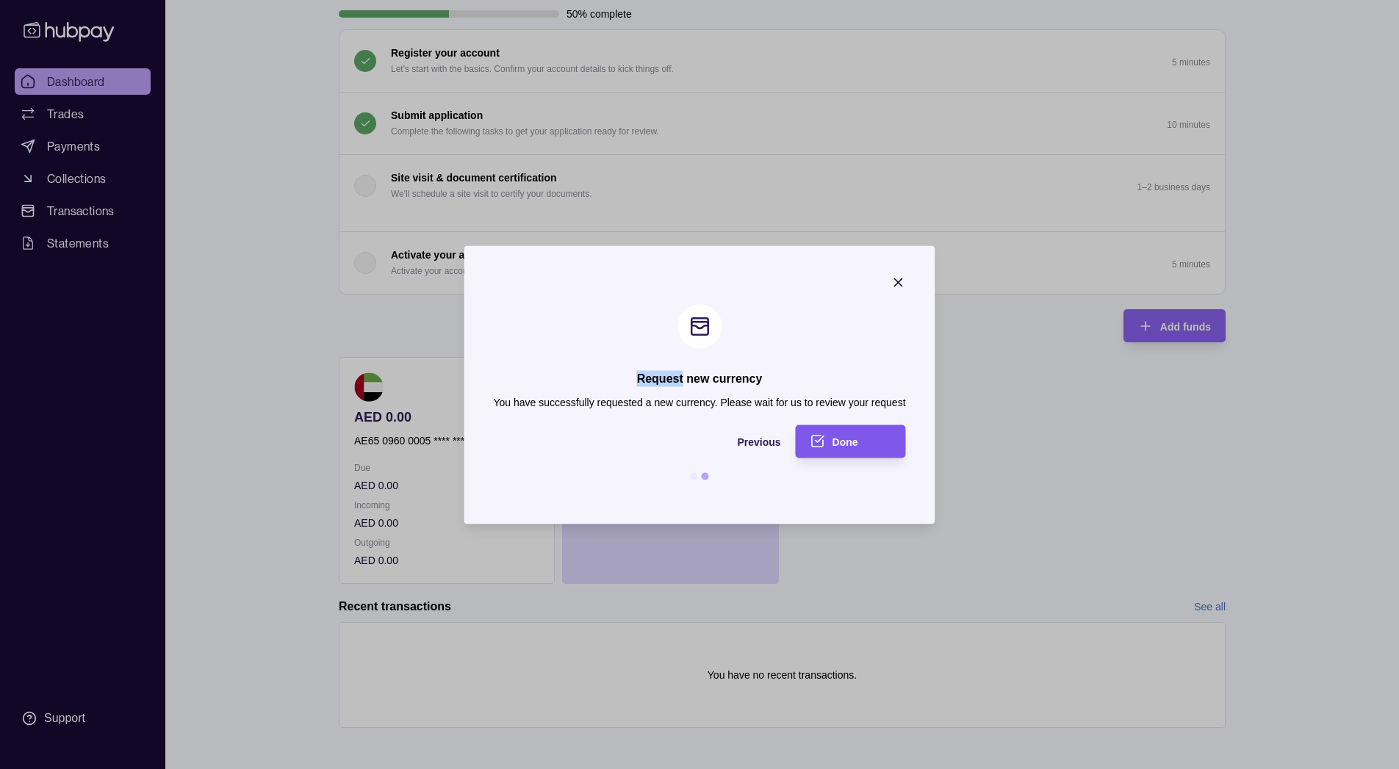
click at [854, 436] on span "Done" at bounding box center [845, 442] width 26 height 12
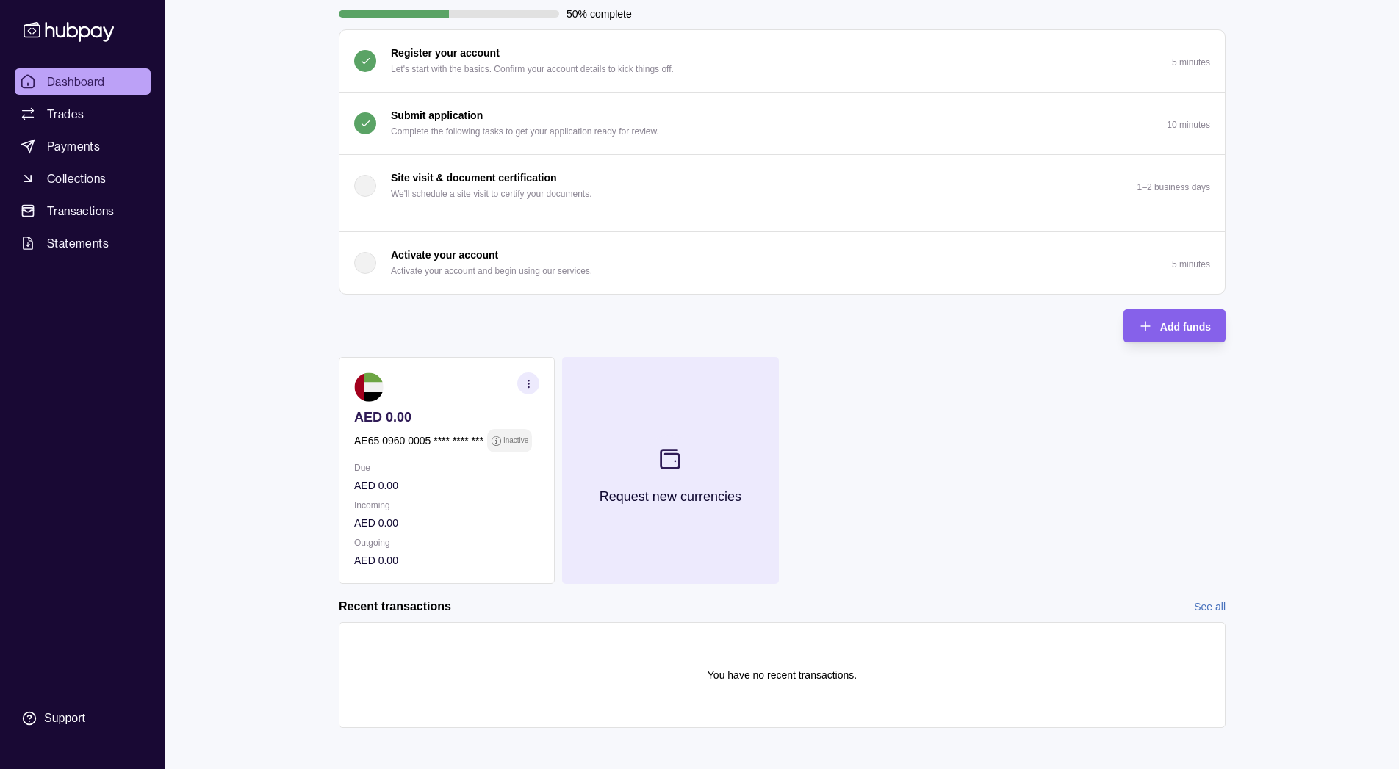
click at [724, 480] on button "Request new currencies" at bounding box center [670, 470] width 216 height 227
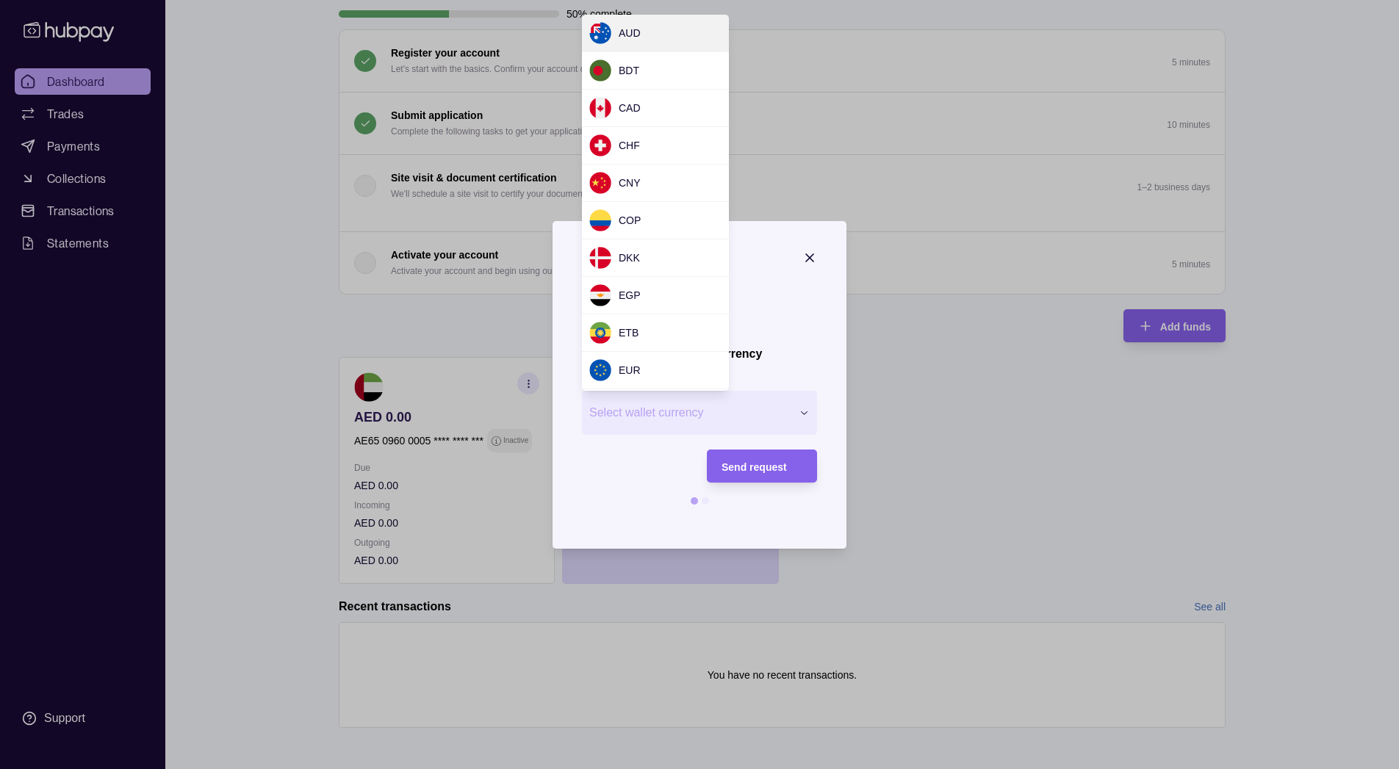
click at [725, 768] on div "Request new currency Wallet * Select wallet currency *** *** *** *** *** *** **…" at bounding box center [699, 775] width 1399 height 0
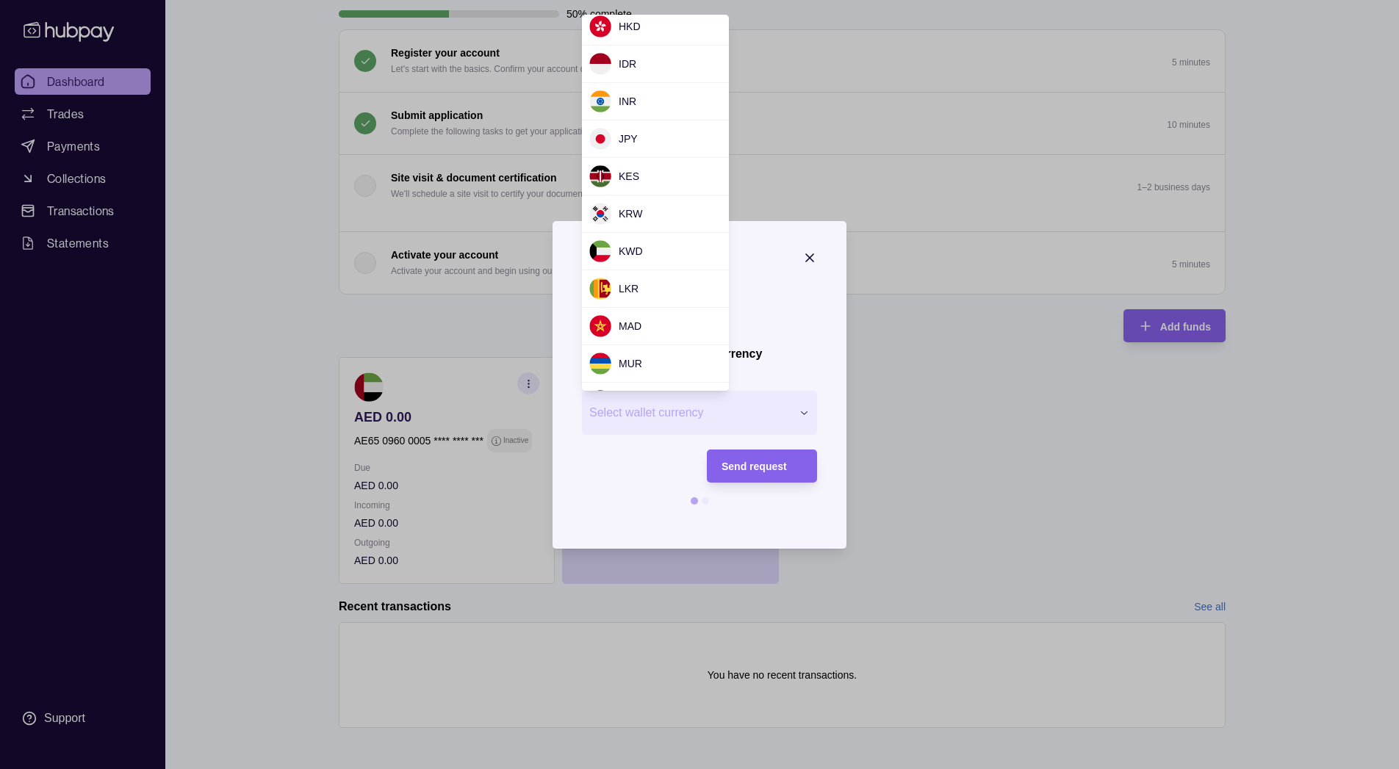
scroll to position [494, 0]
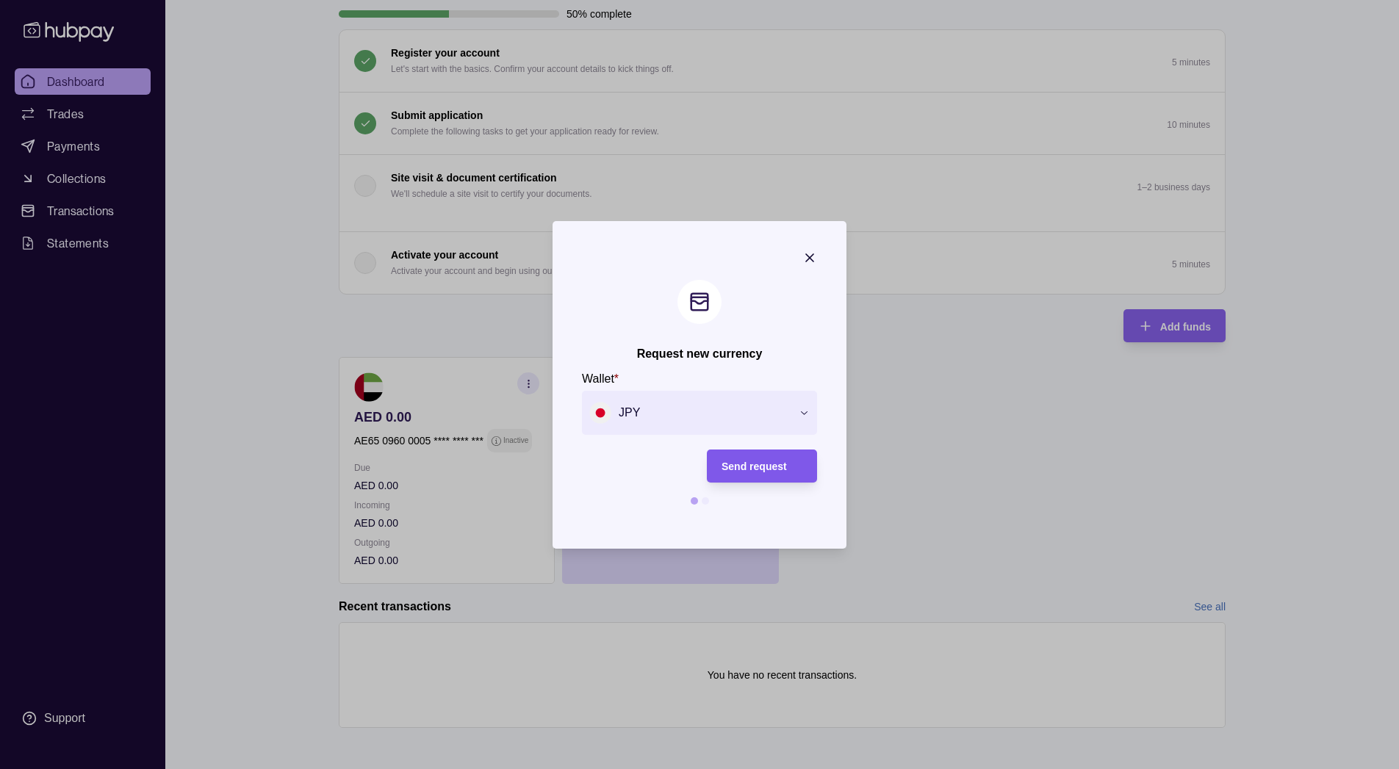
click at [762, 466] on span "Send request" at bounding box center [753, 467] width 65 height 12
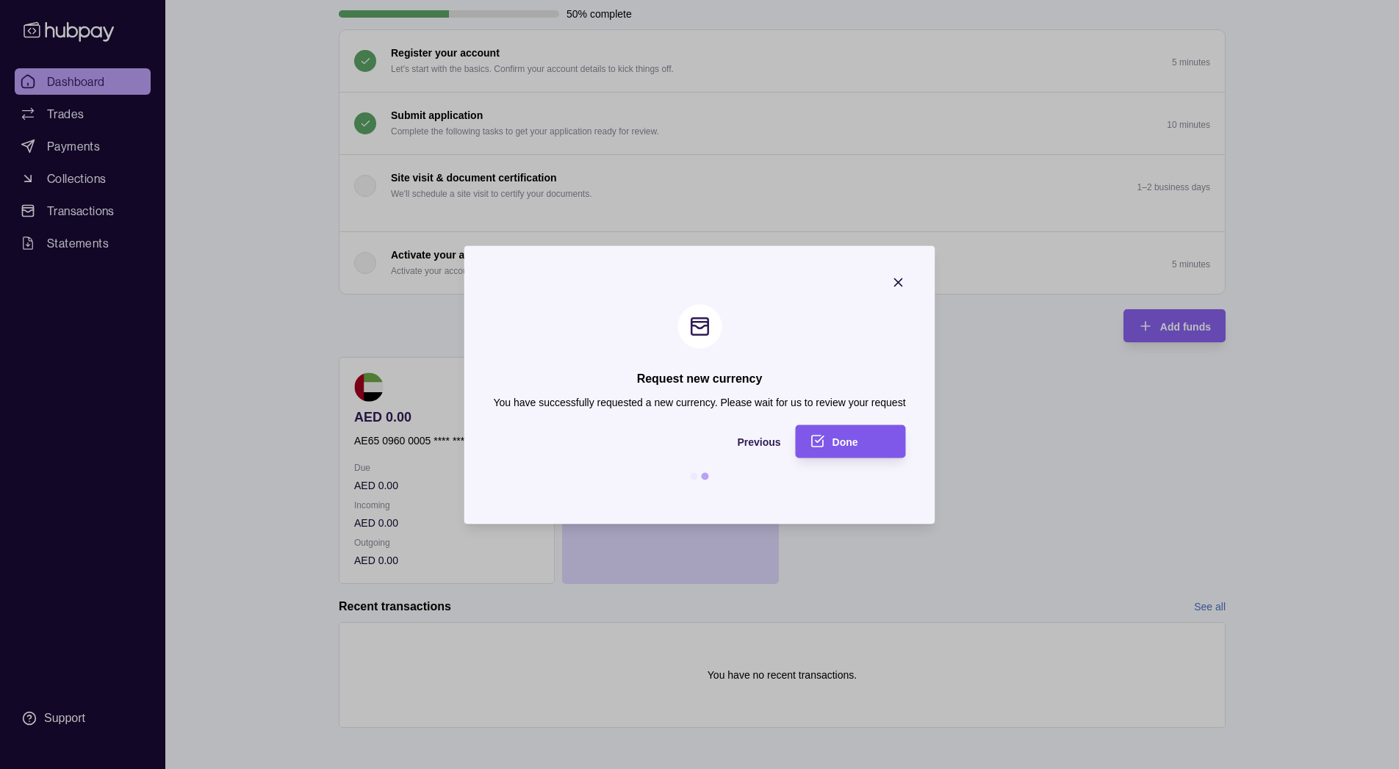
click at [832, 430] on div "Done" at bounding box center [839, 441] width 103 height 33
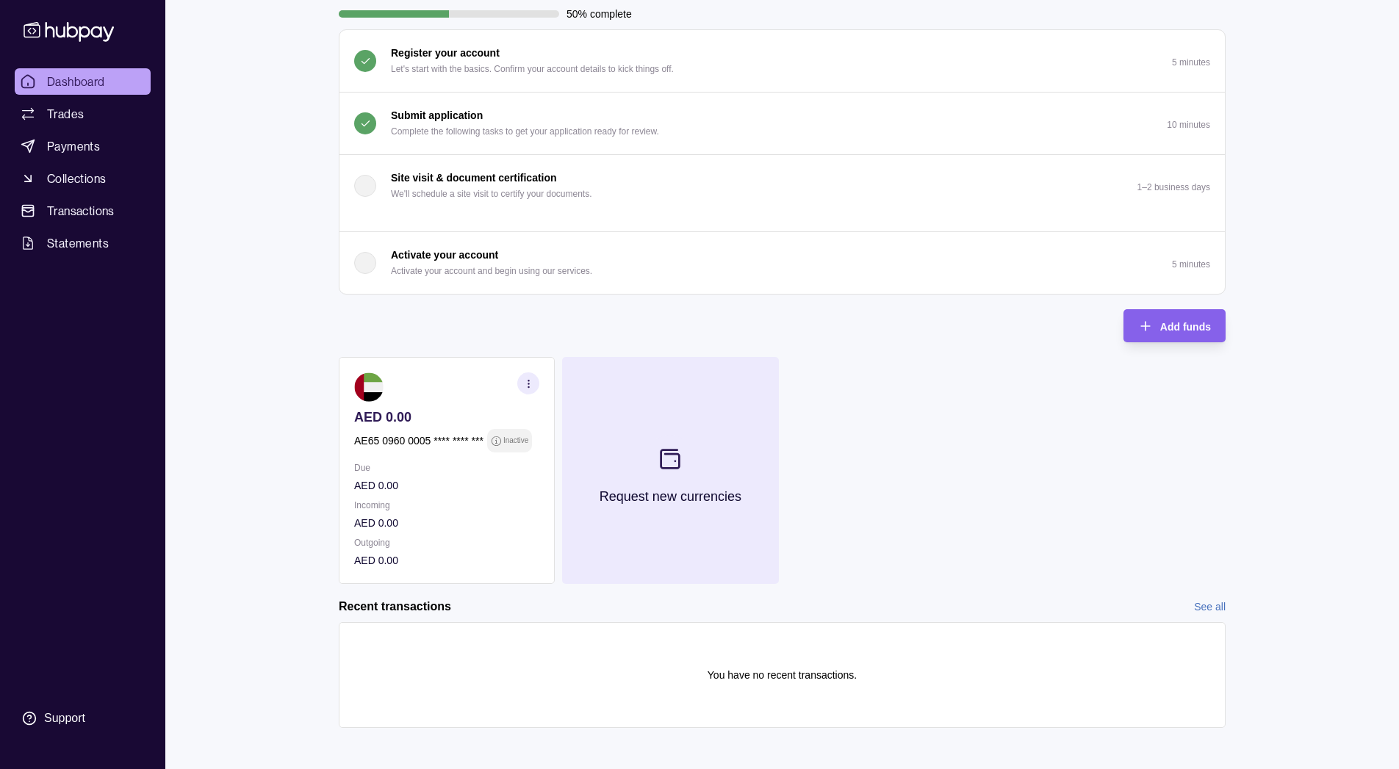
click at [685, 476] on section at bounding box center [670, 459] width 48 height 48
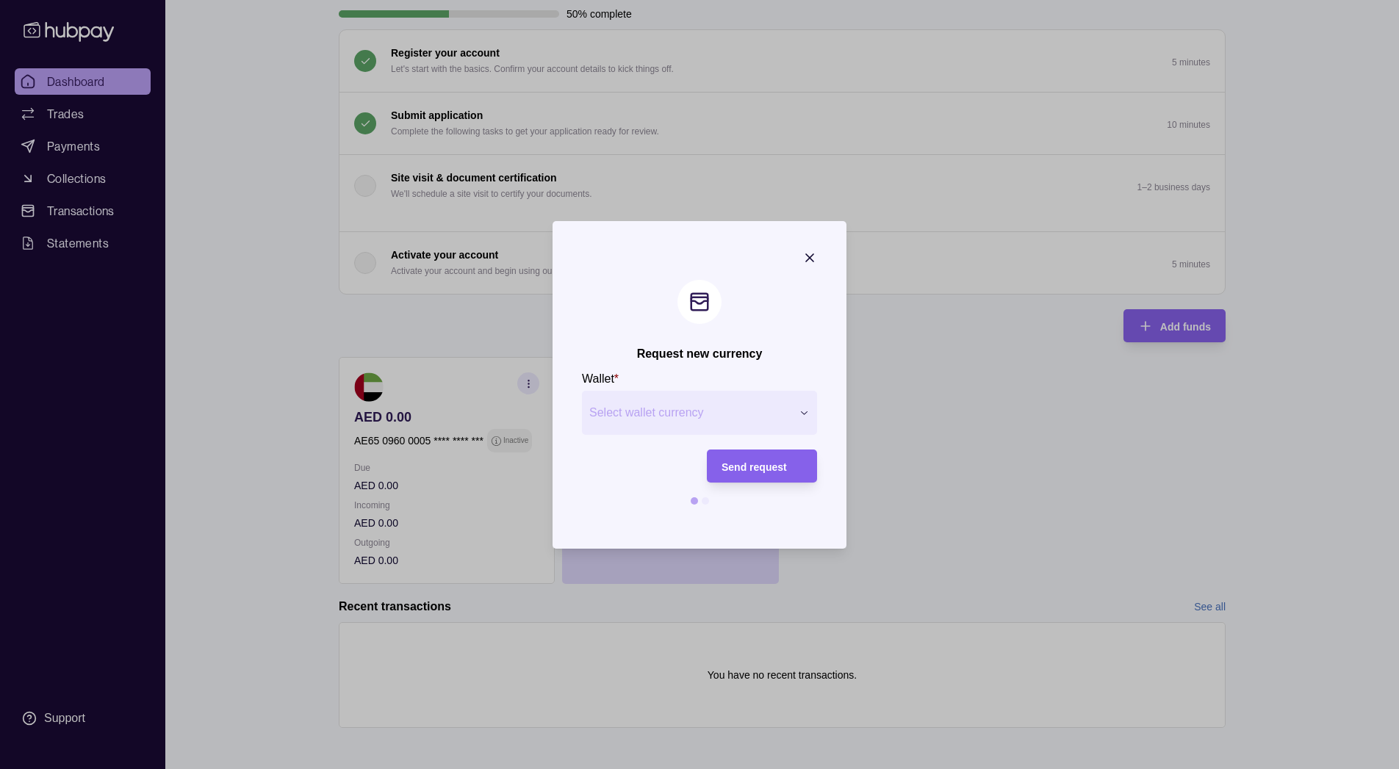
click at [710, 768] on div "Request new currency Wallet * Select wallet currency *** *** *** *** *** *** **…" at bounding box center [699, 775] width 1399 height 0
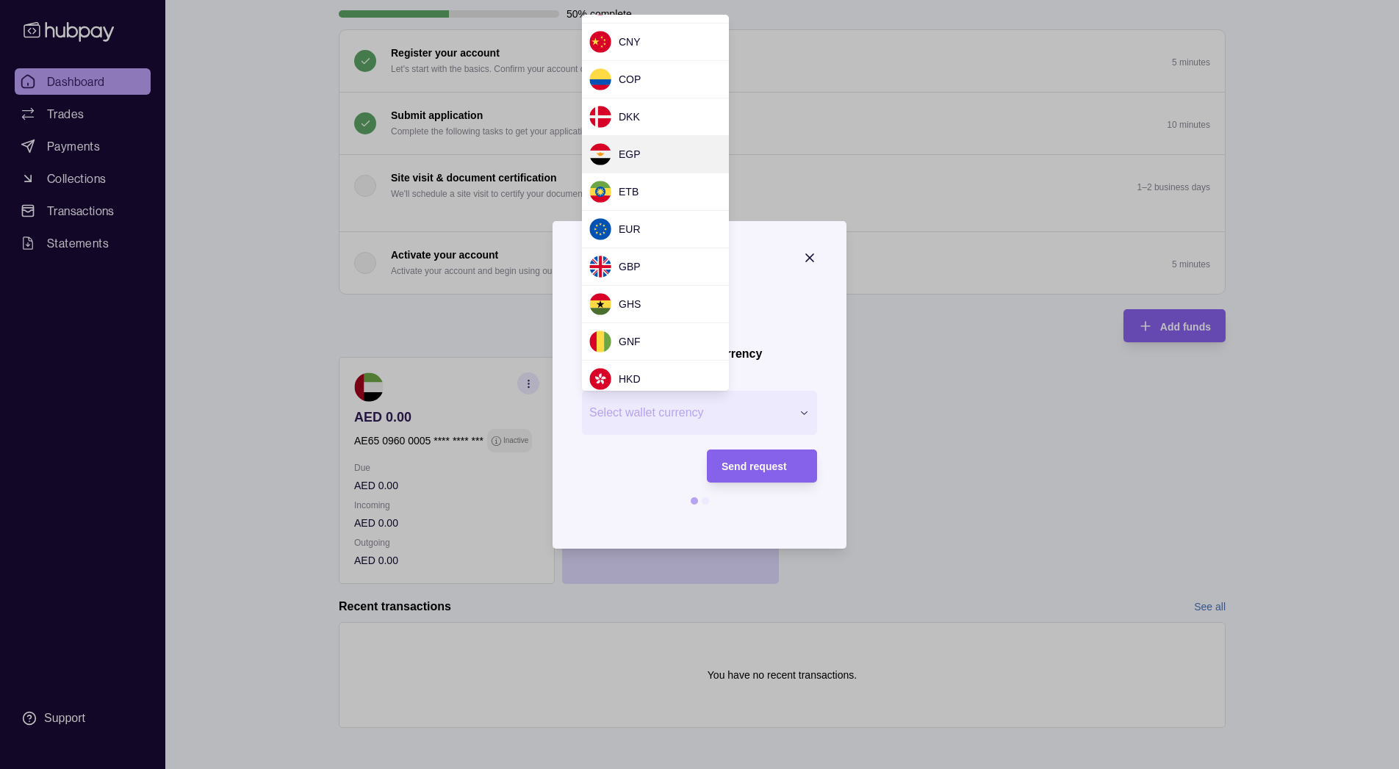
scroll to position [159, 0]
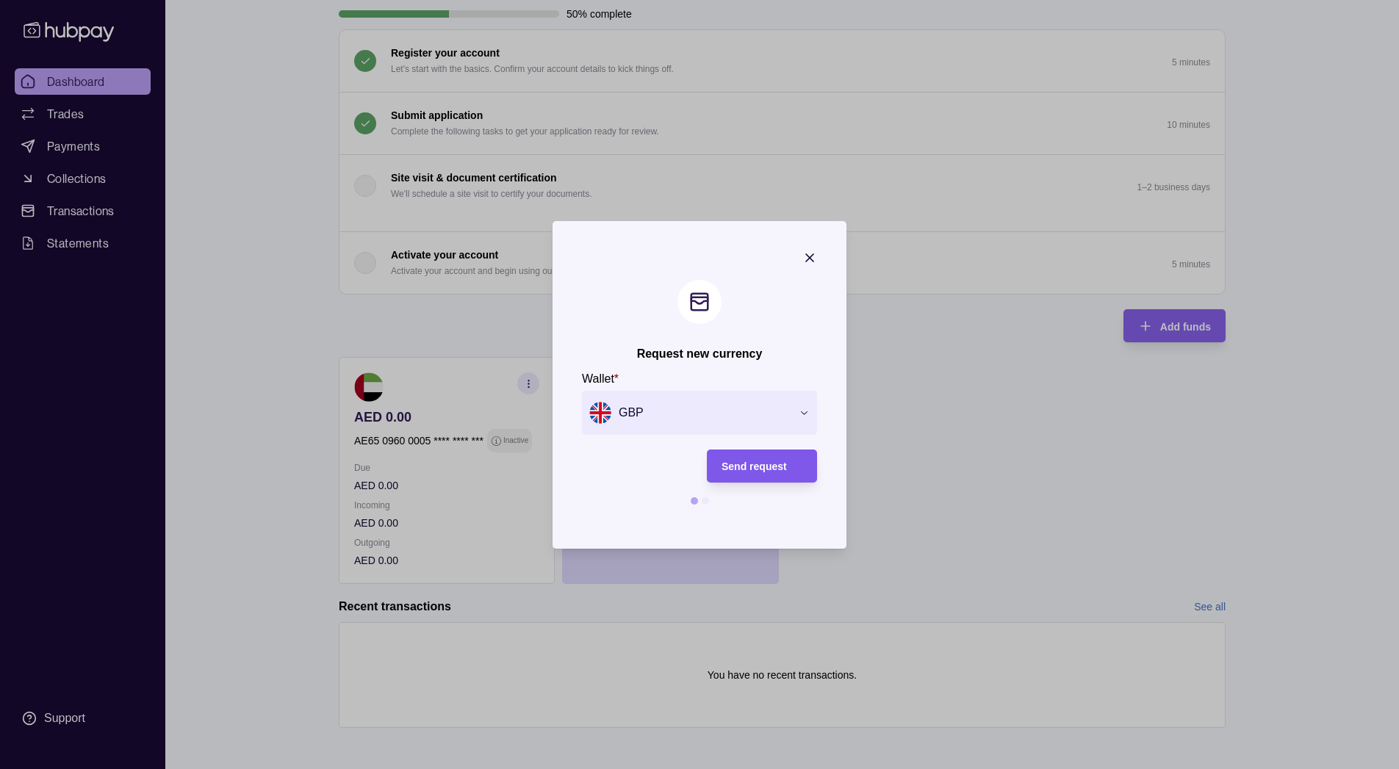
click at [783, 469] on span "Send request" at bounding box center [753, 467] width 65 height 12
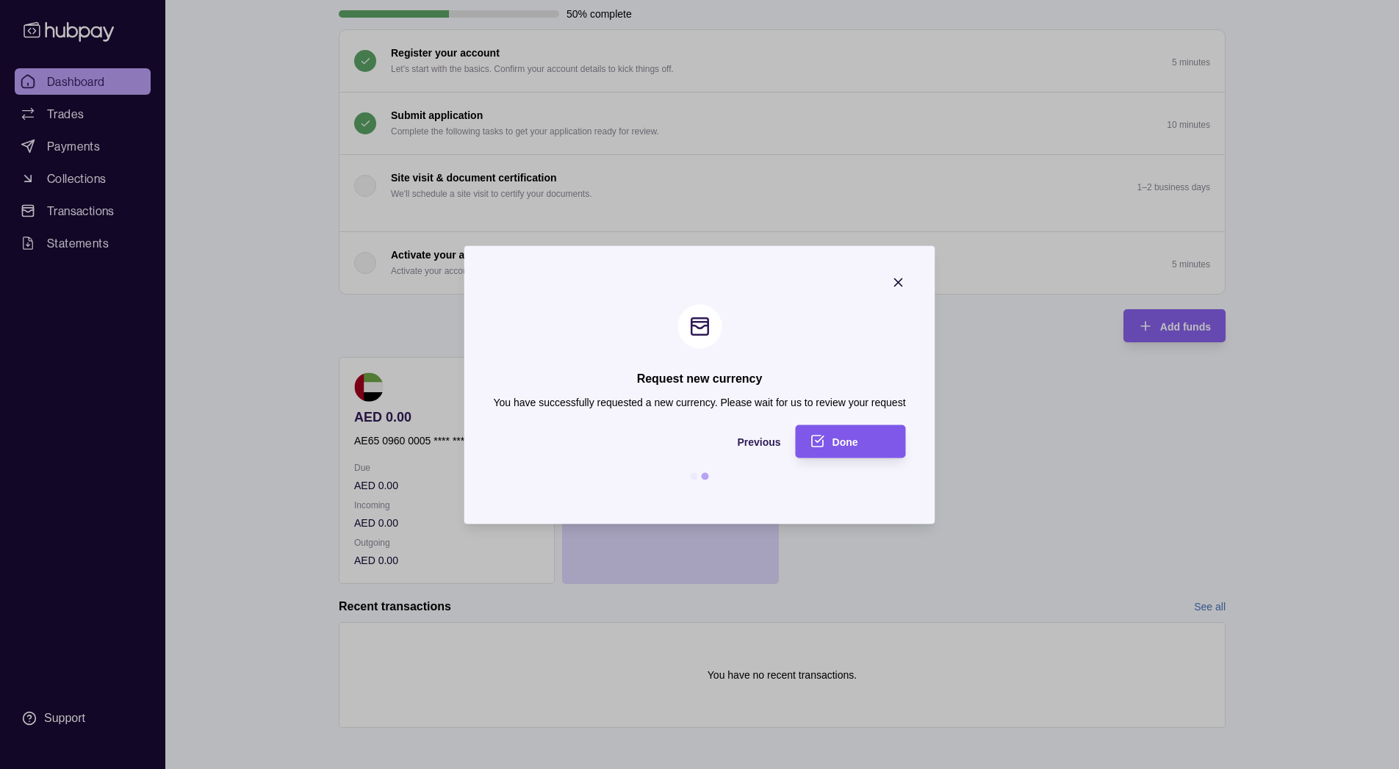
click at [855, 442] on span "Done" at bounding box center [845, 442] width 26 height 12
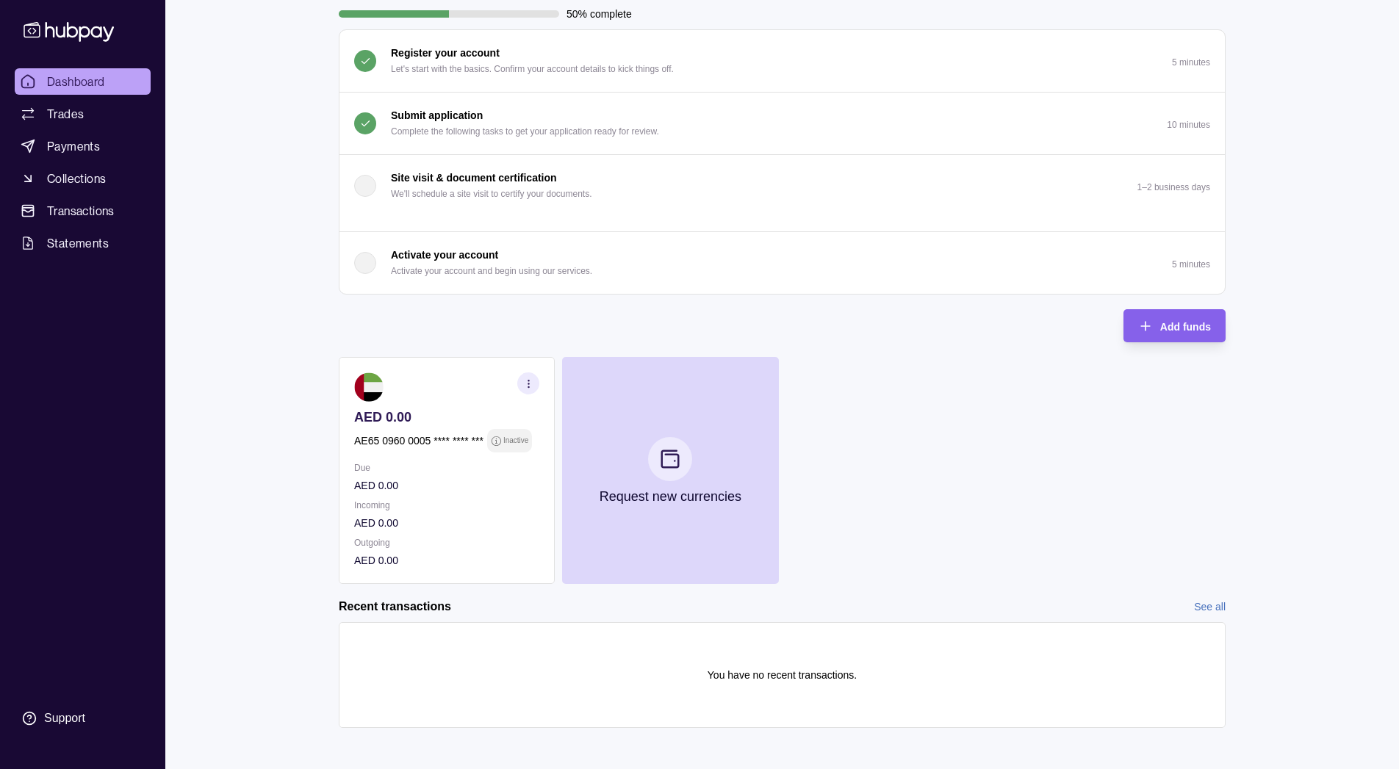
scroll to position [0, 0]
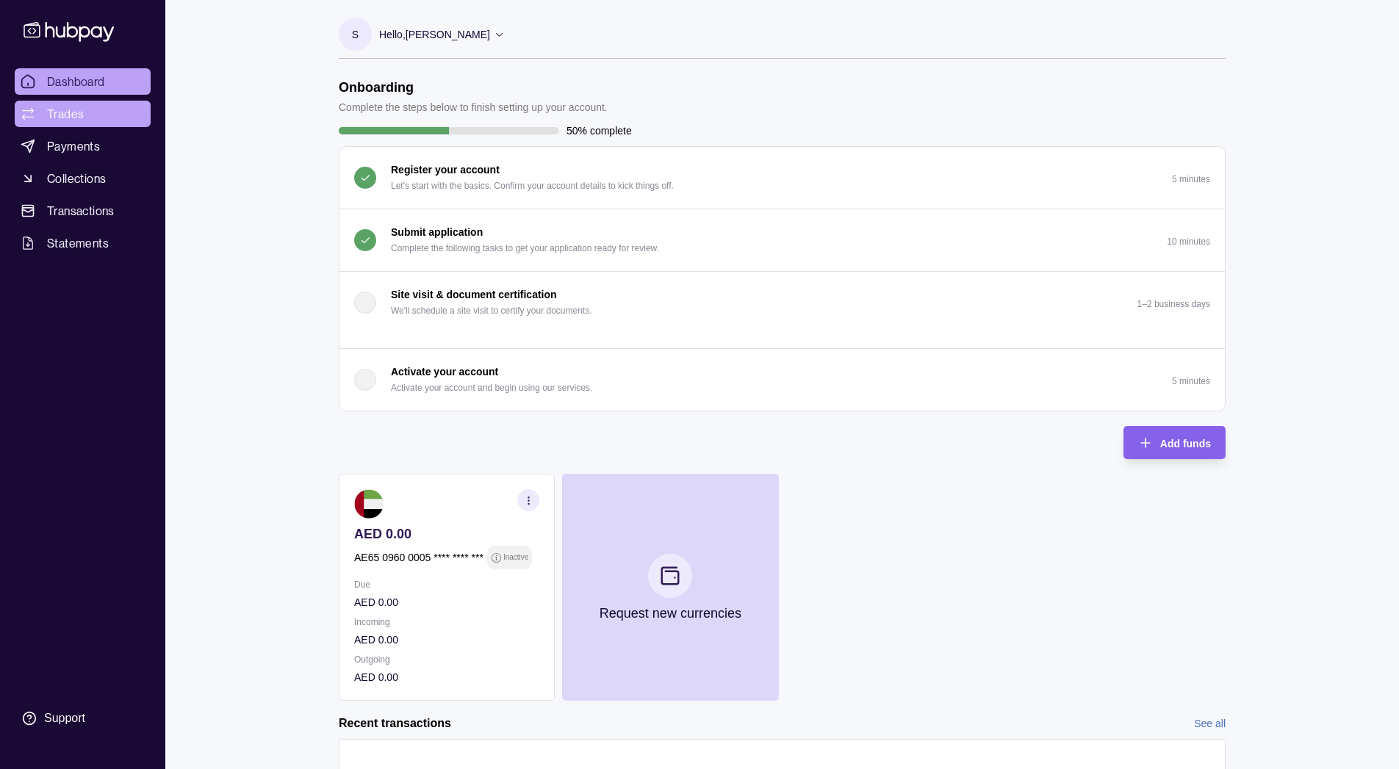
click at [140, 119] on link "Trades" at bounding box center [83, 114] width 136 height 26
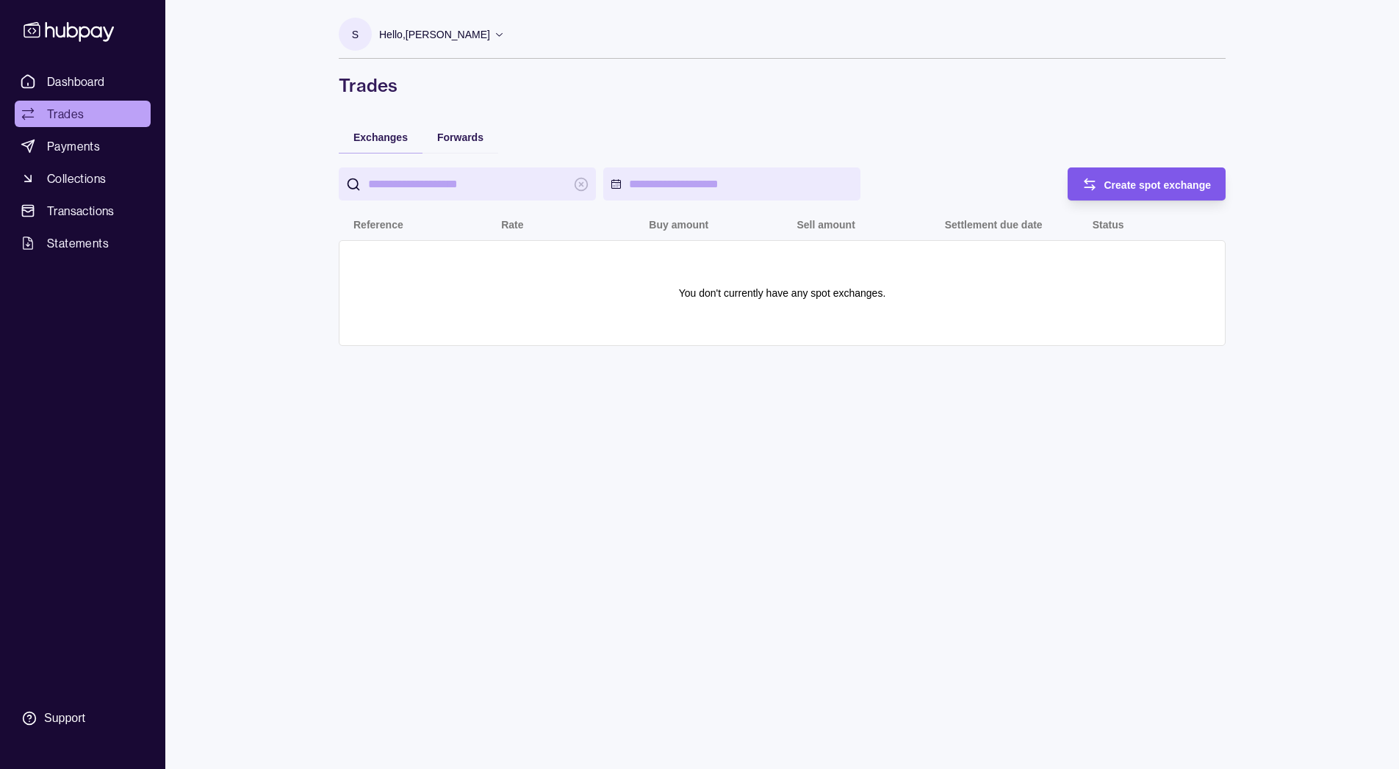
click at [1122, 183] on span "Create spot exchange" at bounding box center [1157, 185] width 107 height 12
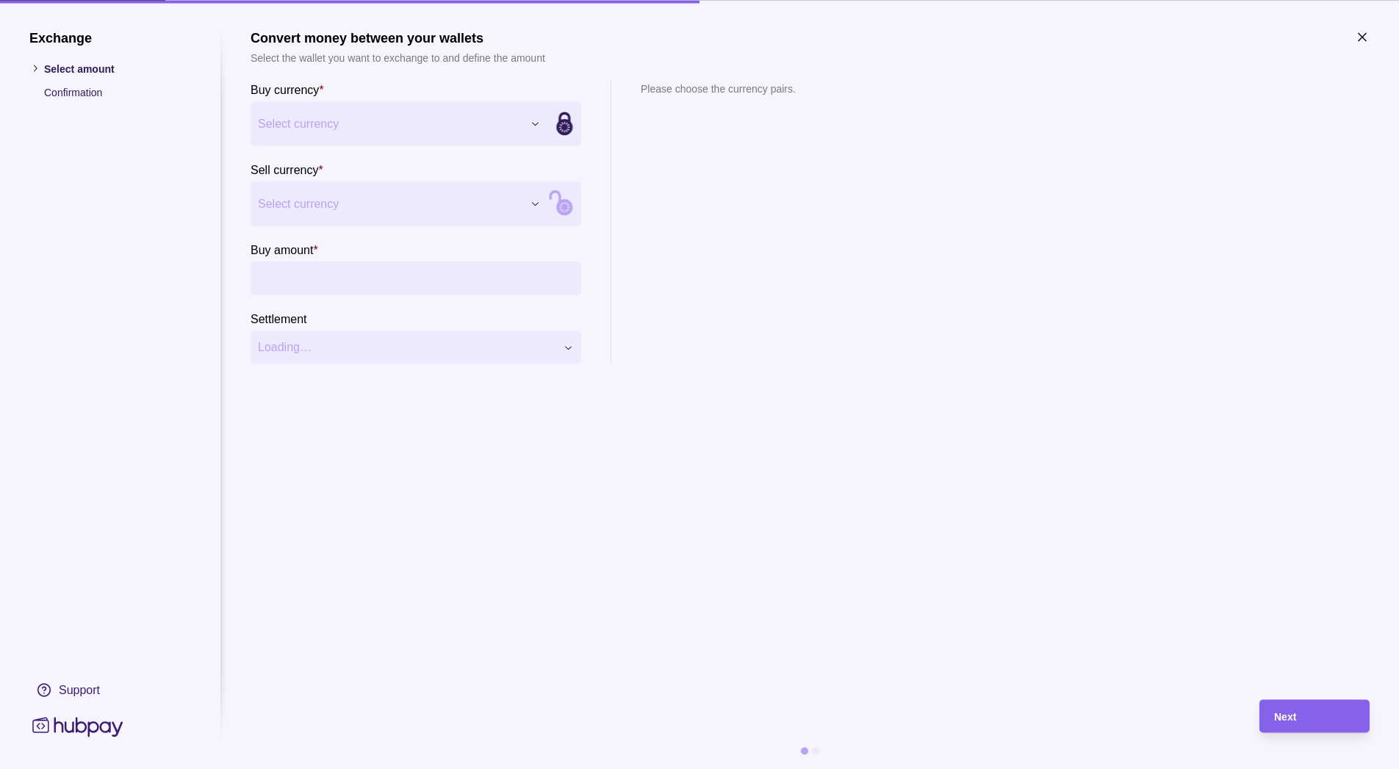
click at [462, 768] on div "Exchange Select amount Confirmation Support Convert money between your wallets …" at bounding box center [699, 769] width 1399 height 0
click at [331, 768] on div "Exchange Select amount Confirmation Support Convert money between your wallets …" at bounding box center [699, 769] width 1399 height 0
click at [372, 768] on div "Exchange Select amount Confirmation Support Convert money between your wallets …" at bounding box center [699, 769] width 1399 height 0
click at [571, 768] on div "Exchange Select amount Confirmation Support Convert money between your wallets …" at bounding box center [699, 769] width 1399 height 0
click at [471, 278] on input "Buy amount *" at bounding box center [430, 278] width 286 height 33
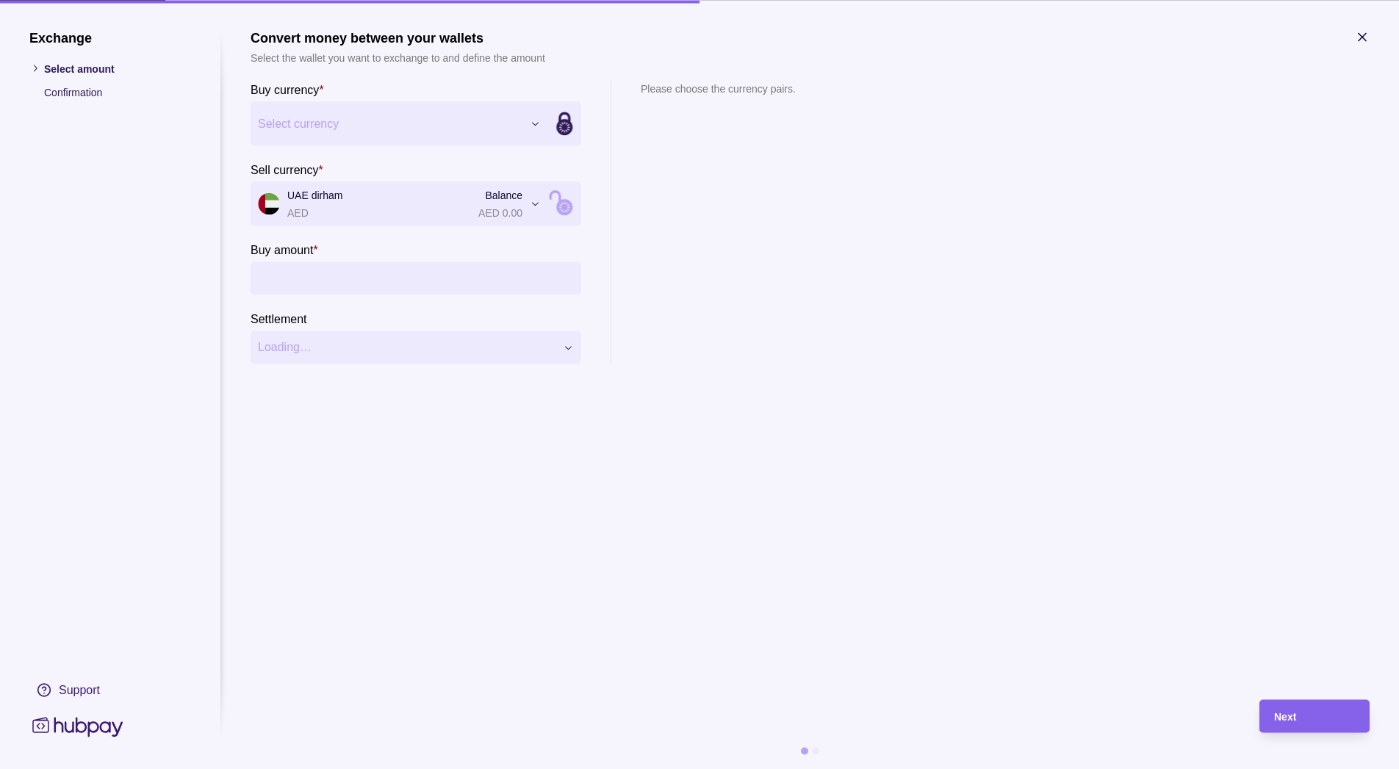
click at [1360, 42] on icon "button" at bounding box center [1362, 36] width 15 height 15
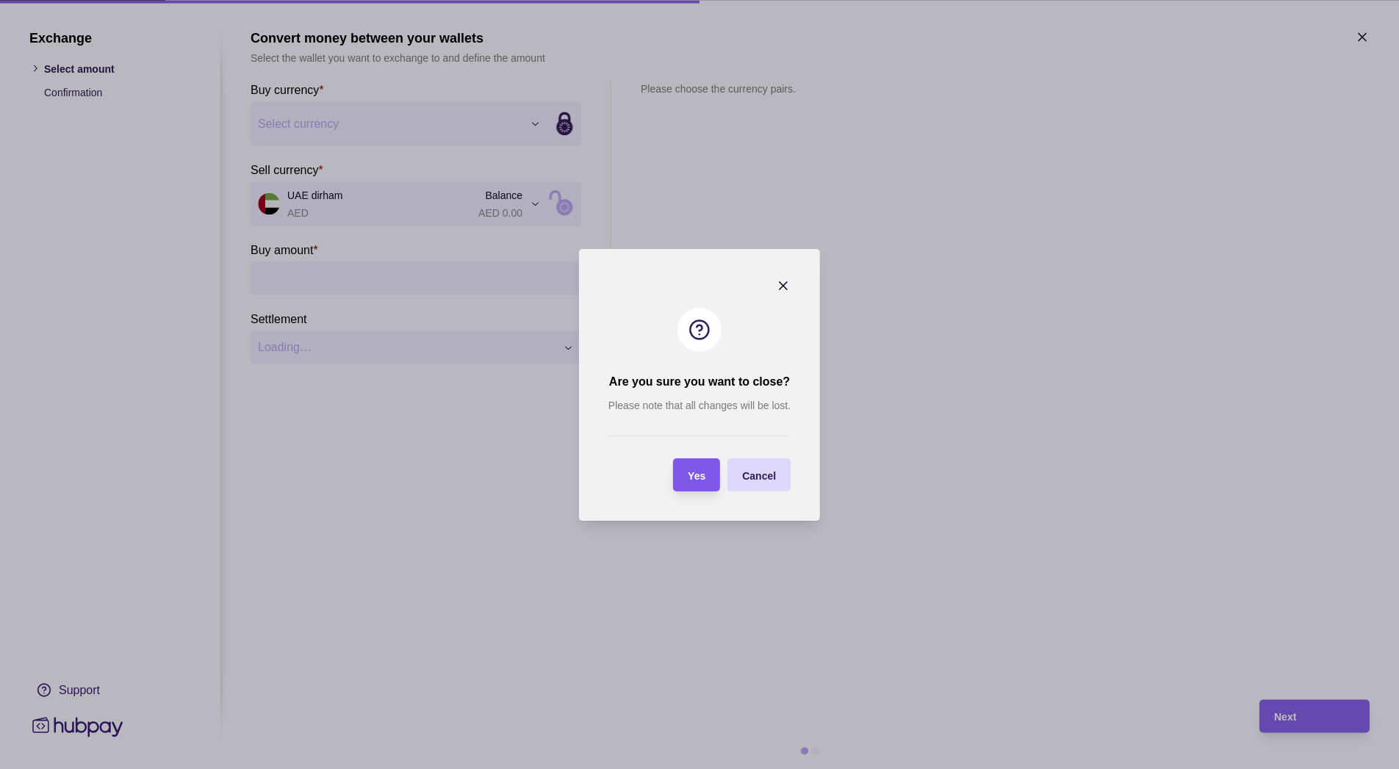
click at [702, 472] on span "Yes" at bounding box center [697, 475] width 18 height 12
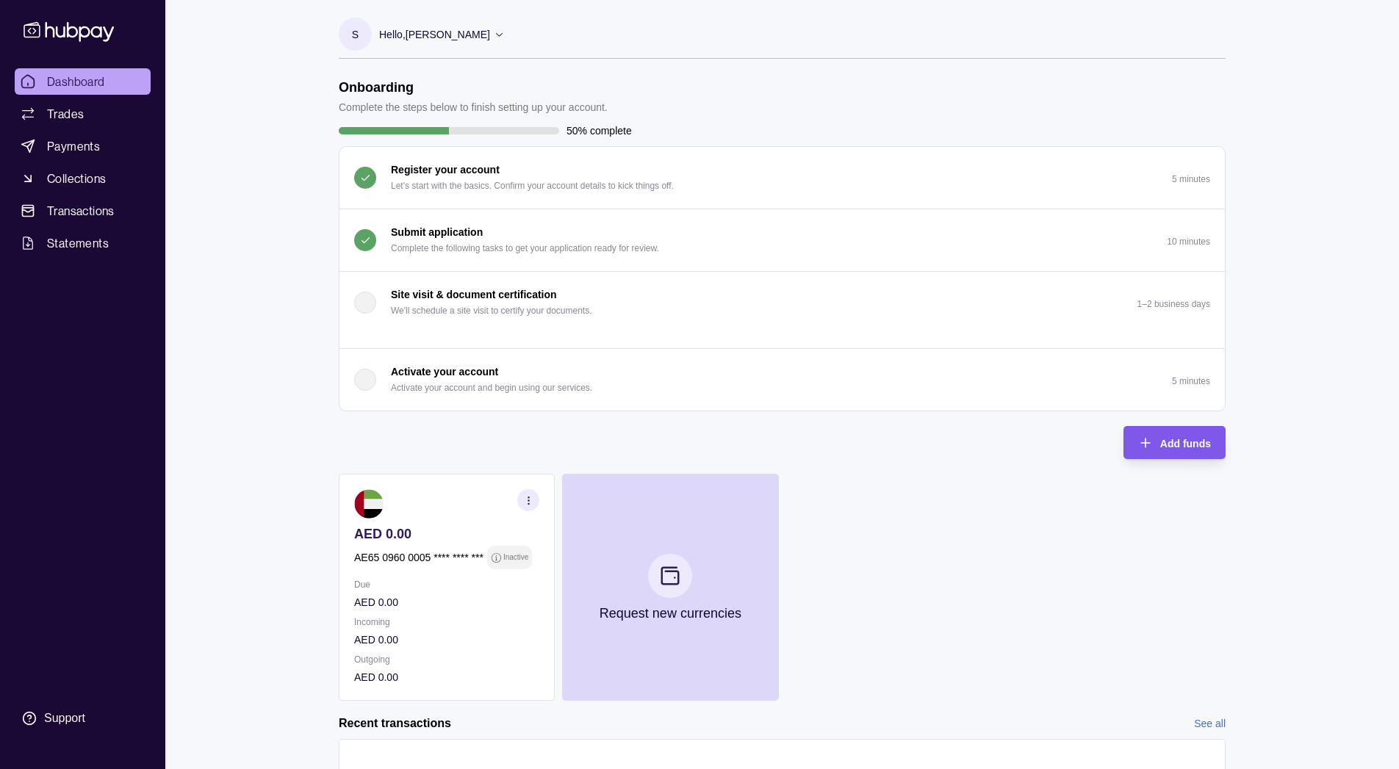
click at [1172, 442] on span "Add funds" at bounding box center [1185, 444] width 51 height 12
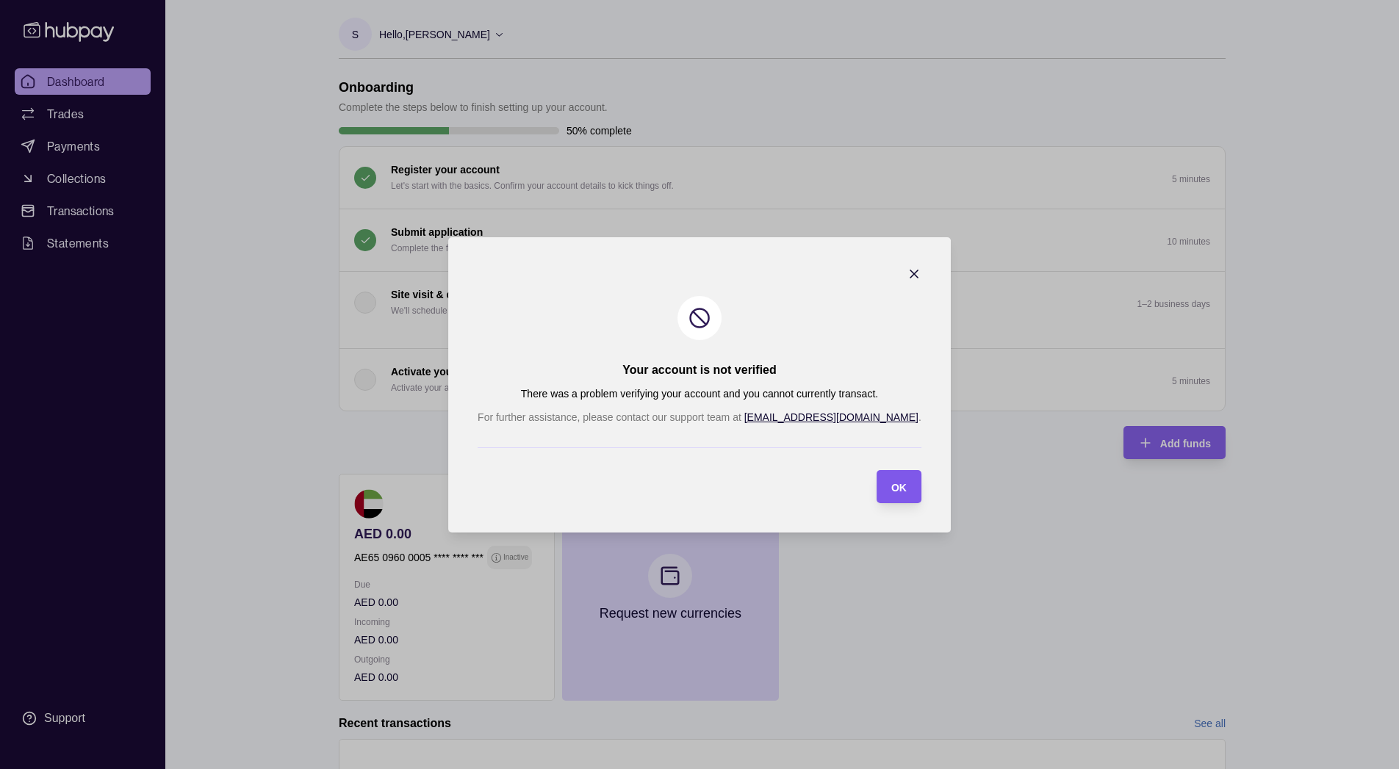
click at [891, 480] on div "OK" at bounding box center [898, 486] width 15 height 18
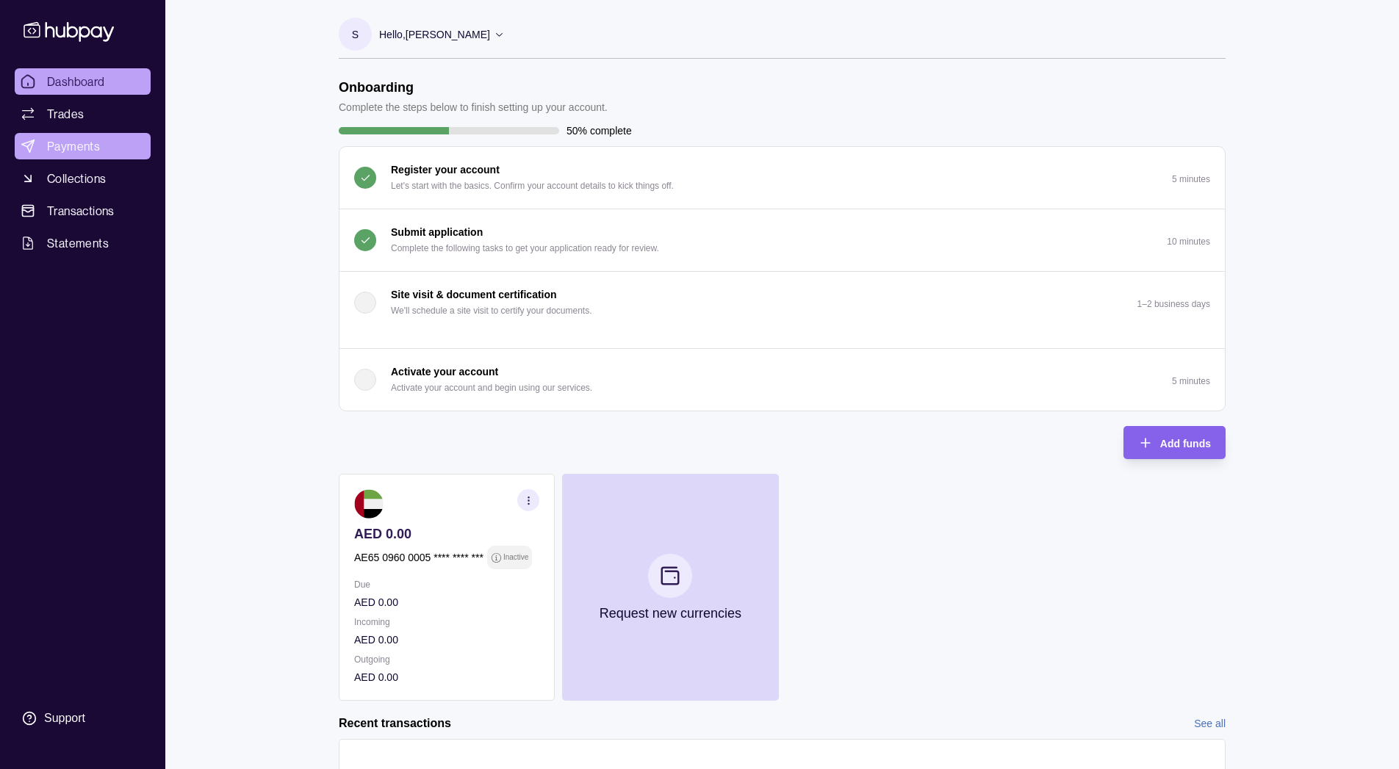
click at [110, 151] on link "Payments" at bounding box center [83, 146] width 136 height 26
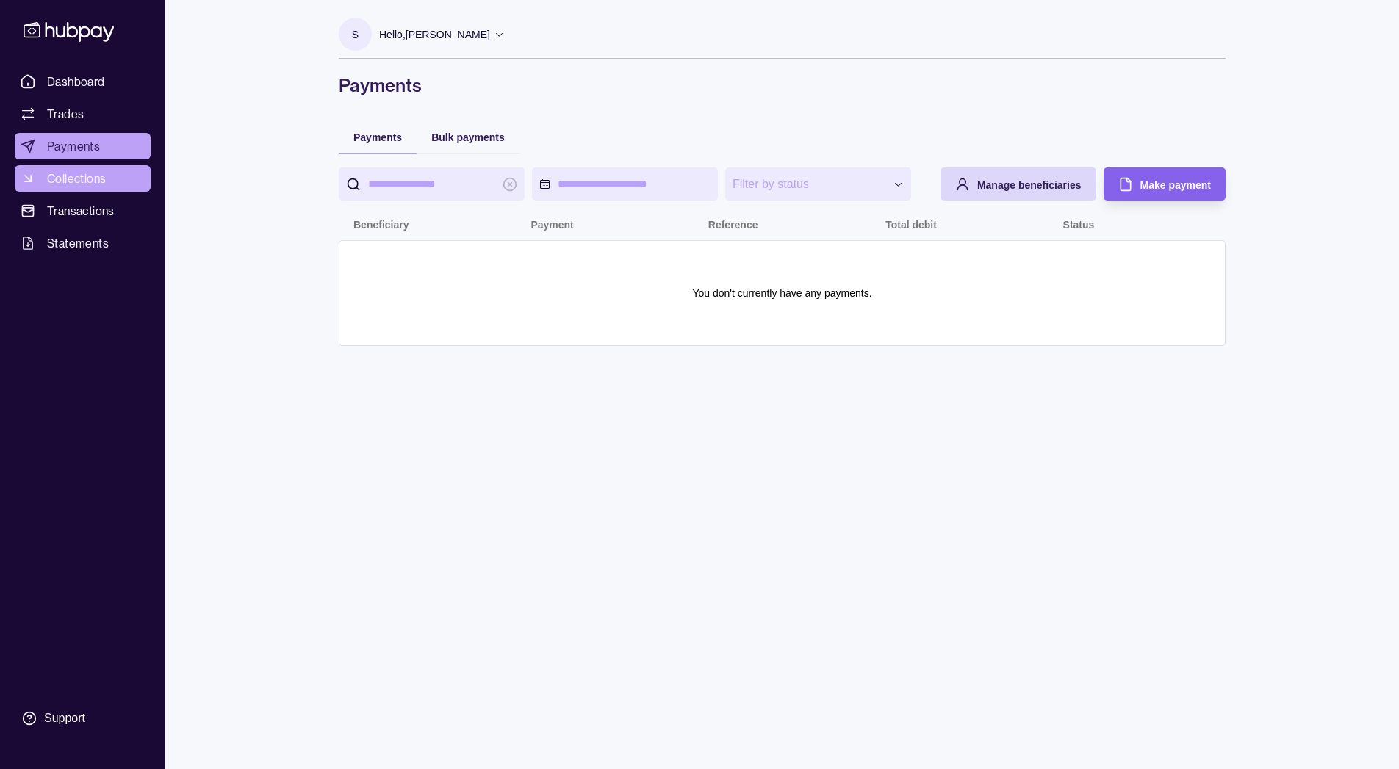
click at [67, 186] on span "Collections" at bounding box center [76, 179] width 59 height 18
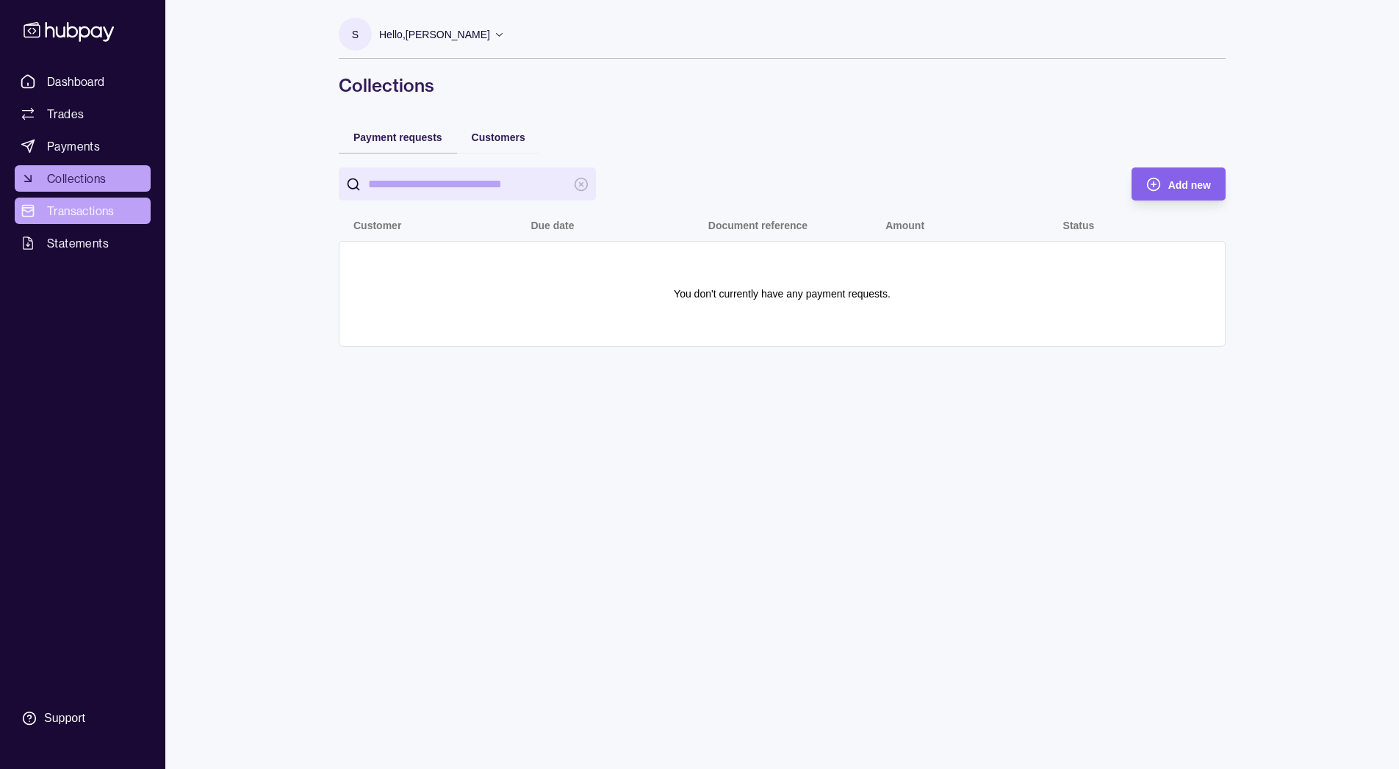
click at [85, 214] on span "Transactions" at bounding box center [81, 211] width 68 height 18
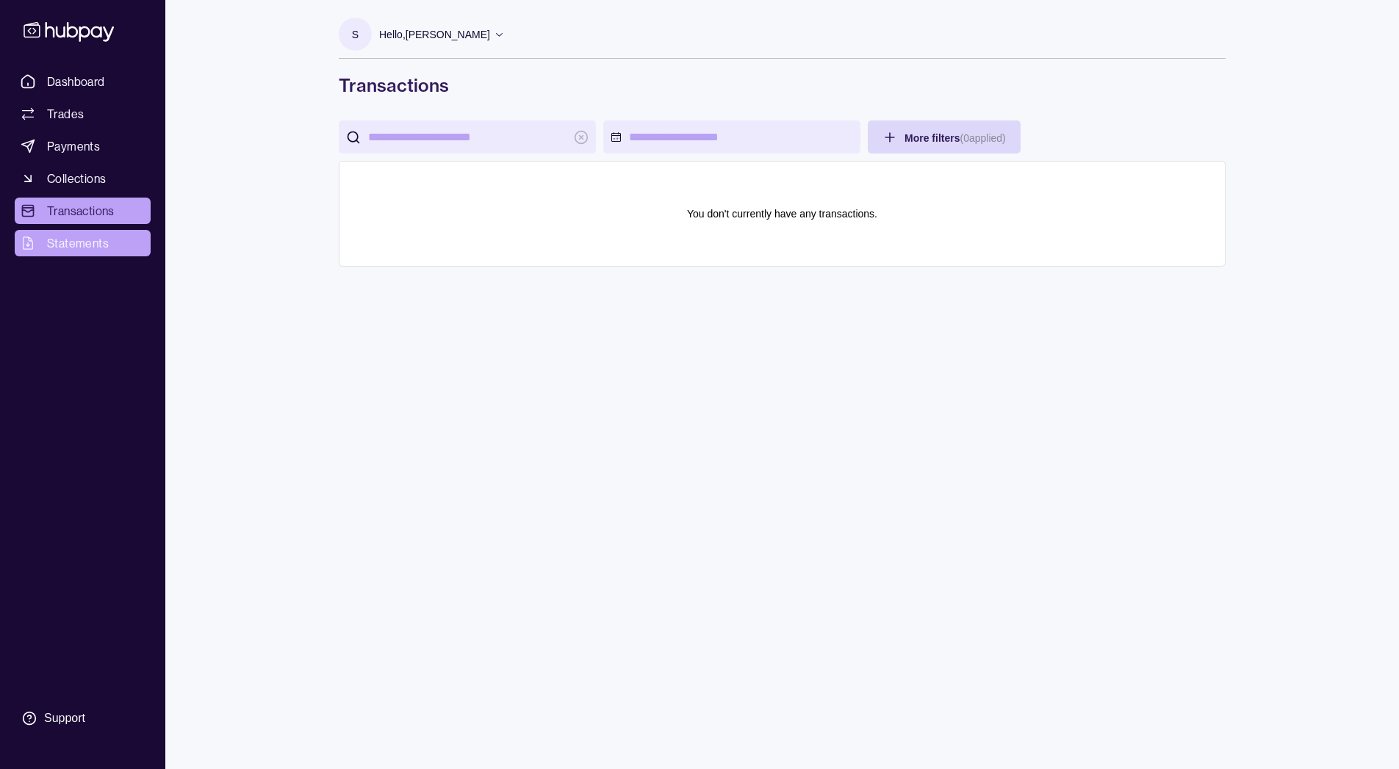
click at [98, 239] on span "Statements" at bounding box center [78, 243] width 62 height 18
